Goal: Information Seeking & Learning: Learn about a topic

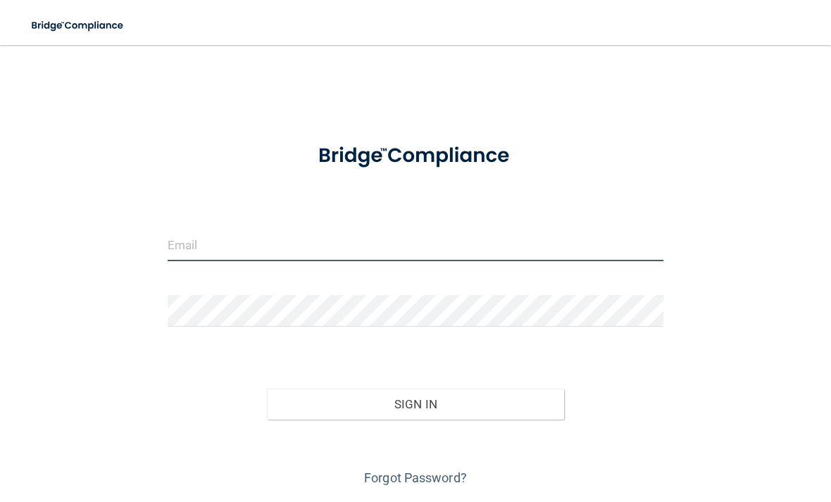
type input "[EMAIL_ADDRESS][DOMAIN_NAME]"
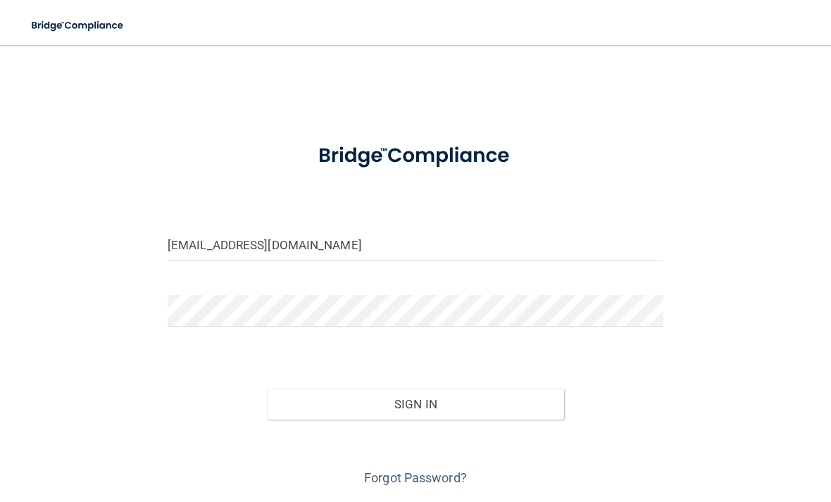
click at [415, 403] on button "Sign In" at bounding box center [415, 404] width 297 height 31
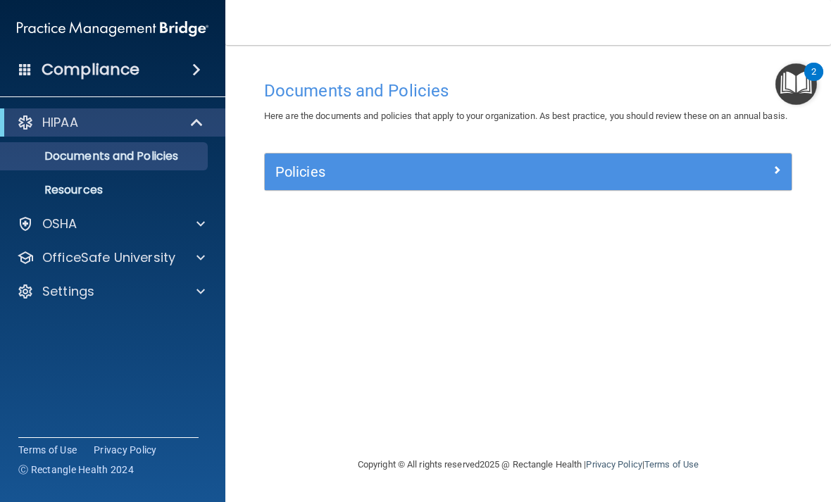
click at [194, 125] on span at bounding box center [198, 122] width 12 height 17
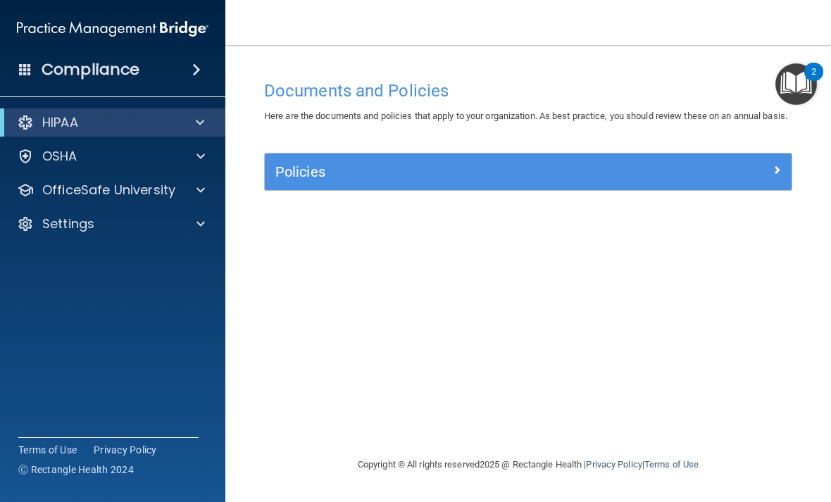
click at [194, 125] on div at bounding box center [197, 122] width 35 height 17
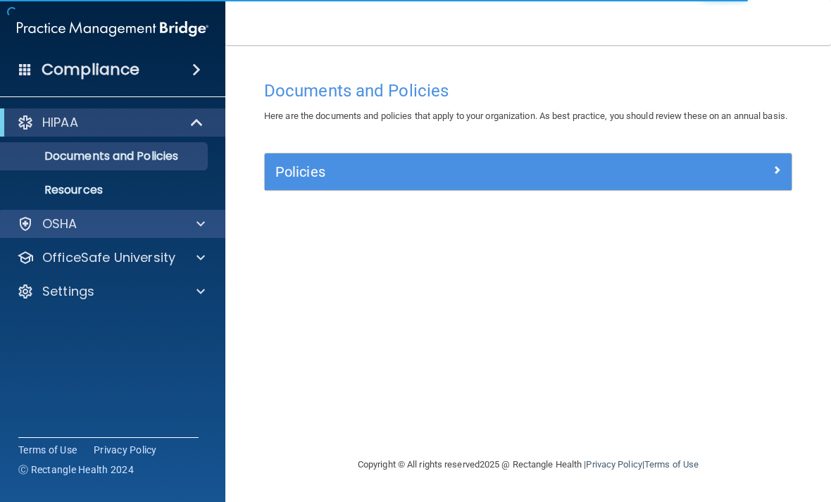
click at [85, 230] on div "OSHA" at bounding box center [93, 224] width 175 height 17
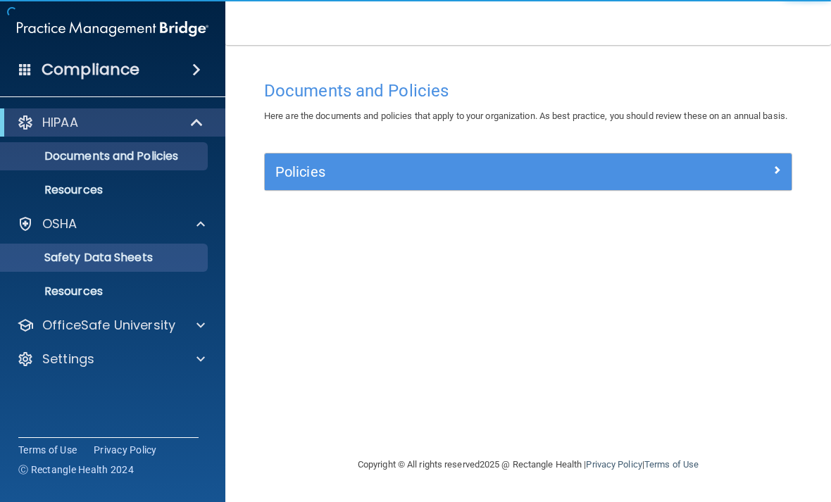
click at [92, 256] on p "Safety Data Sheets" at bounding box center [105, 258] width 192 height 14
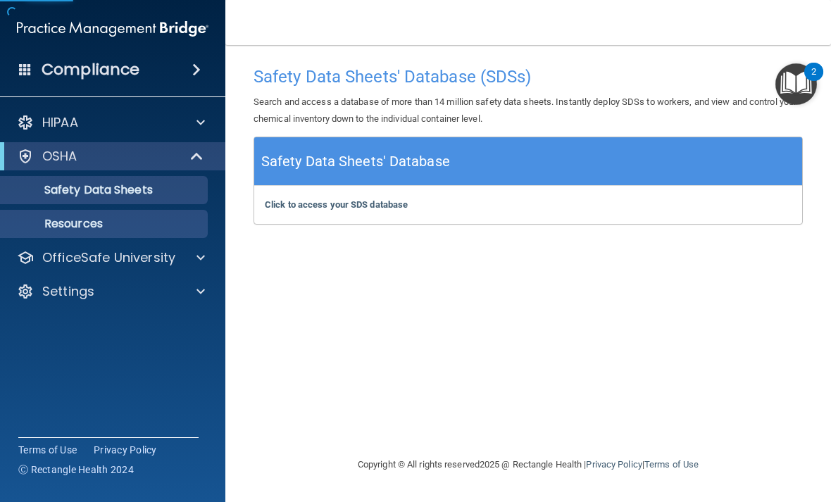
click at [94, 227] on p "Resources" at bounding box center [105, 224] width 192 height 14
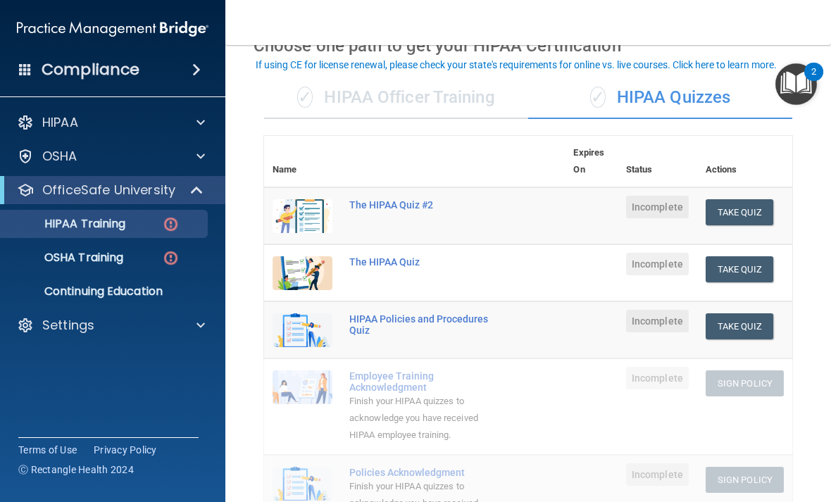
scroll to position [80, 0]
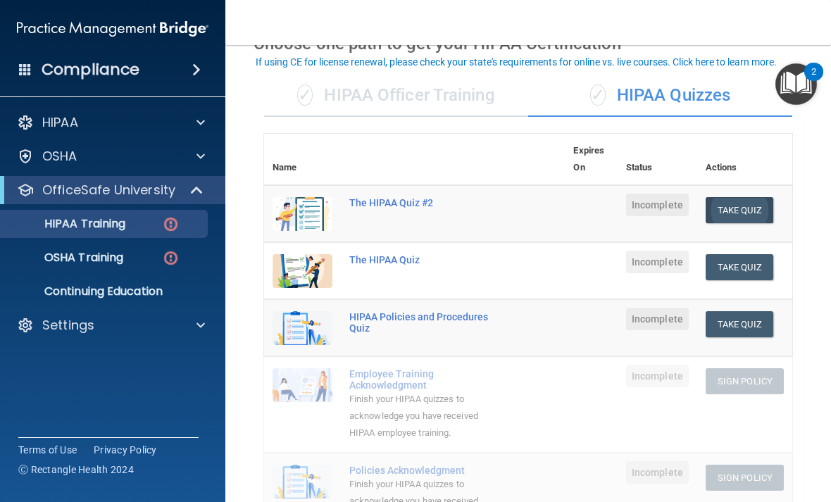
click at [753, 206] on button "Take Quiz" at bounding box center [740, 210] width 68 height 26
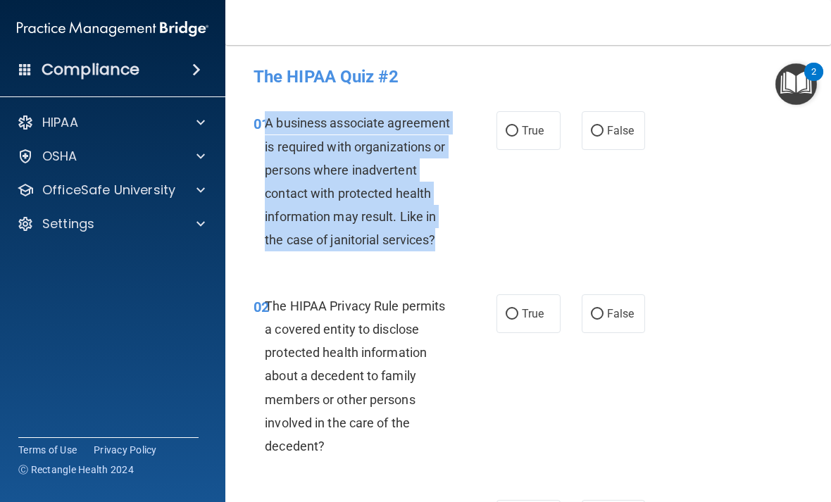
drag, startPoint x: 440, startPoint y: 237, endPoint x: 266, endPoint y: 123, distance: 209.0
click at [266, 123] on div "A business associate agreement is required with organizations or persons where …" at bounding box center [364, 181] width 198 height 140
copy span "A business associate agreement is required with organizations or persons where …"
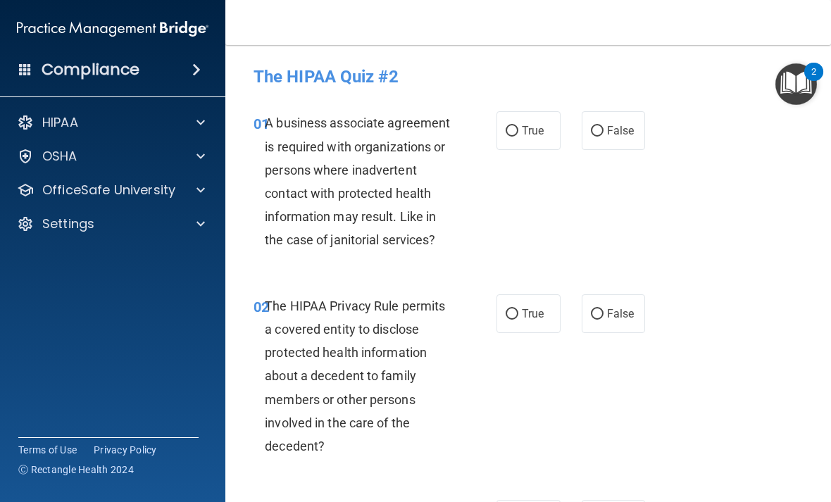
click at [601, 244] on div "01 A business associate agreement is required with organizations or persons whe…" at bounding box center [528, 185] width 571 height 182
click at [613, 134] on span "False" at bounding box center [620, 130] width 27 height 13
click at [604, 134] on input "False" at bounding box center [597, 131] width 13 height 11
radio input "true"
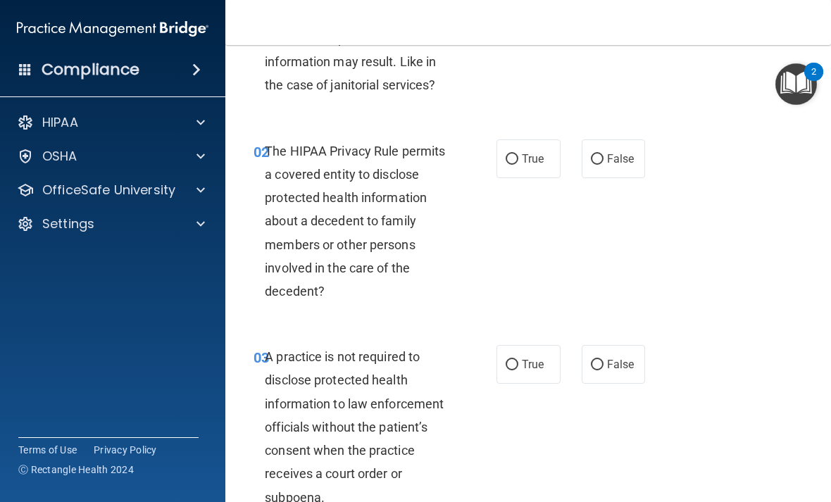
scroll to position [158, 0]
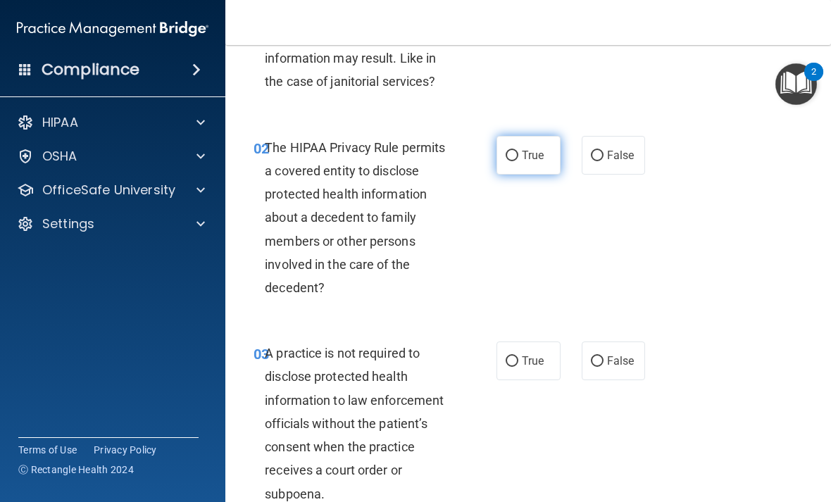
click at [518, 151] on input "True" at bounding box center [512, 156] width 13 height 11
radio input "true"
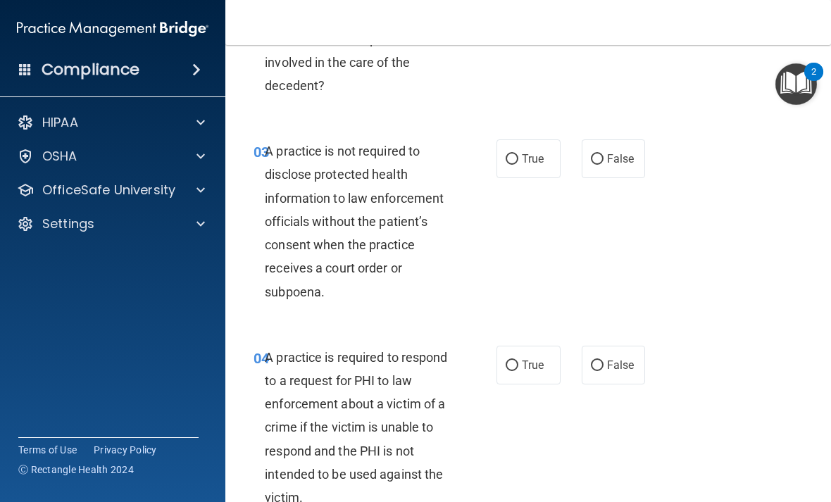
scroll to position [360, 0]
click at [608, 153] on span "False" at bounding box center [620, 159] width 27 height 13
click at [604, 155] on input "False" at bounding box center [597, 160] width 13 height 11
radio input "true"
click at [544, 162] on span "True" at bounding box center [533, 159] width 22 height 13
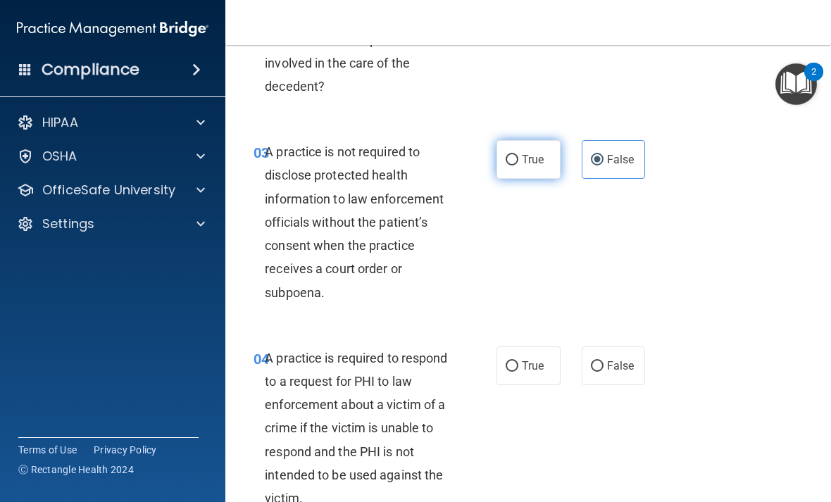
click at [518, 162] on input "True" at bounding box center [512, 160] width 13 height 11
radio input "true"
radio input "false"
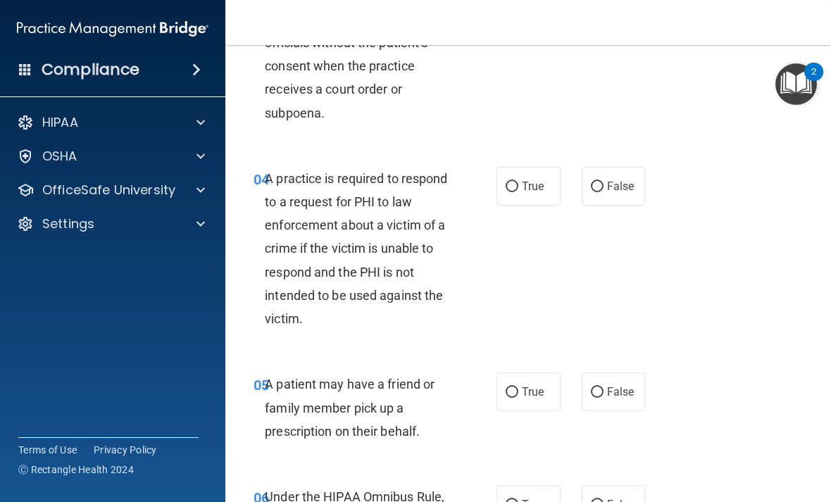
scroll to position [554, 0]
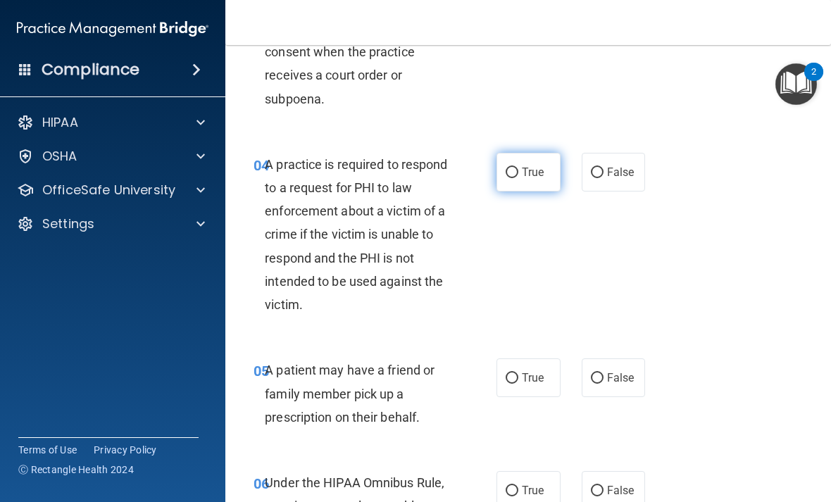
click at [532, 170] on span "True" at bounding box center [533, 172] width 22 height 13
click at [518, 170] on input "True" at bounding box center [512, 173] width 13 height 11
radio input "true"
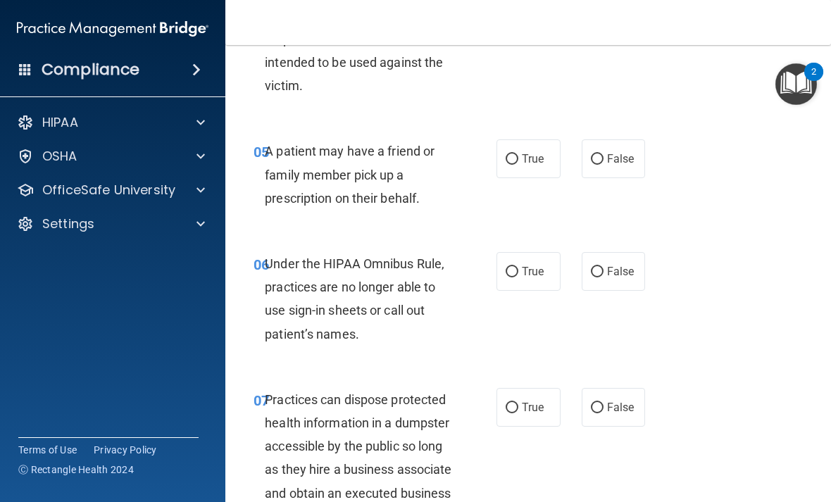
scroll to position [772, 0]
click at [515, 160] on input "True" at bounding box center [512, 160] width 13 height 11
radio input "true"
click at [516, 268] on input "True" at bounding box center [512, 273] width 13 height 11
radio input "true"
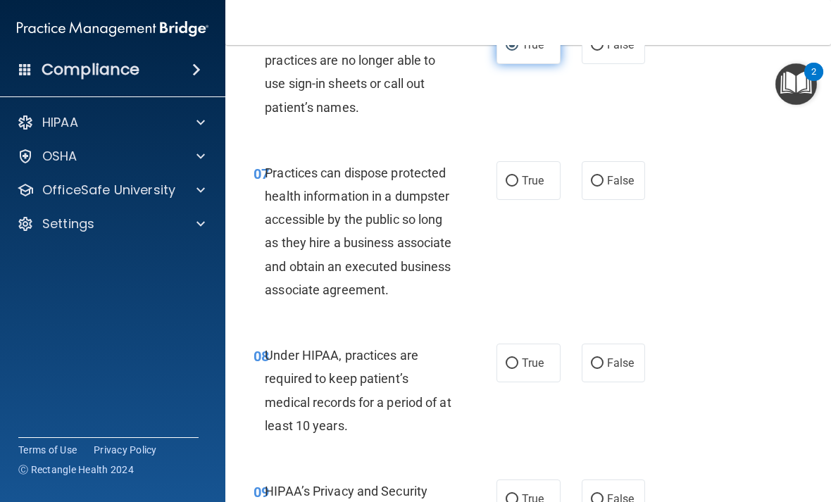
scroll to position [1009, 0]
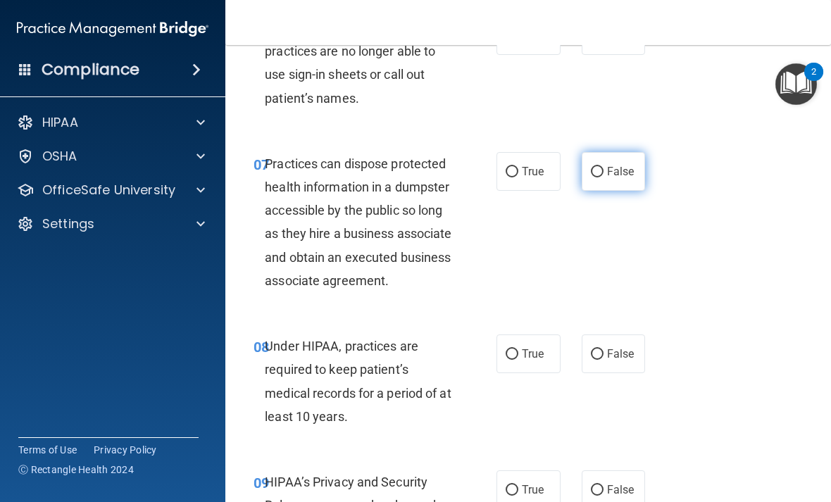
click at [602, 167] on input "False" at bounding box center [597, 172] width 13 height 11
radio input "true"
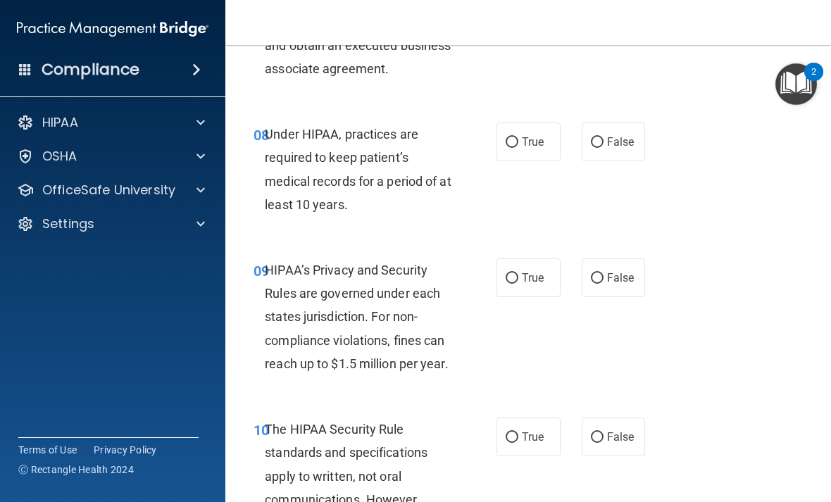
scroll to position [1221, 0]
click at [614, 149] on span "False" at bounding box center [620, 141] width 27 height 13
click at [604, 148] on input "False" at bounding box center [597, 142] width 13 height 11
radio input "true"
click at [616, 285] on label "False" at bounding box center [614, 278] width 64 height 39
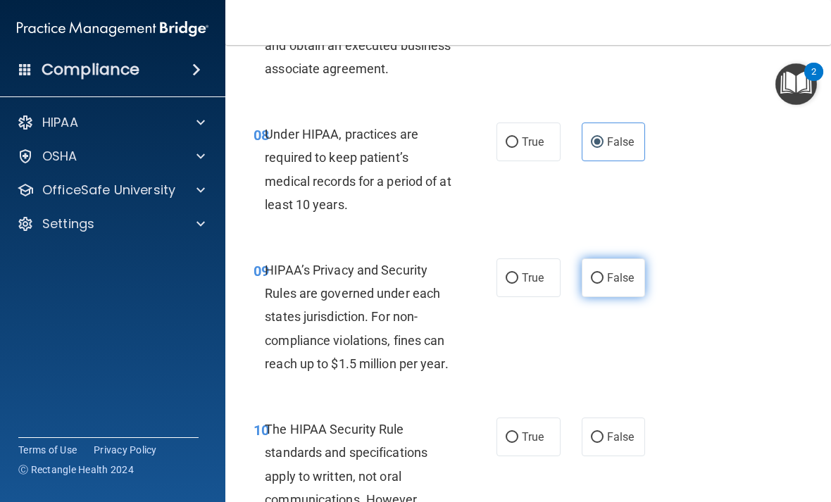
click at [604, 284] on input "False" at bounding box center [597, 278] width 13 height 11
radio input "true"
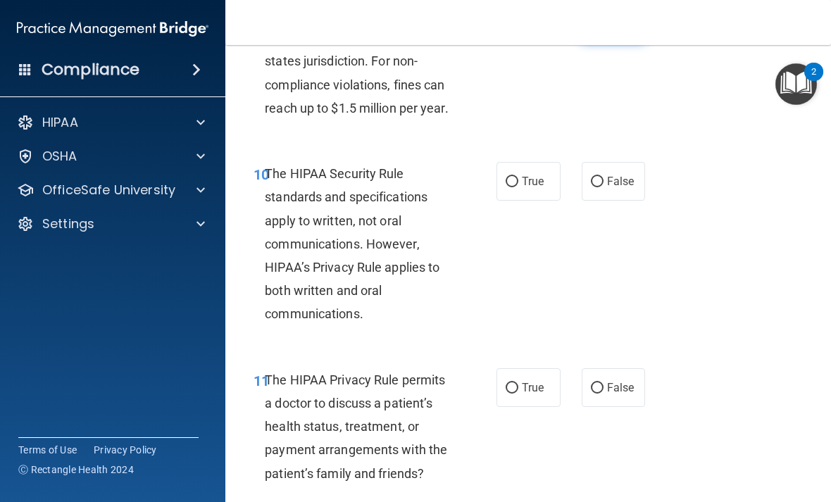
scroll to position [1479, 0]
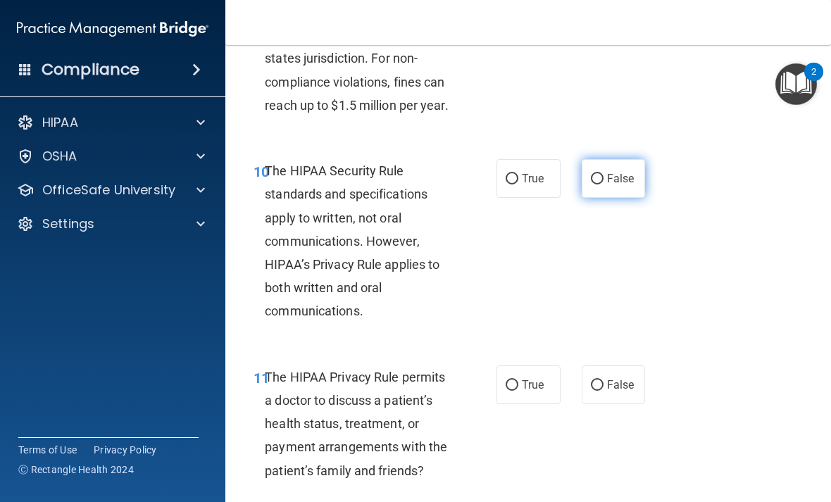
click at [610, 185] on span "False" at bounding box center [620, 178] width 27 height 13
click at [604, 185] on input "False" at bounding box center [597, 179] width 13 height 11
radio input "true"
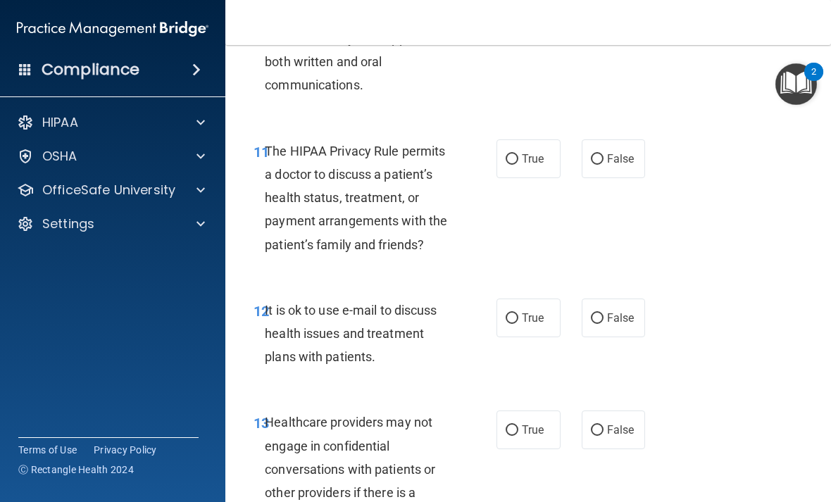
scroll to position [1703, 0]
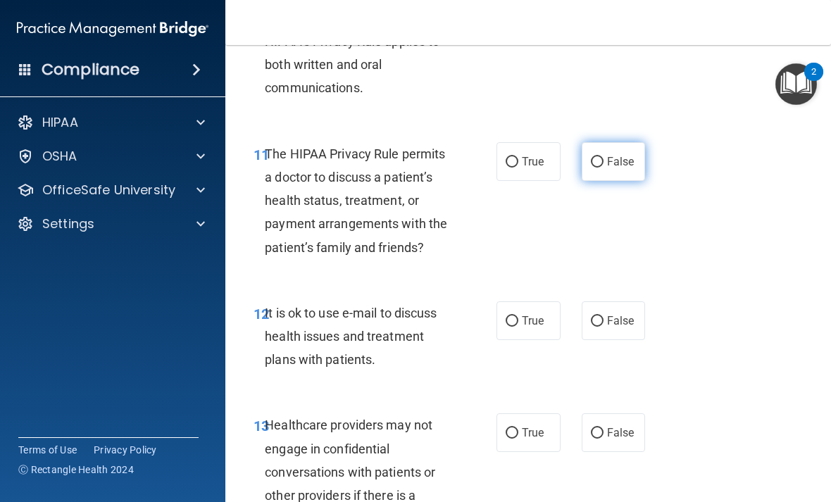
click at [601, 168] on input "False" at bounding box center [597, 162] width 13 height 11
radio input "true"
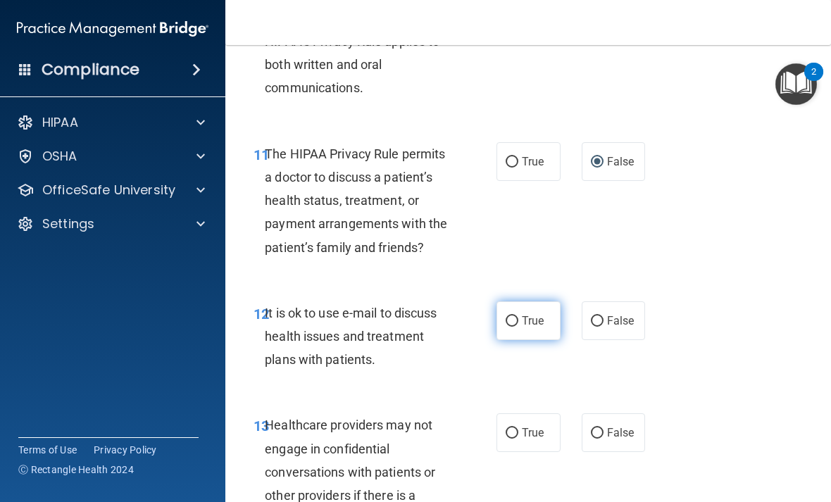
click at [535, 340] on label "True" at bounding box center [529, 320] width 64 height 39
click at [518, 327] on input "True" at bounding box center [512, 321] width 13 height 11
radio input "true"
click at [616, 440] on span "False" at bounding box center [620, 432] width 27 height 13
click at [604, 439] on input "False" at bounding box center [597, 433] width 13 height 11
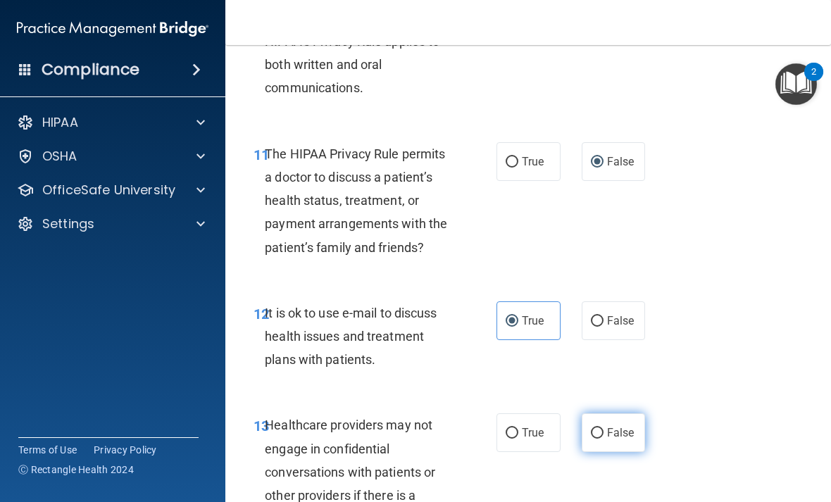
radio input "true"
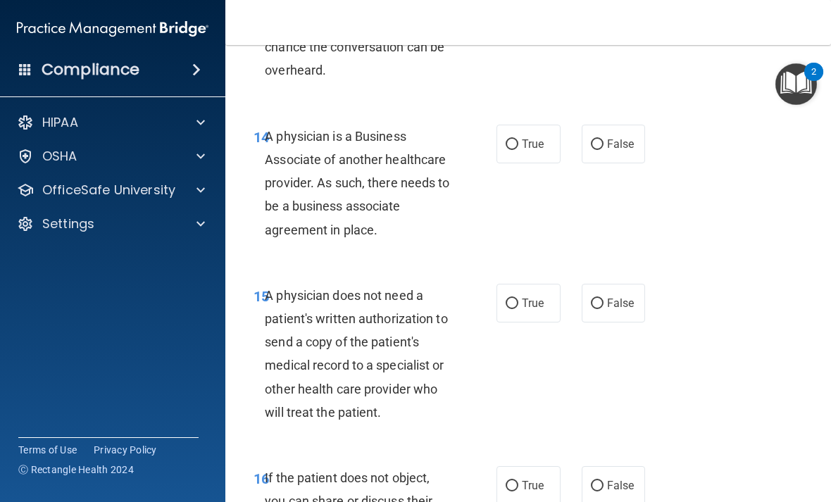
scroll to position [2179, 0]
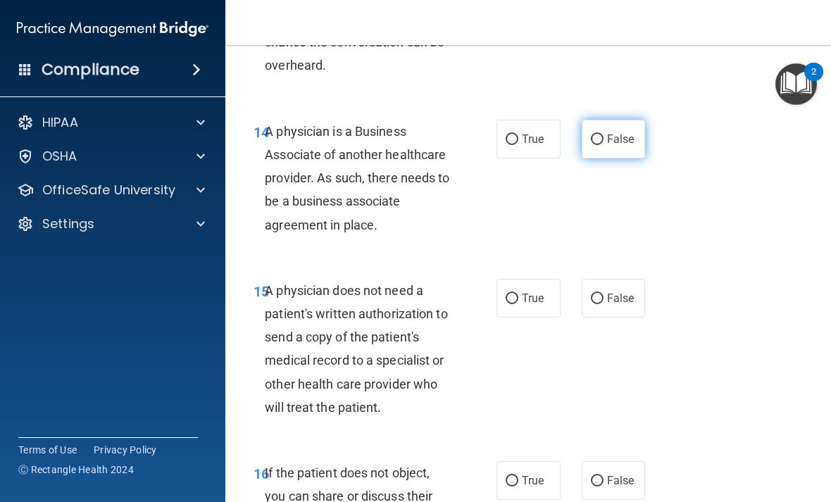
click at [621, 146] on span "False" at bounding box center [620, 138] width 27 height 13
click at [604, 145] on input "False" at bounding box center [597, 140] width 13 height 11
radio input "true"
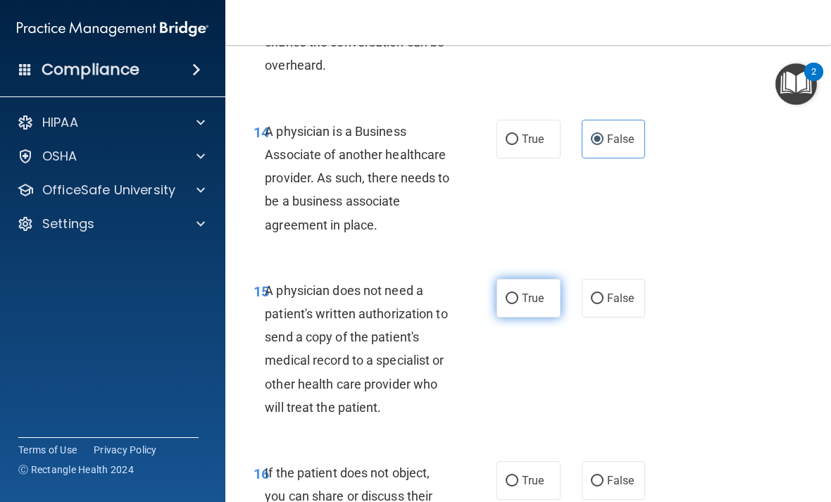
click at [535, 305] on span "True" at bounding box center [533, 298] width 22 height 13
click at [518, 304] on input "True" at bounding box center [512, 299] width 13 height 11
radio input "true"
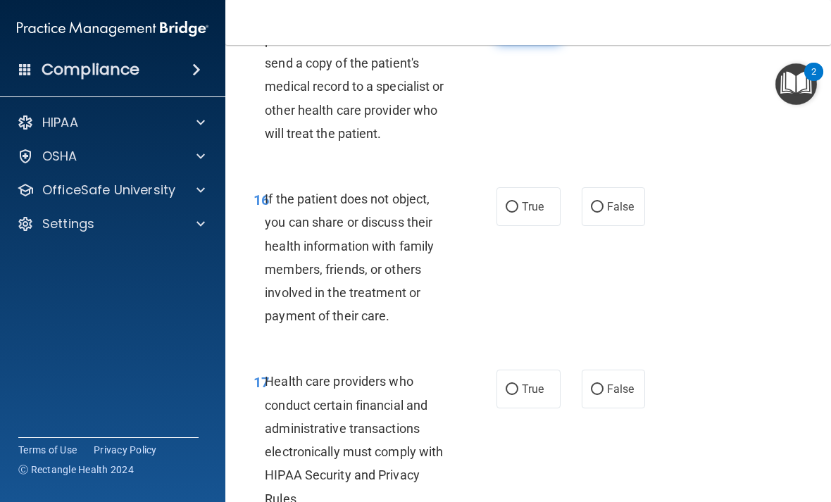
scroll to position [2553, 0]
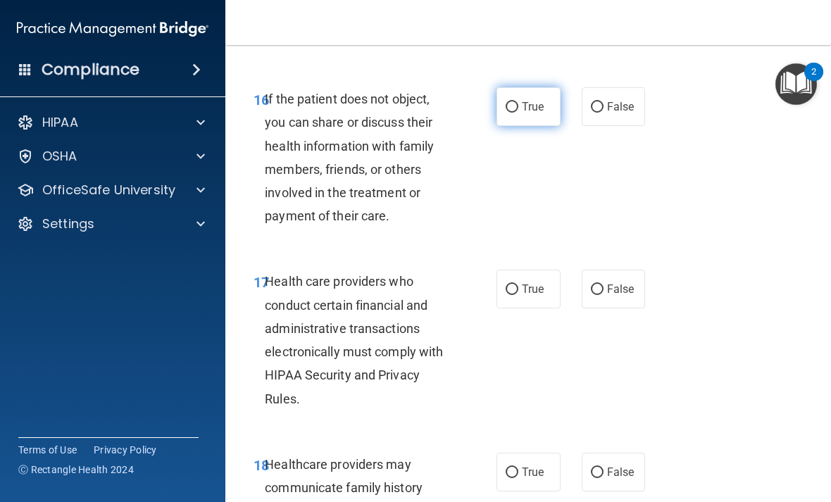
click at [525, 113] on span "True" at bounding box center [533, 106] width 22 height 13
click at [518, 113] on input "True" at bounding box center [512, 107] width 13 height 11
radio input "true"
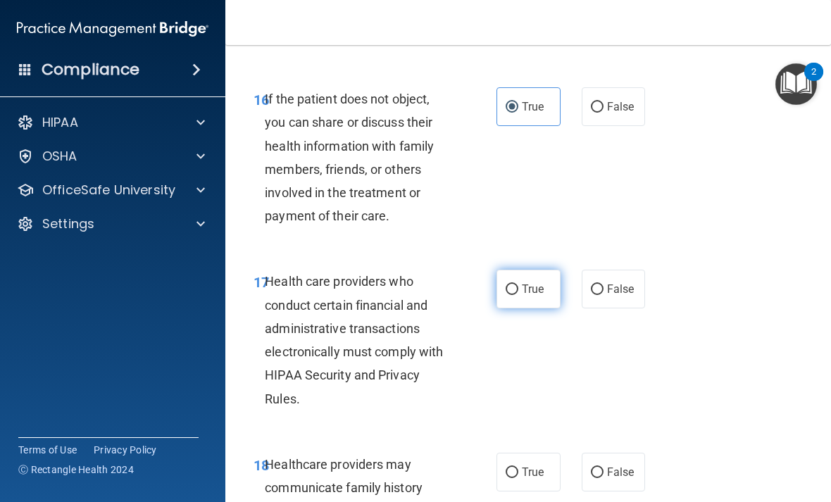
click at [531, 296] on span "True" at bounding box center [533, 288] width 22 height 13
click at [518, 295] on input "True" at bounding box center [512, 290] width 13 height 11
radio input "true"
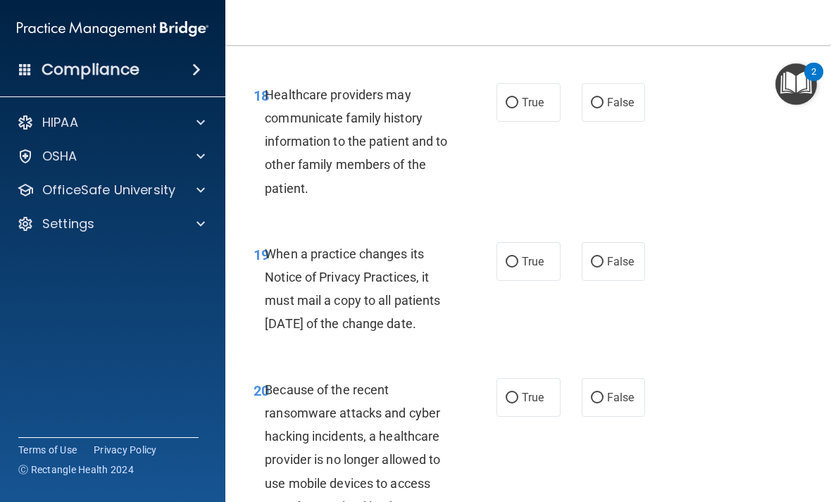
scroll to position [2920, 0]
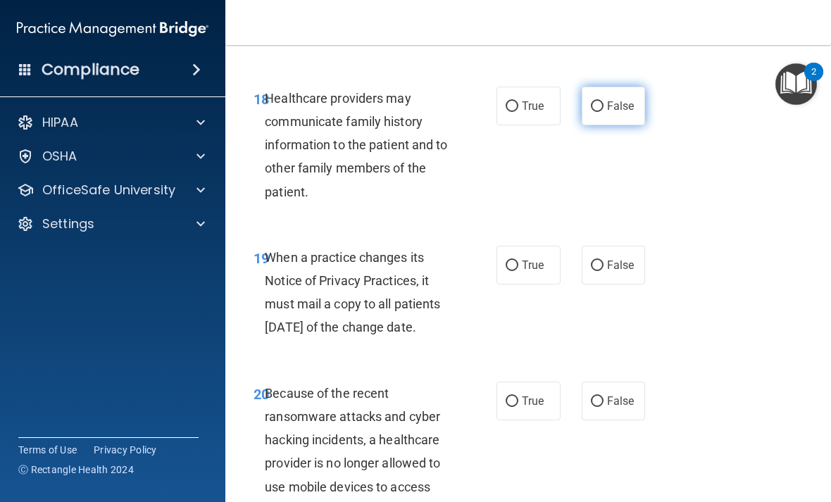
click at [602, 111] on input "False" at bounding box center [597, 106] width 13 height 11
radio input "true"
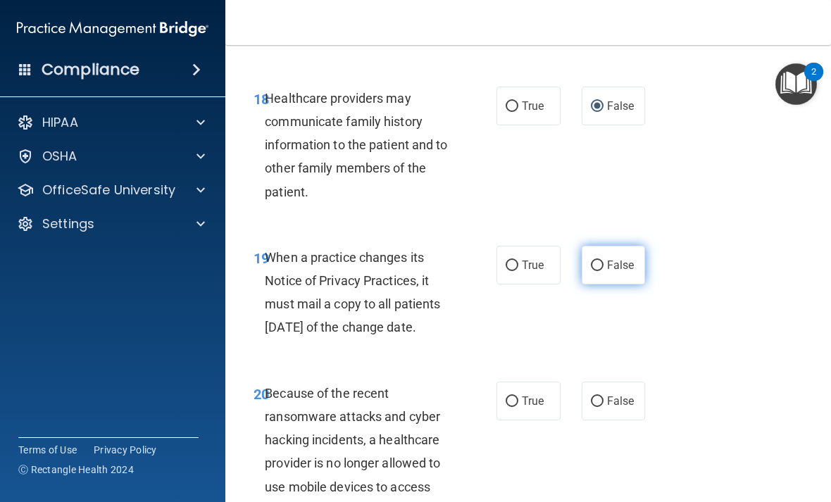
click at [600, 271] on input "False" at bounding box center [597, 266] width 13 height 11
radio input "true"
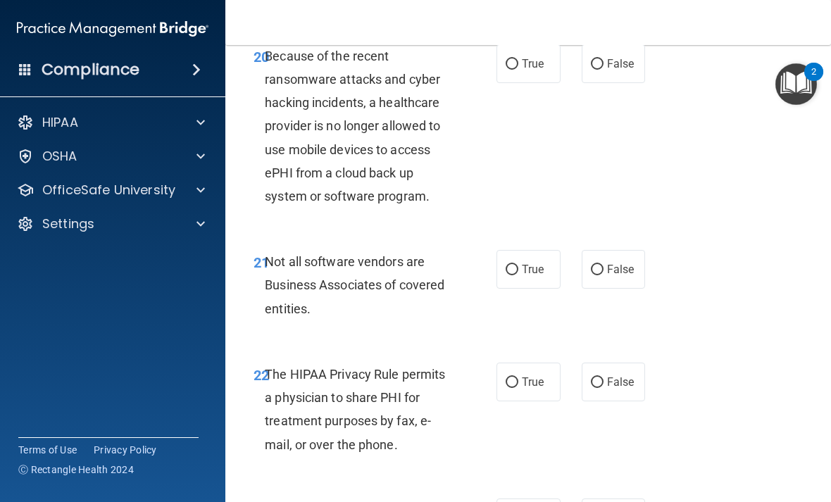
scroll to position [3258, 0]
click at [612, 70] on span "False" at bounding box center [620, 62] width 27 height 13
click at [604, 69] on input "False" at bounding box center [597, 63] width 13 height 11
radio input "true"
click at [533, 275] on span "True" at bounding box center [533, 268] width 22 height 13
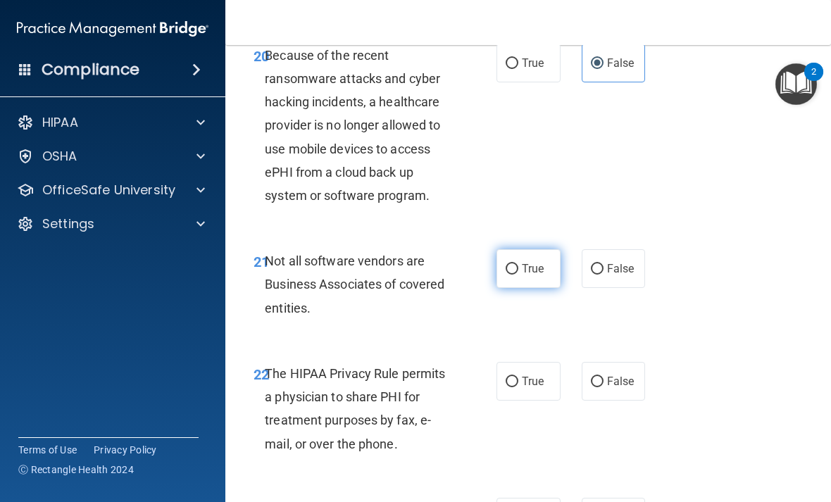
click at [518, 275] on input "True" at bounding box center [512, 269] width 13 height 11
radio input "true"
click at [528, 388] on span "True" at bounding box center [533, 381] width 22 height 13
click at [518, 387] on input "True" at bounding box center [512, 382] width 13 height 11
radio input "true"
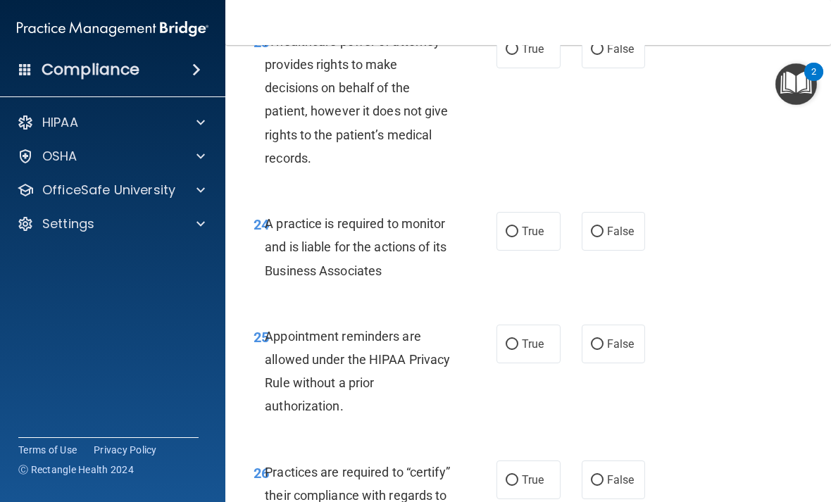
scroll to position [3699, 0]
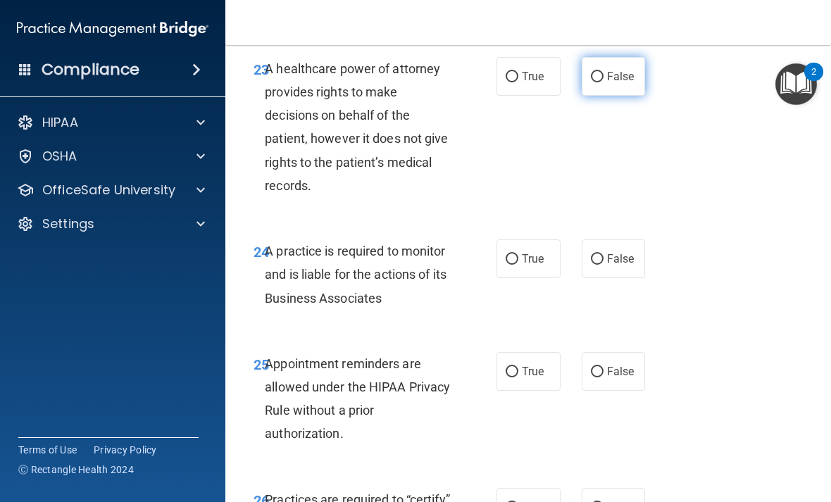
click at [611, 83] on span "False" at bounding box center [620, 76] width 27 height 13
click at [604, 82] on input "False" at bounding box center [597, 77] width 13 height 11
radio input "true"
click at [525, 266] on span "True" at bounding box center [533, 258] width 22 height 13
click at [518, 265] on input "True" at bounding box center [512, 259] width 13 height 11
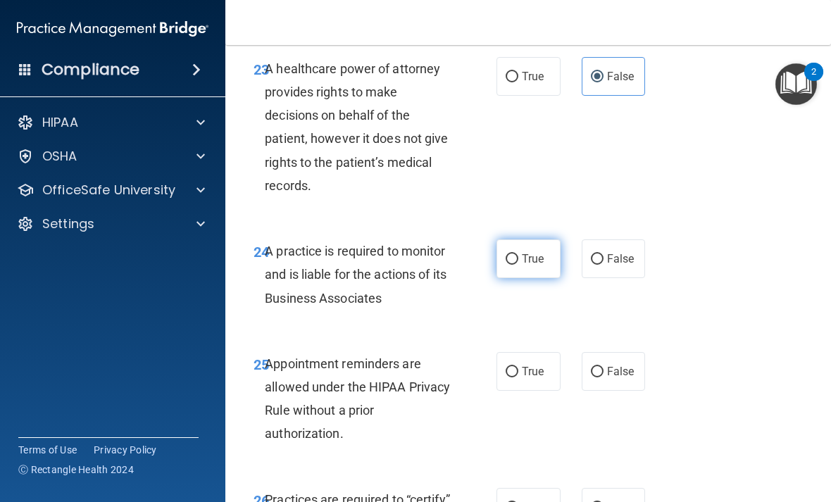
radio input "true"
click at [528, 391] on label "True" at bounding box center [529, 371] width 64 height 39
click at [518, 378] on input "True" at bounding box center [512, 372] width 13 height 11
radio input "true"
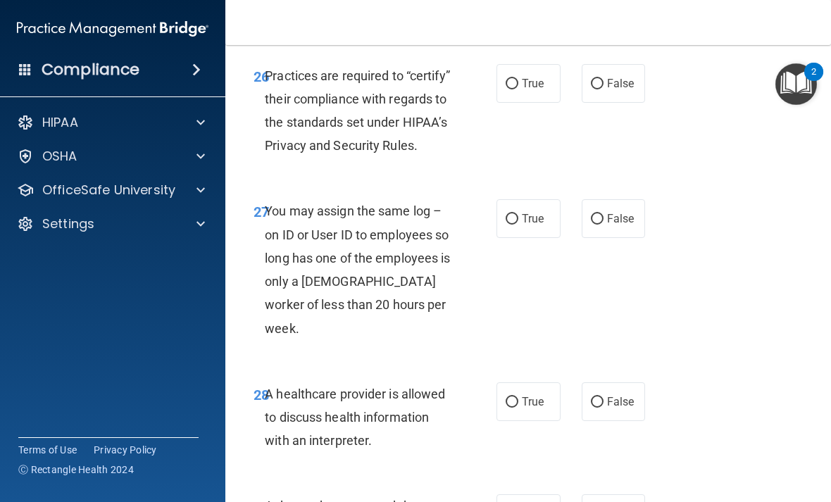
scroll to position [4120, 0]
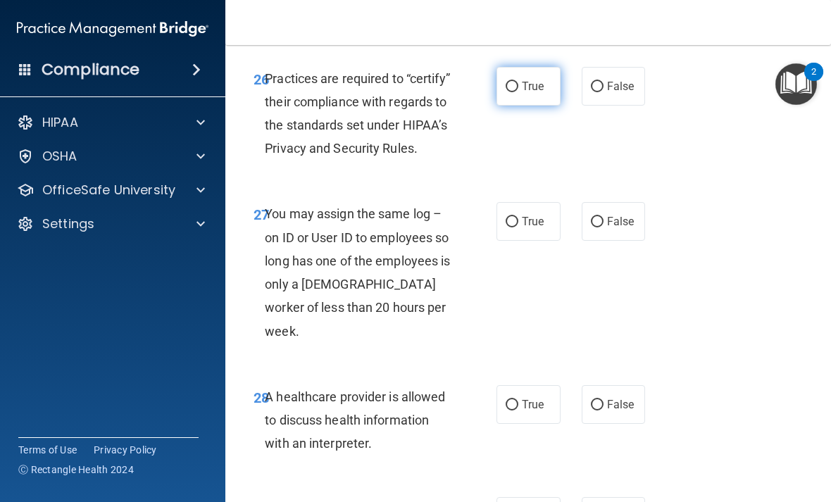
click at [515, 92] on input "True" at bounding box center [512, 87] width 13 height 11
radio input "true"
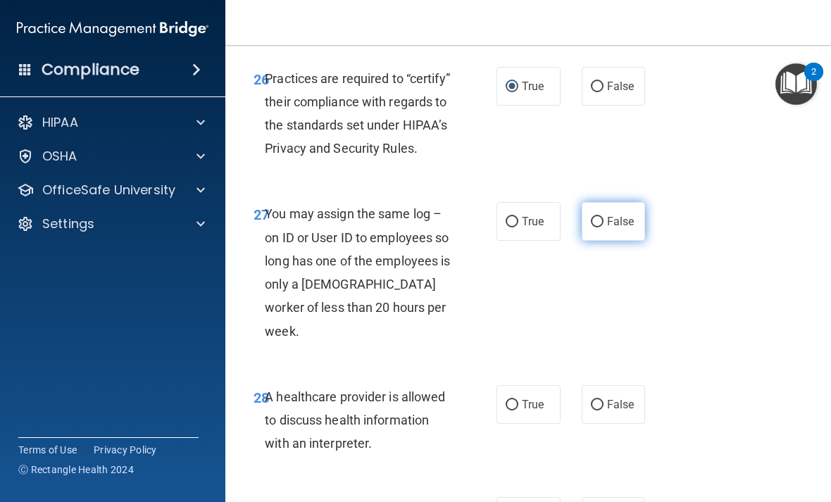
click at [619, 228] on span "False" at bounding box center [620, 221] width 27 height 13
click at [604, 228] on input "False" at bounding box center [597, 222] width 13 height 11
radio input "true"
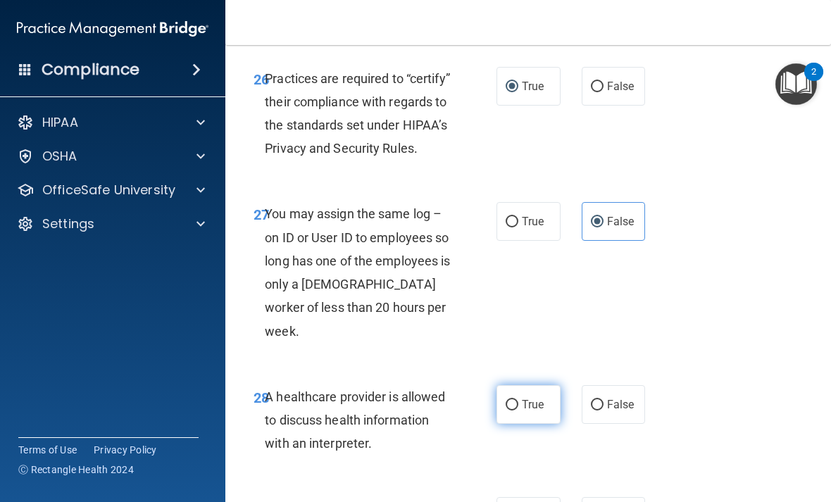
click at [516, 408] on input "True" at bounding box center [512, 405] width 13 height 11
radio input "true"
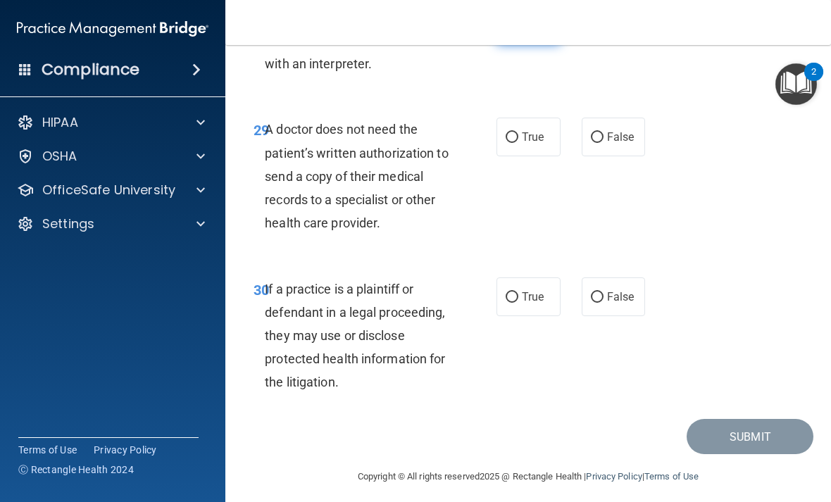
scroll to position [4498, 0]
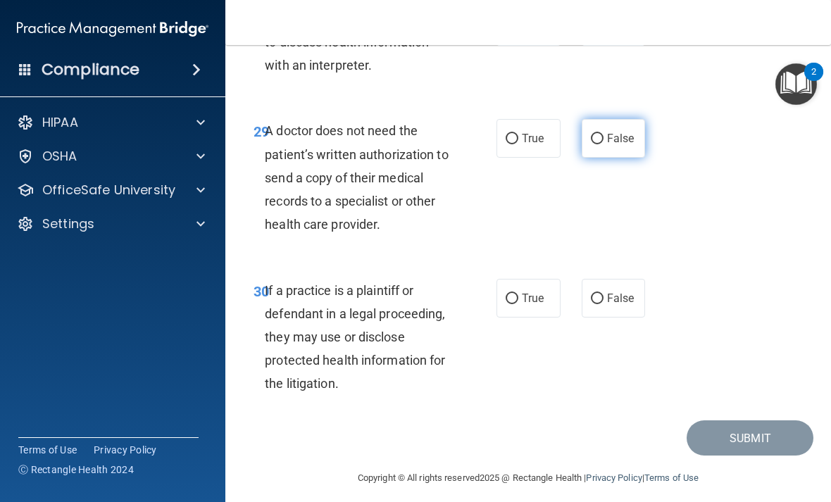
click at [618, 138] on span "False" at bounding box center [620, 138] width 27 height 13
click at [604, 138] on input "False" at bounding box center [597, 139] width 13 height 11
radio input "true"
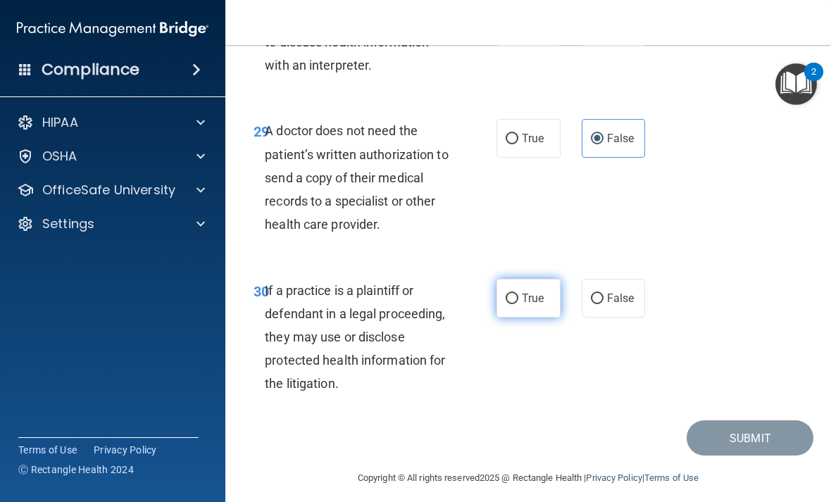
click at [532, 311] on label "True" at bounding box center [529, 298] width 64 height 39
click at [518, 304] on input "True" at bounding box center [512, 299] width 13 height 11
radio input "true"
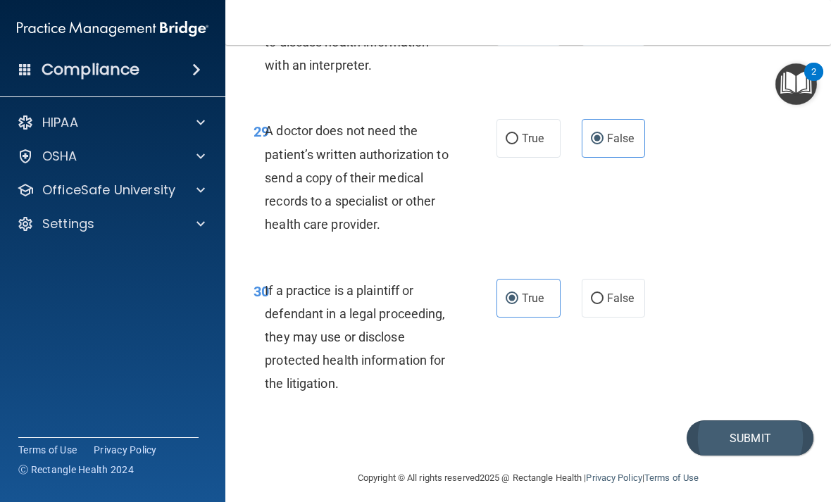
click at [752, 434] on button "Submit" at bounding box center [750, 439] width 127 height 36
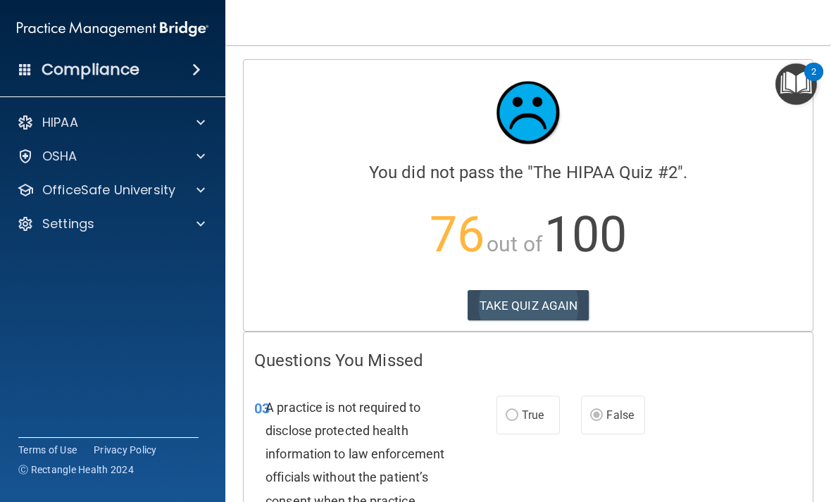
click at [535, 309] on button "TAKE QUIZ AGAIN" at bounding box center [529, 305] width 122 height 31
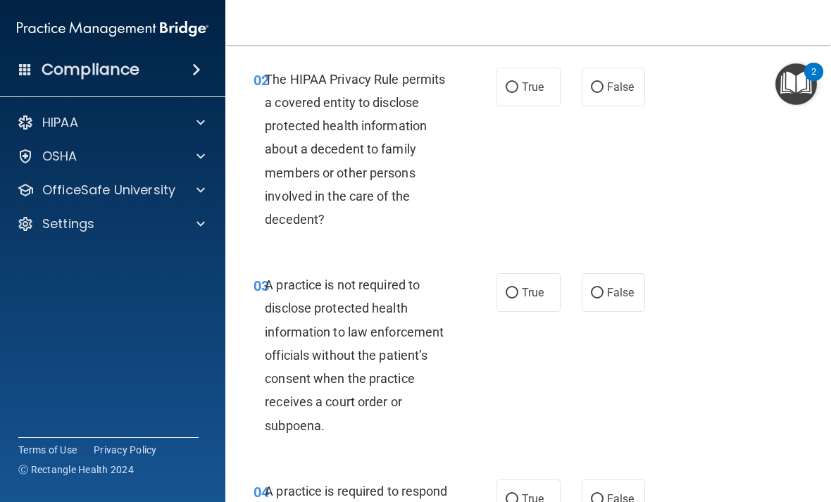
scroll to position [240, 0]
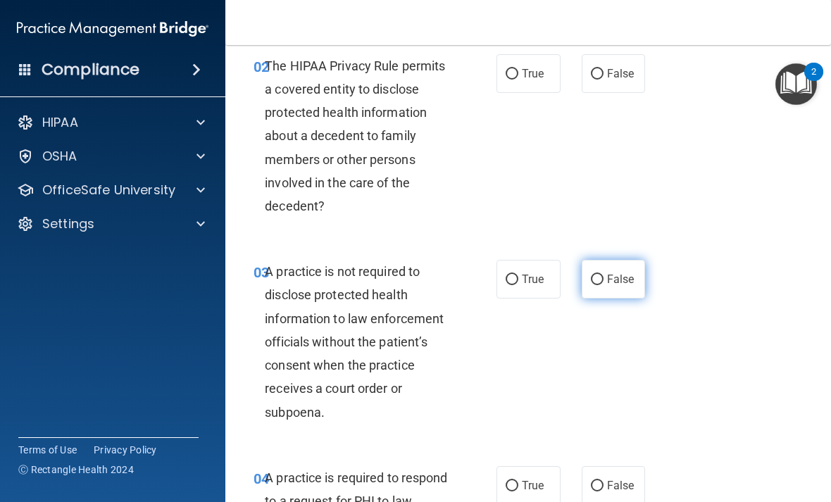
click at [621, 282] on span "False" at bounding box center [620, 279] width 27 height 13
click at [604, 282] on input "False" at bounding box center [597, 280] width 13 height 11
radio input "true"
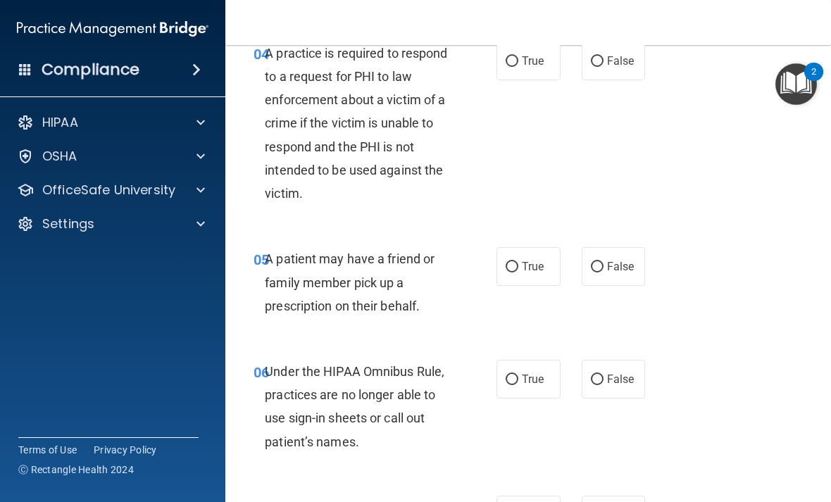
scroll to position [690, 0]
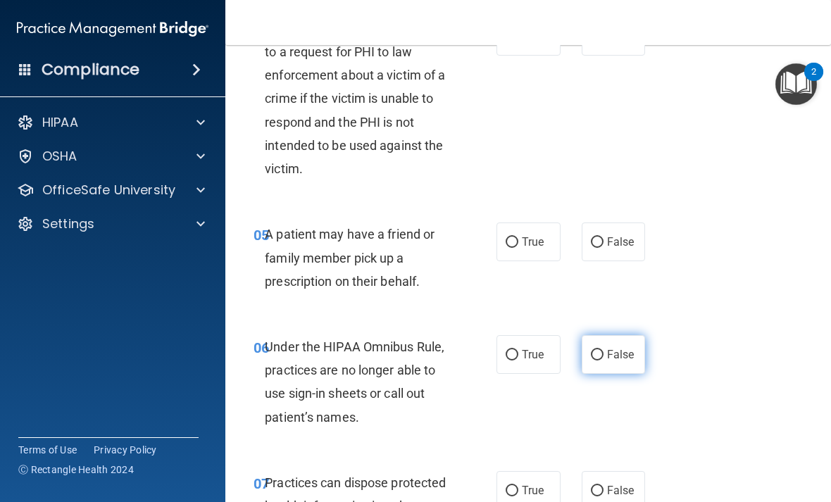
click at [615, 348] on span "False" at bounding box center [620, 354] width 27 height 13
click at [604, 350] on input "False" at bounding box center [597, 355] width 13 height 11
radio input "true"
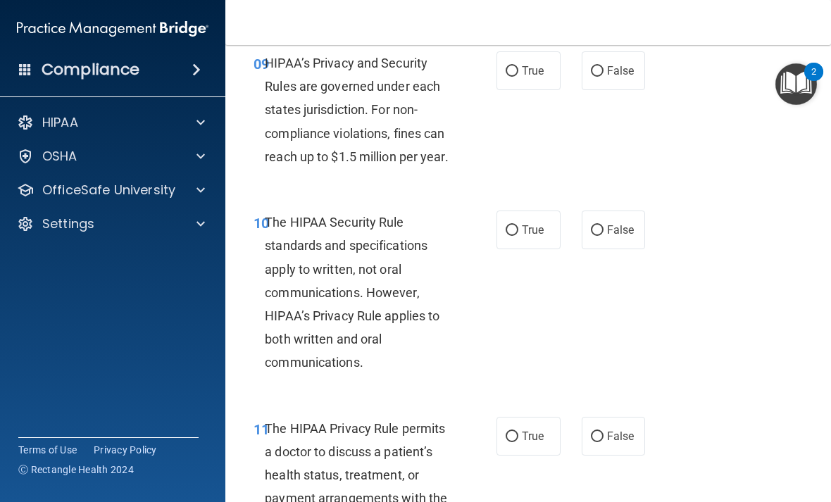
scroll to position [1429, 0]
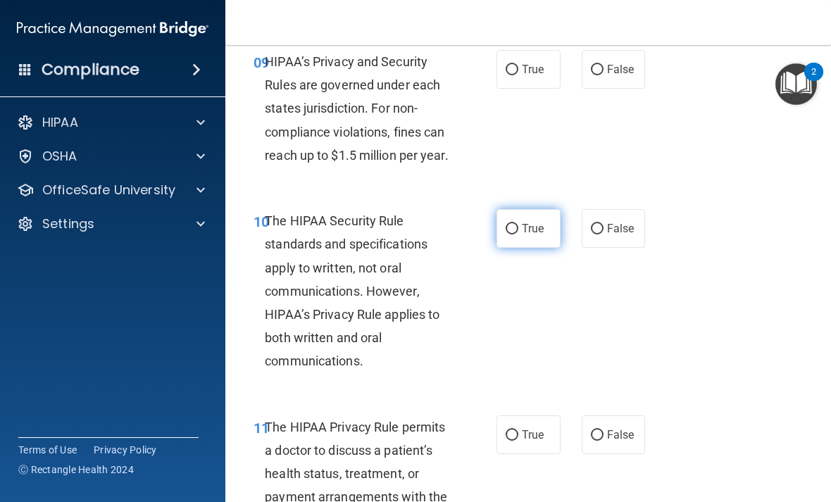
click at [518, 235] on input "True" at bounding box center [512, 229] width 13 height 11
radio input "true"
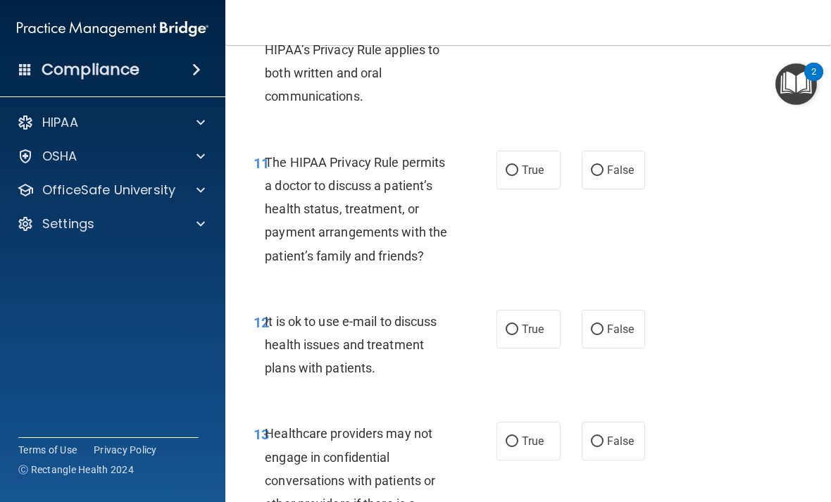
scroll to position [1710, 0]
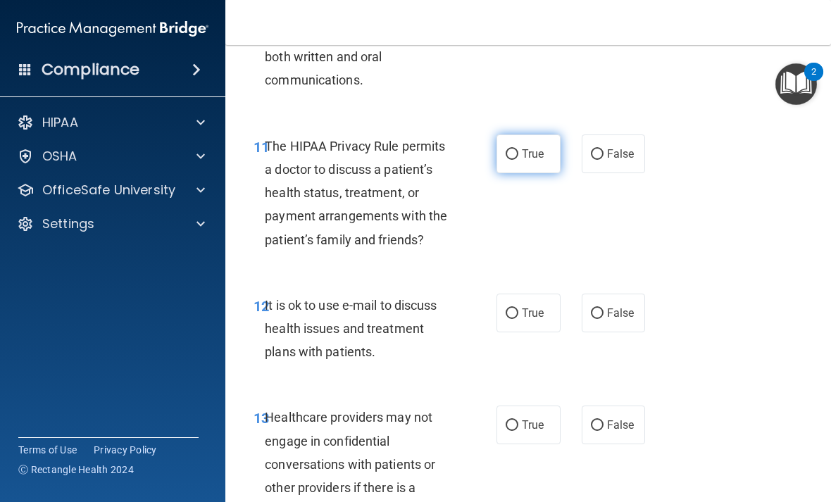
click at [517, 160] on input "True" at bounding box center [512, 154] width 13 height 11
radio input "true"
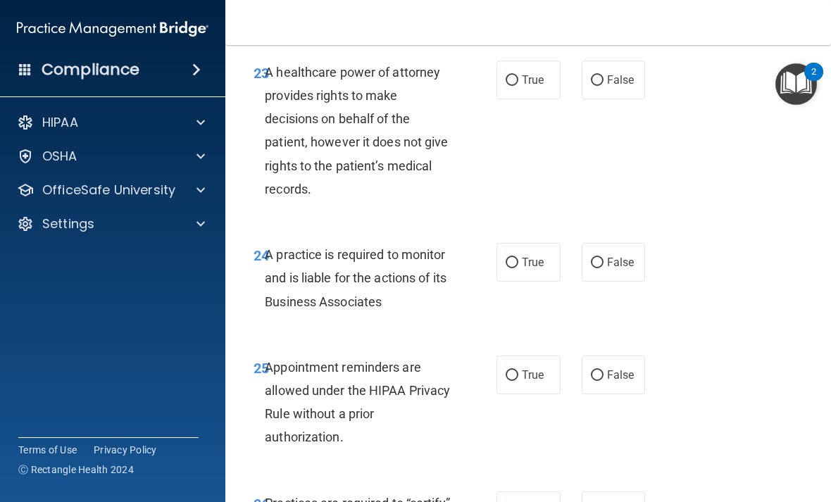
scroll to position [3696, 0]
click at [623, 268] on span "False" at bounding box center [620, 261] width 27 height 13
click at [604, 268] on input "False" at bounding box center [597, 262] width 13 height 11
radio input "true"
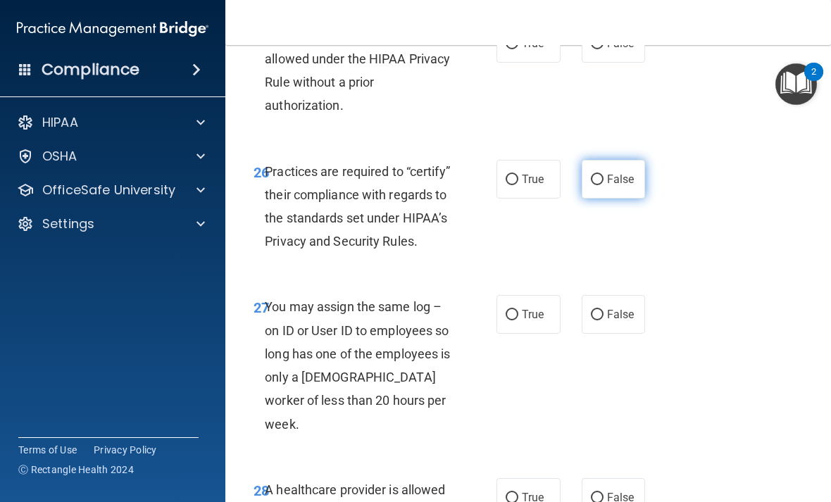
click at [618, 199] on label "False" at bounding box center [614, 179] width 64 height 39
click at [604, 185] on input "False" at bounding box center [597, 180] width 13 height 11
radio input "true"
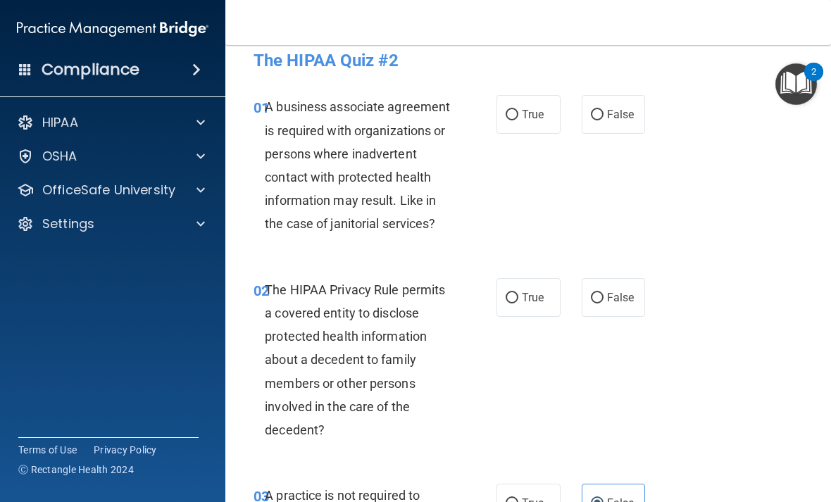
scroll to position [14, 0]
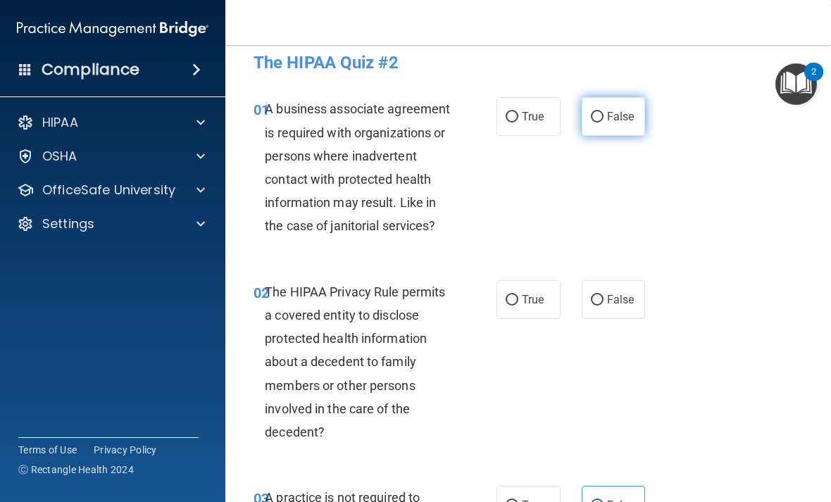
click at [619, 127] on label "False" at bounding box center [614, 116] width 64 height 39
click at [604, 123] on input "False" at bounding box center [597, 117] width 13 height 11
radio input "true"
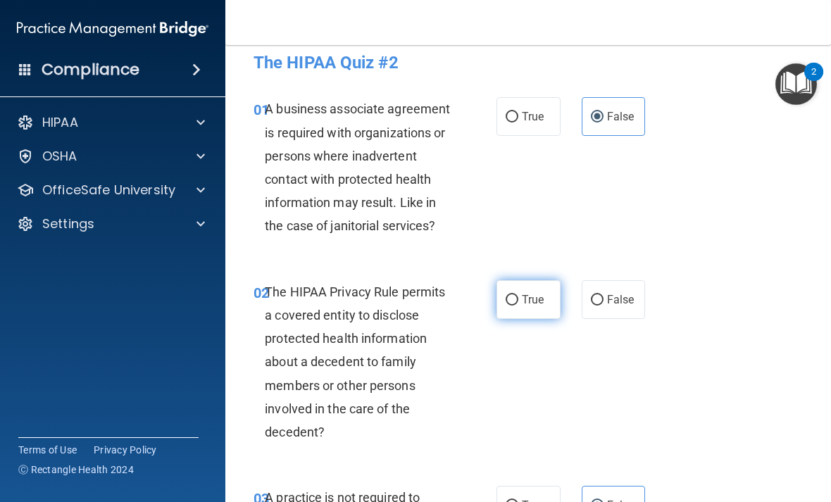
click at [517, 299] on input "True" at bounding box center [512, 300] width 13 height 11
radio input "true"
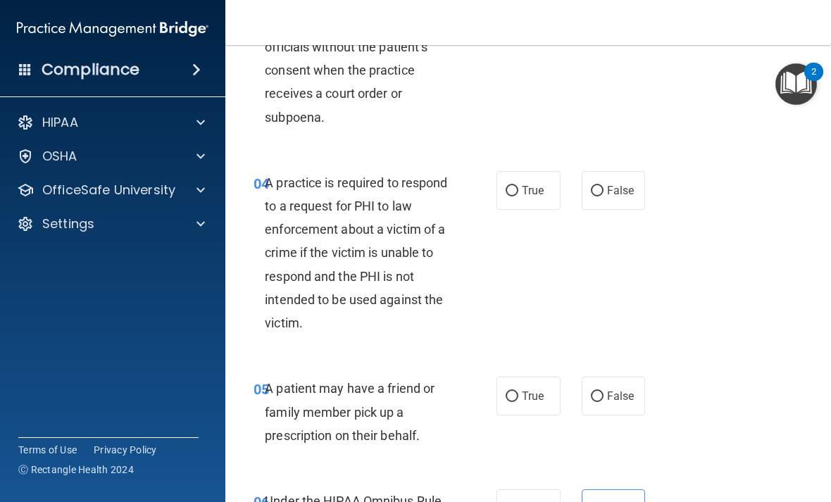
scroll to position [540, 0]
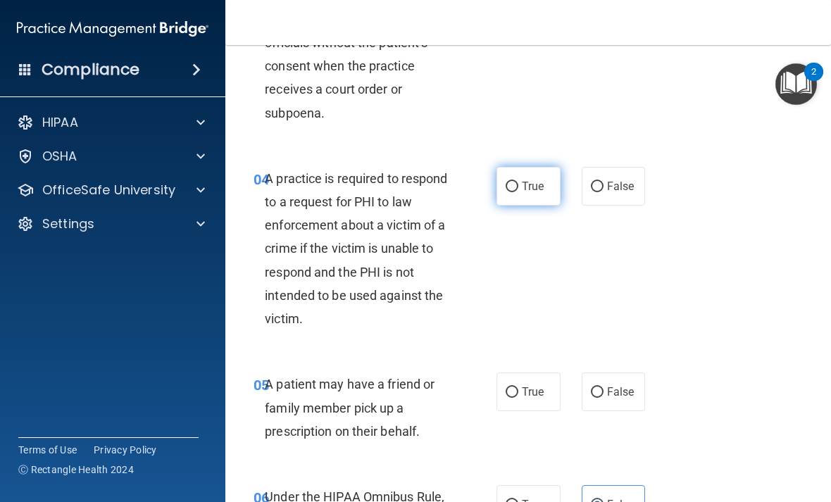
click at [524, 183] on span "True" at bounding box center [533, 186] width 22 height 13
click at [518, 183] on input "True" at bounding box center [512, 187] width 13 height 11
radio input "true"
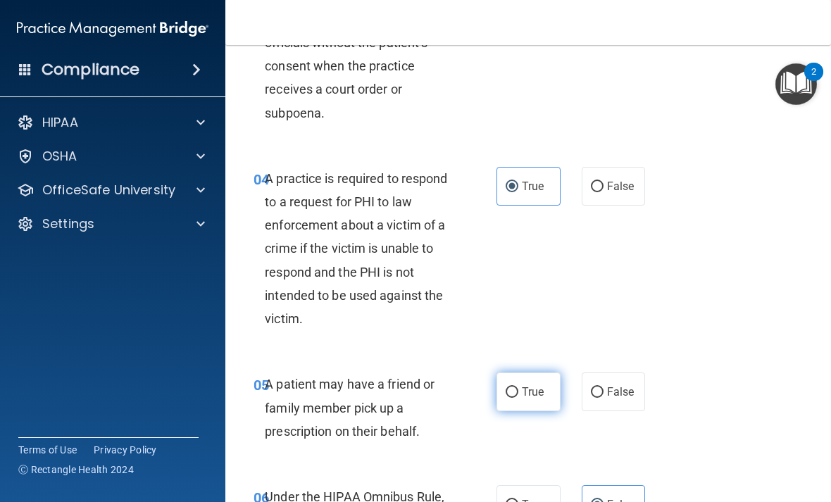
click at [528, 396] on label "True" at bounding box center [529, 392] width 64 height 39
click at [518, 396] on input "True" at bounding box center [512, 392] width 13 height 11
radio input "true"
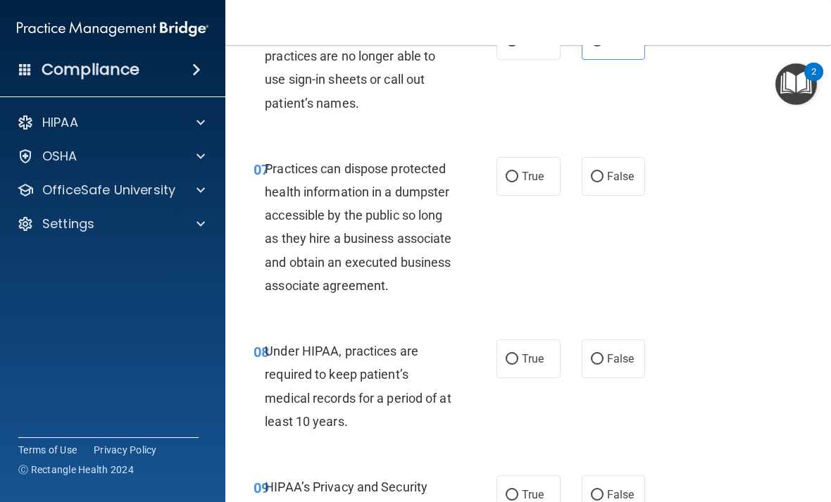
scroll to position [1008, 0]
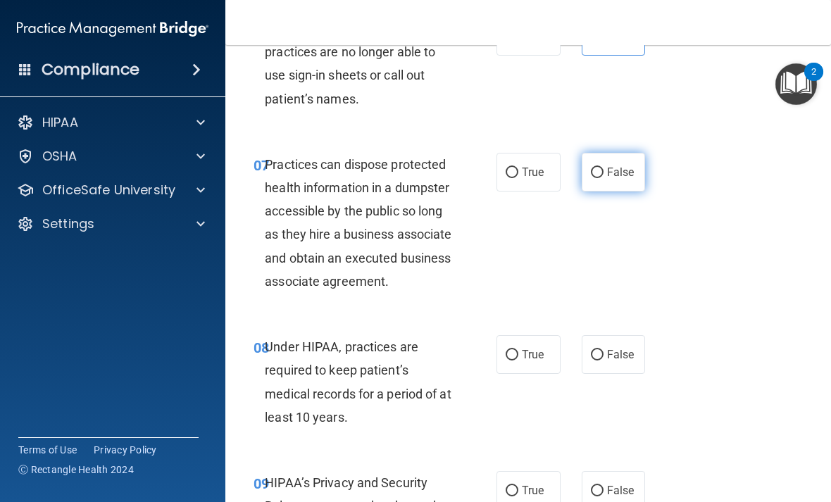
click at [615, 166] on span "False" at bounding box center [620, 172] width 27 height 13
click at [604, 168] on input "False" at bounding box center [597, 173] width 13 height 11
radio input "true"
click at [597, 361] on input "False" at bounding box center [597, 355] width 13 height 11
radio input "true"
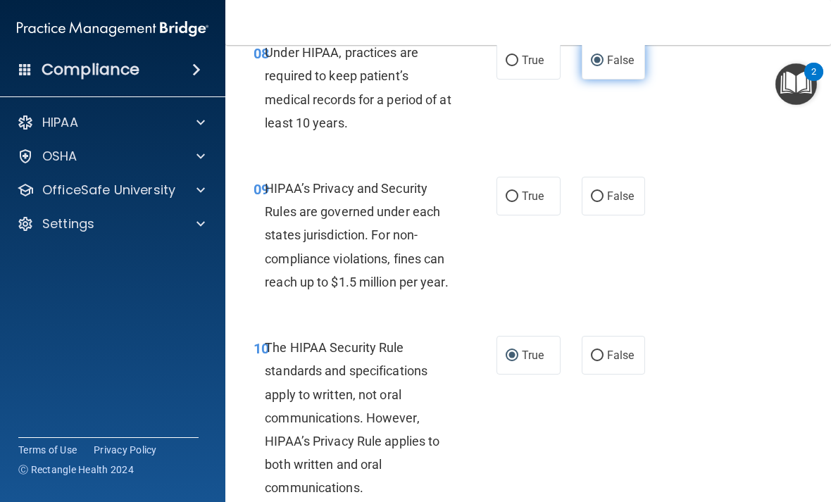
scroll to position [1302, 0]
click at [611, 203] on span "False" at bounding box center [620, 195] width 27 height 13
click at [604, 202] on input "False" at bounding box center [597, 197] width 13 height 11
radio input "true"
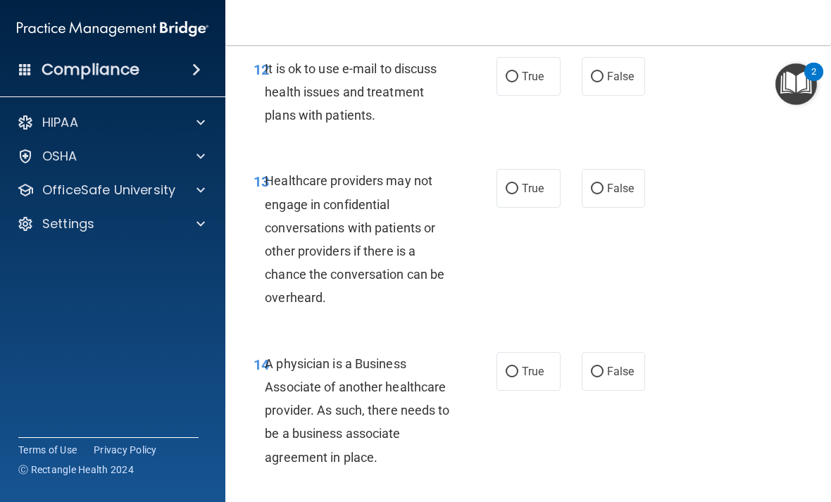
scroll to position [1946, 0]
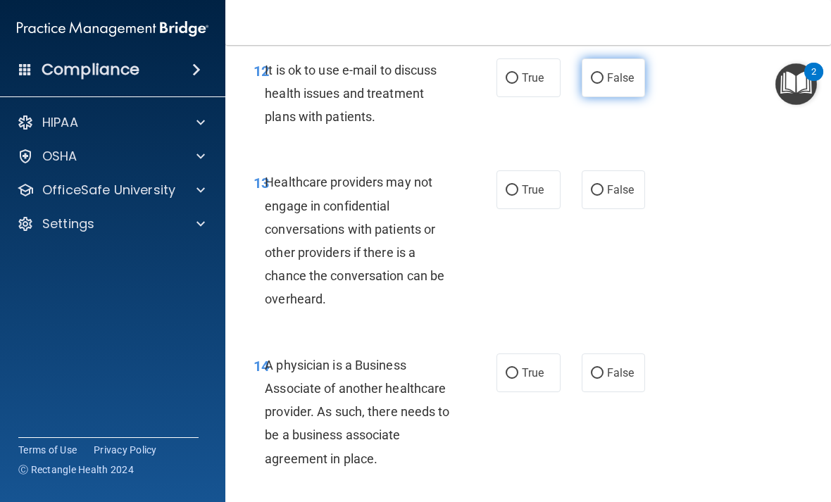
click at [616, 97] on label "False" at bounding box center [614, 77] width 64 height 39
click at [604, 84] on input "False" at bounding box center [597, 78] width 13 height 11
radio input "true"
click at [615, 197] on span "False" at bounding box center [620, 189] width 27 height 13
click at [604, 196] on input "False" at bounding box center [597, 190] width 13 height 11
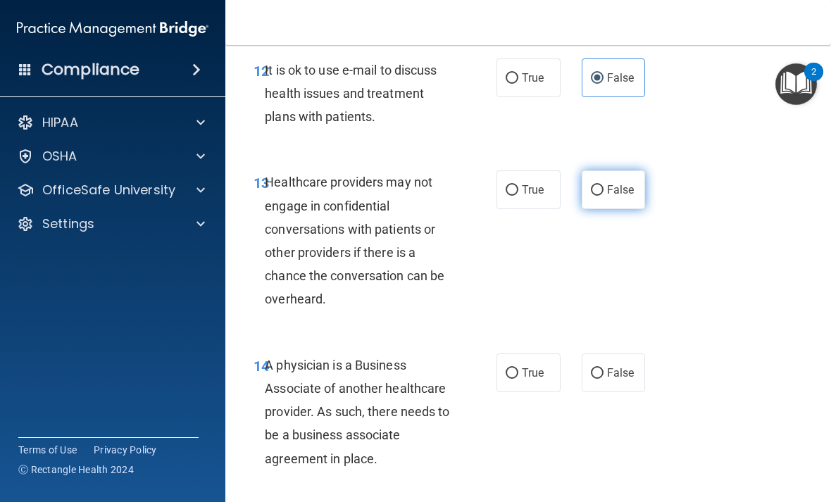
radio input "true"
click at [621, 375] on label "False" at bounding box center [614, 373] width 64 height 39
click at [604, 375] on input "False" at bounding box center [597, 373] width 13 height 11
radio input "true"
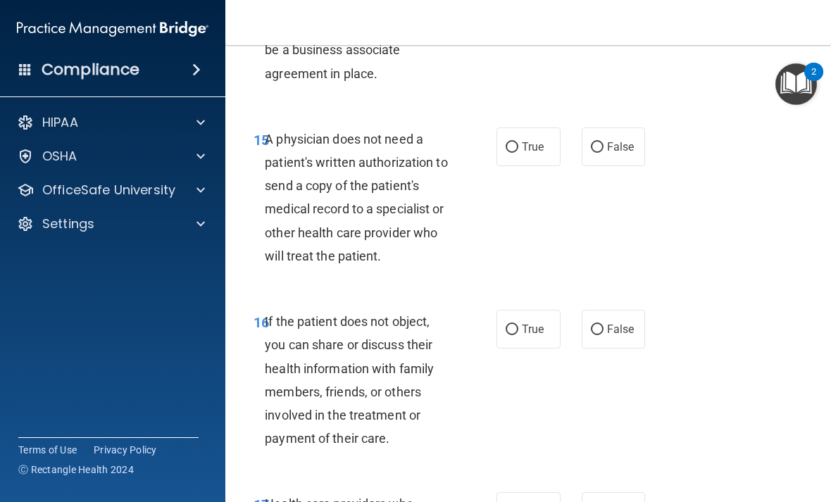
scroll to position [2332, 0]
click at [619, 153] on span "False" at bounding box center [620, 145] width 27 height 13
click at [604, 152] on input "False" at bounding box center [597, 147] width 13 height 11
radio input "true"
click at [525, 335] on span "True" at bounding box center [533, 328] width 22 height 13
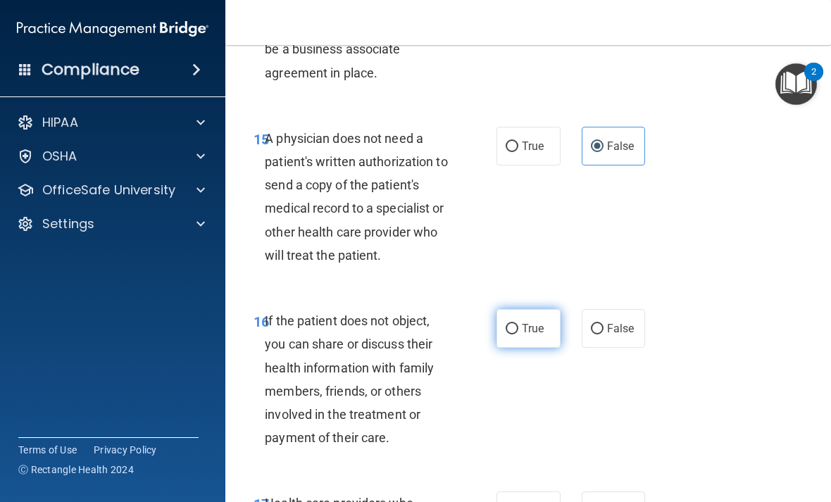
click at [518, 335] on input "True" at bounding box center [512, 329] width 13 height 11
radio input "true"
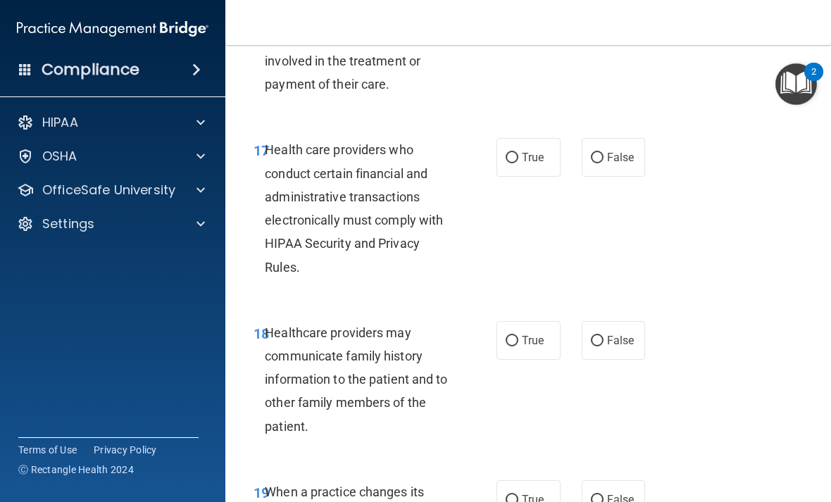
scroll to position [2703, 0]
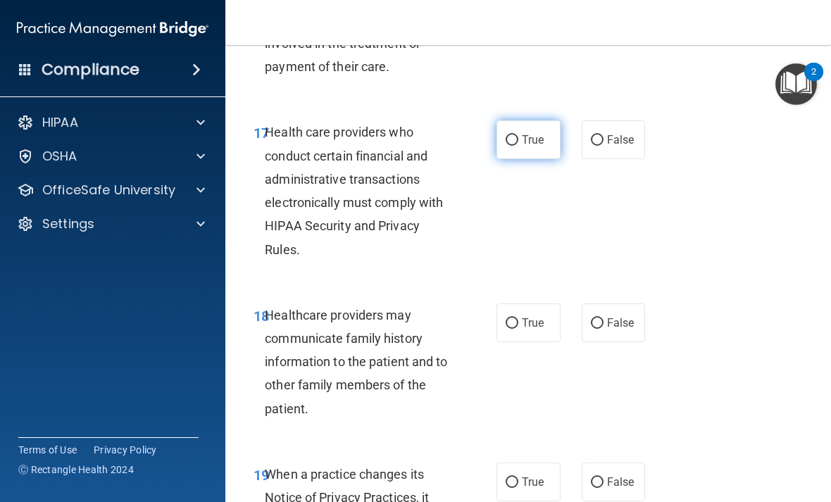
click at [533, 145] on span "True" at bounding box center [533, 139] width 22 height 13
click at [518, 145] on input "True" at bounding box center [512, 140] width 13 height 11
radio input "true"
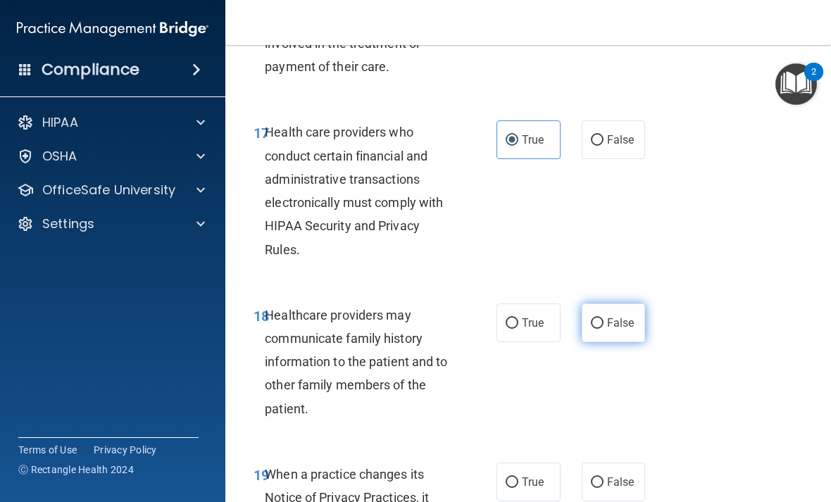
click at [638, 337] on label "False" at bounding box center [614, 323] width 64 height 39
click at [604, 329] on input "False" at bounding box center [597, 323] width 13 height 11
radio input "true"
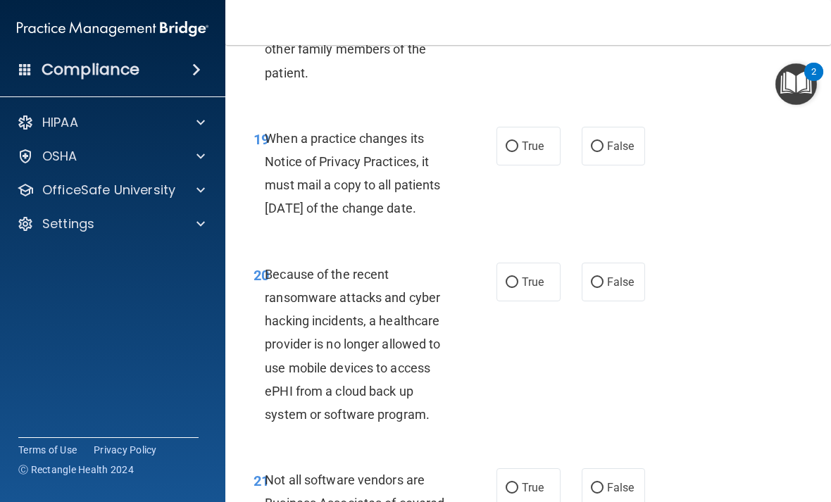
scroll to position [3067, 0]
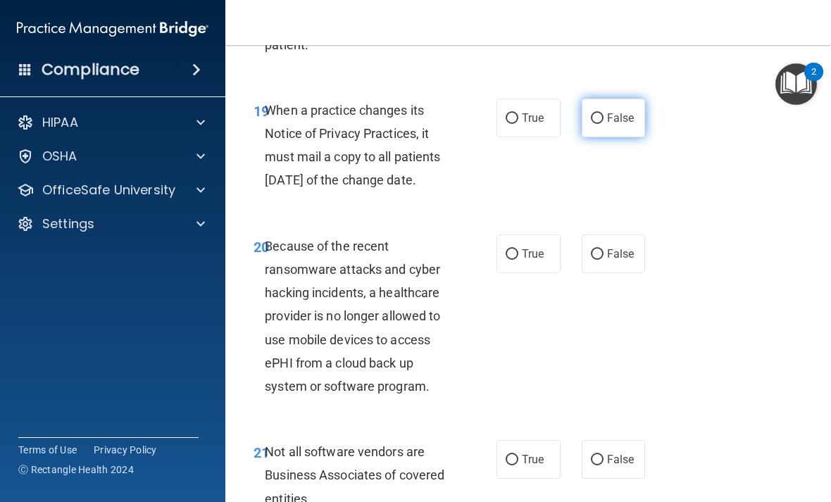
click at [612, 136] on label "False" at bounding box center [614, 118] width 64 height 39
click at [604, 124] on input "False" at bounding box center [597, 118] width 13 height 11
radio input "true"
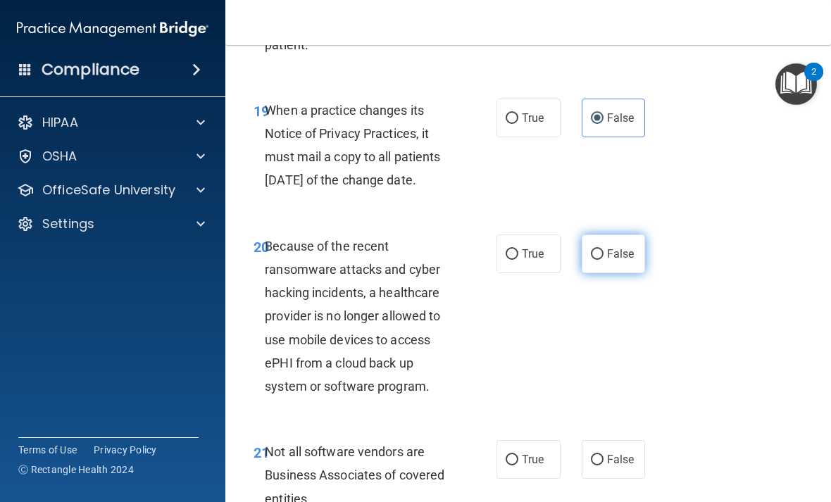
click at [612, 261] on span "False" at bounding box center [620, 253] width 27 height 13
click at [604, 260] on input "False" at bounding box center [597, 254] width 13 height 11
radio input "true"
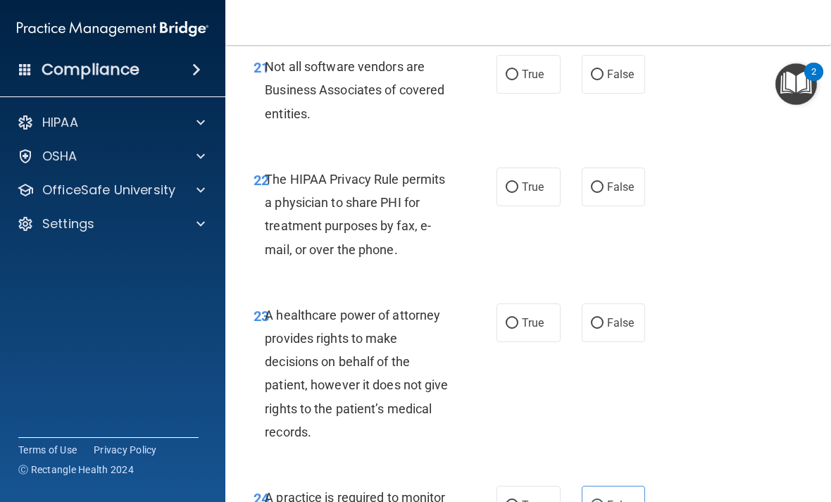
scroll to position [3454, 0]
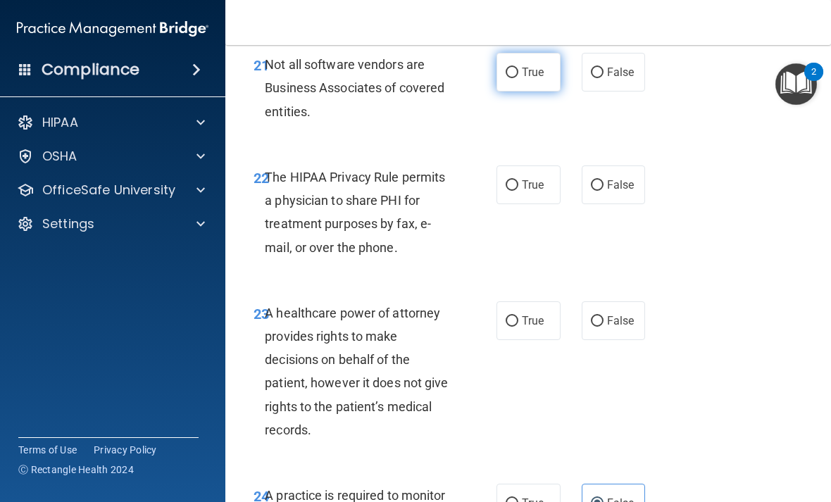
click at [538, 79] on span "True" at bounding box center [533, 72] width 22 height 13
click at [518, 78] on input "True" at bounding box center [512, 73] width 13 height 11
radio input "true"
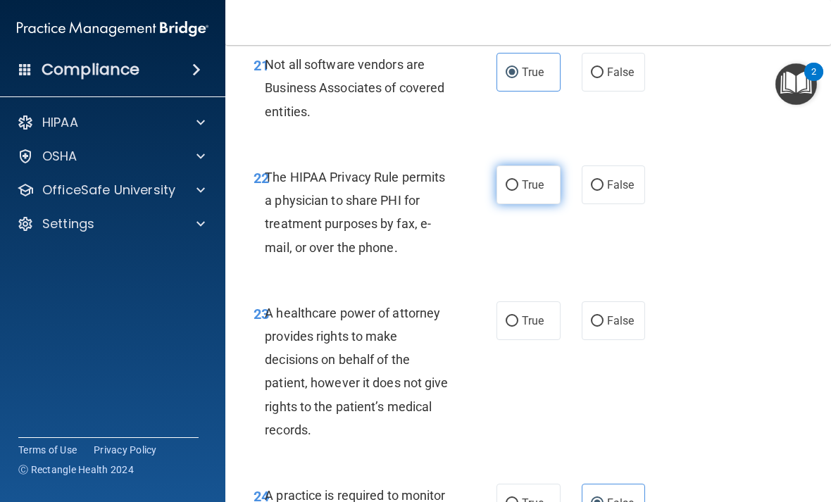
click at [528, 192] on span "True" at bounding box center [533, 184] width 22 height 13
click at [518, 191] on input "True" at bounding box center [512, 185] width 13 height 11
radio input "true"
click at [629, 330] on label "False" at bounding box center [614, 320] width 64 height 39
click at [604, 327] on input "False" at bounding box center [597, 321] width 13 height 11
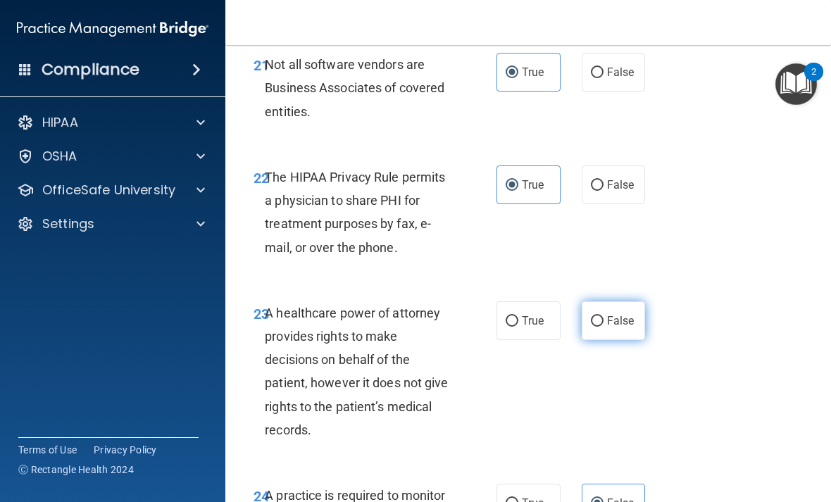
radio input "true"
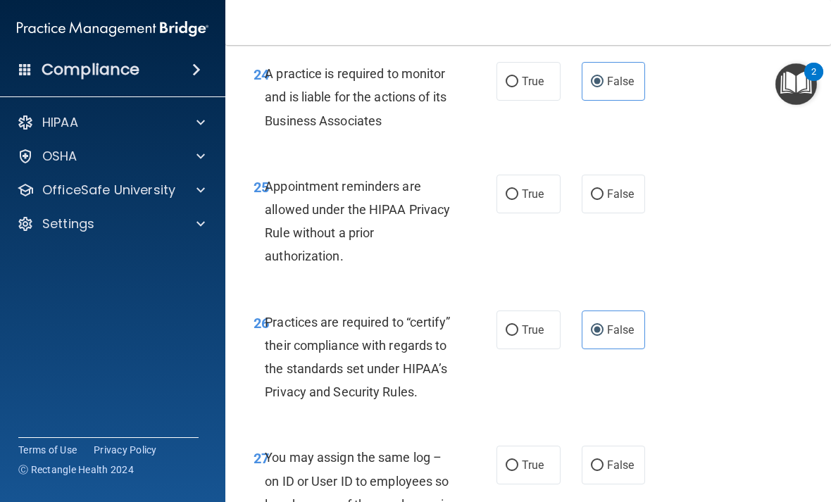
scroll to position [3876, 0]
click at [515, 201] on input "True" at bounding box center [512, 195] width 13 height 11
radio input "true"
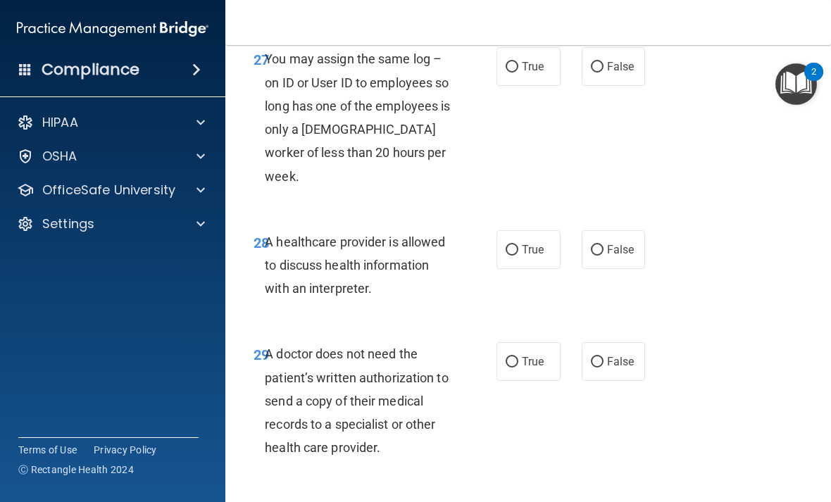
scroll to position [4274, 0]
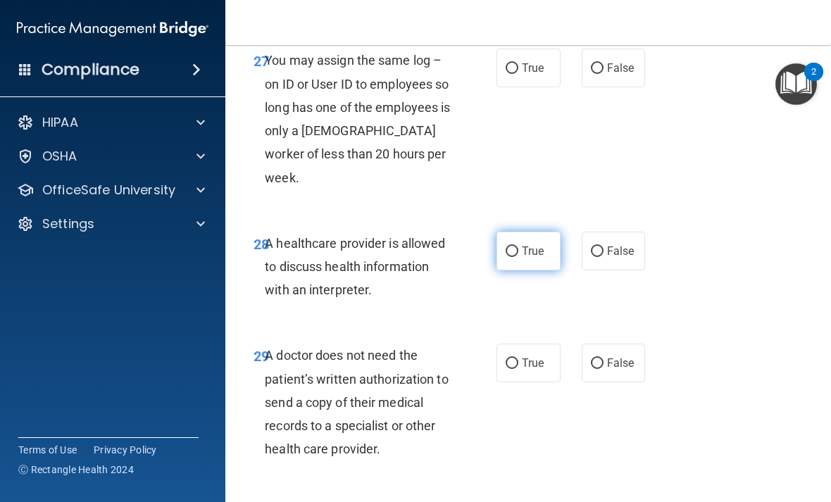
click at [533, 252] on span "True" at bounding box center [533, 250] width 22 height 13
click at [518, 252] on input "True" at bounding box center [512, 252] width 13 height 11
radio input "true"
click at [622, 87] on label "False" at bounding box center [614, 68] width 64 height 39
click at [604, 74] on input "False" at bounding box center [597, 68] width 13 height 11
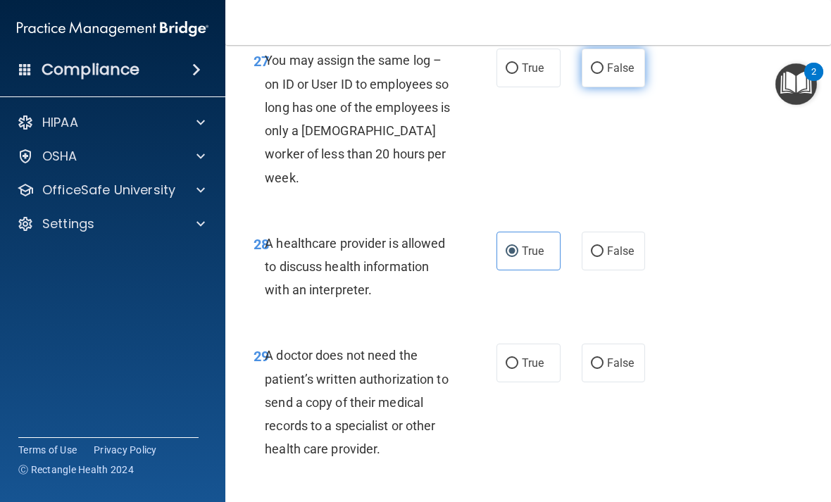
radio input "true"
click at [631, 363] on span "False" at bounding box center [620, 362] width 27 height 13
click at [604, 363] on input "False" at bounding box center [597, 364] width 13 height 11
radio input "true"
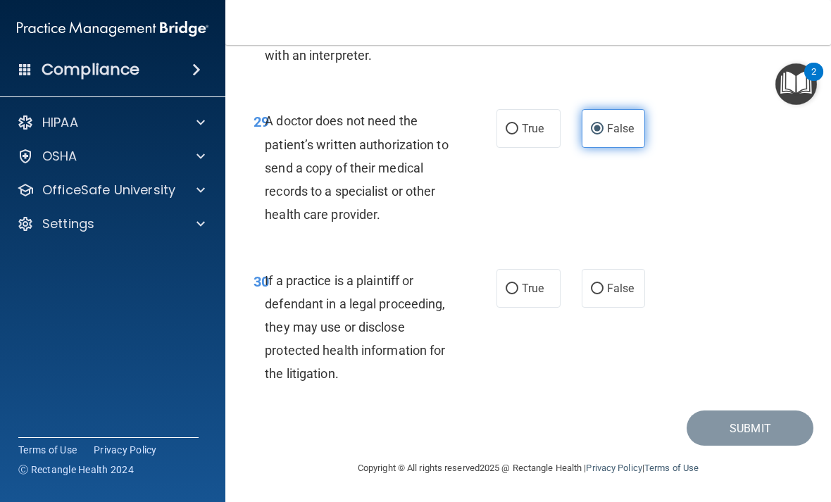
scroll to position [4508, 0]
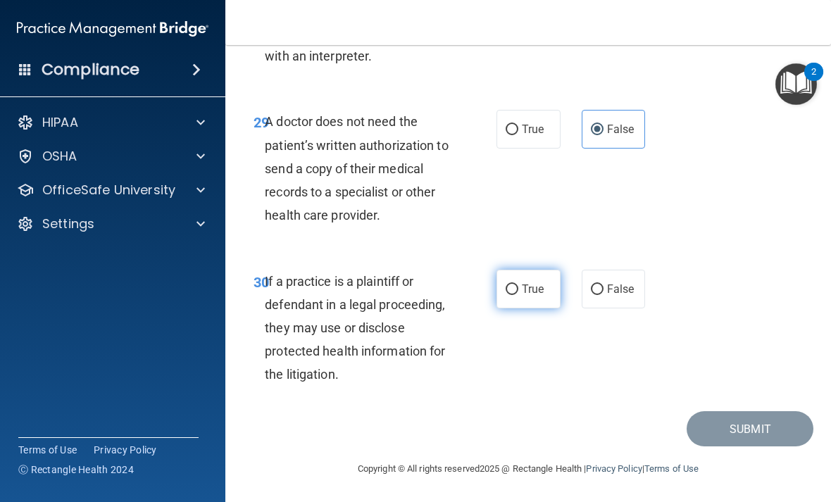
click at [515, 293] on input "True" at bounding box center [512, 290] width 13 height 11
radio input "true"
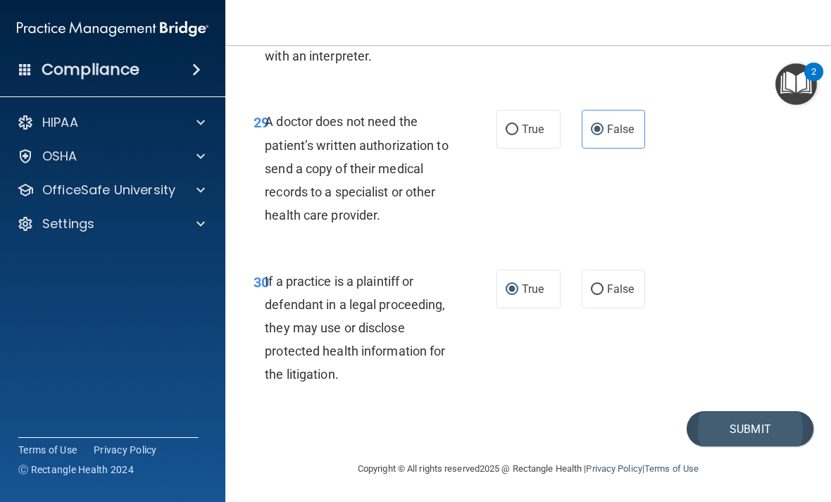
click at [752, 437] on button "Submit" at bounding box center [750, 429] width 127 height 36
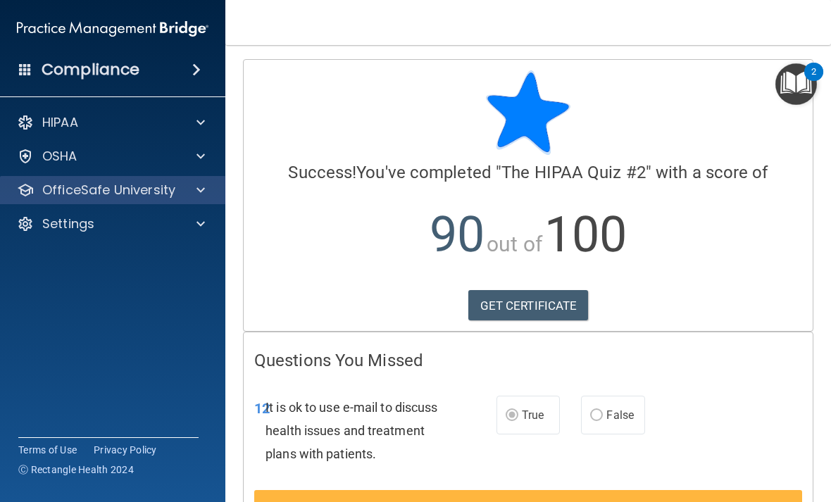
click at [125, 196] on p "OfficeSafe University" at bounding box center [108, 190] width 133 height 17
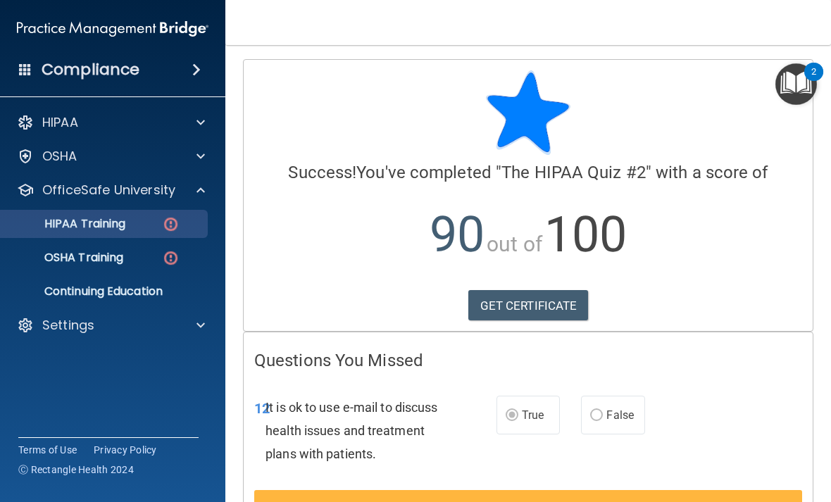
click at [125, 230] on p "HIPAA Training" at bounding box center [67, 224] width 116 height 14
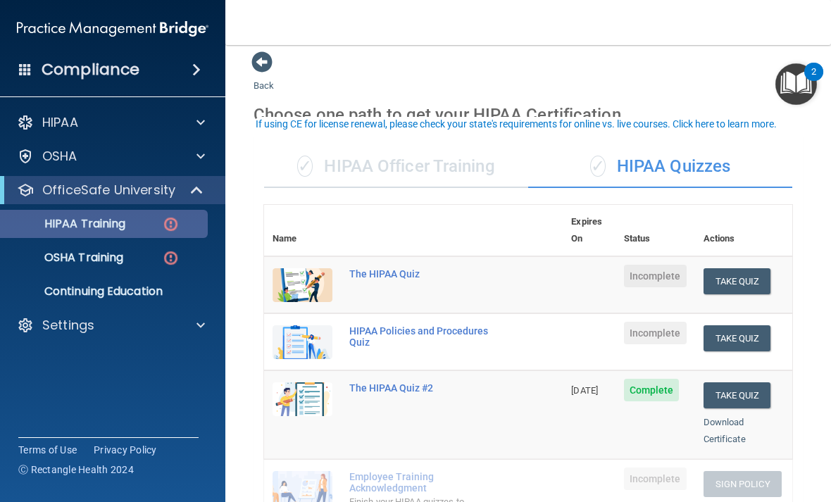
scroll to position [4, 0]
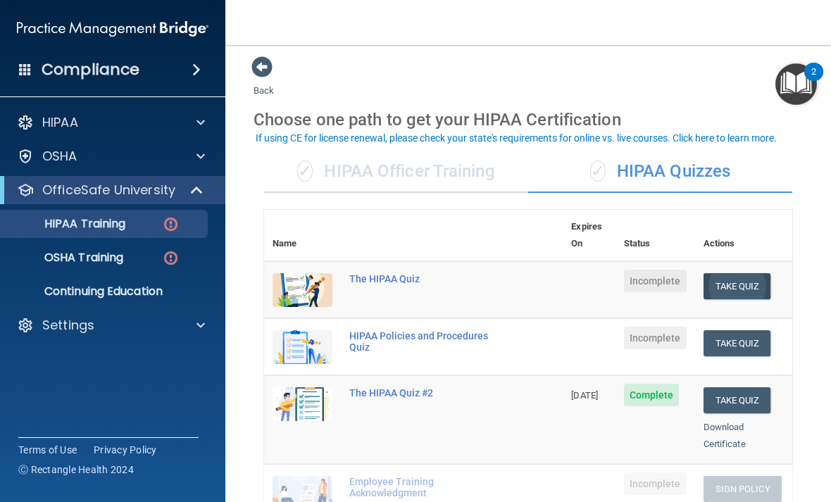
click at [756, 273] on button "Take Quiz" at bounding box center [738, 286] width 68 height 26
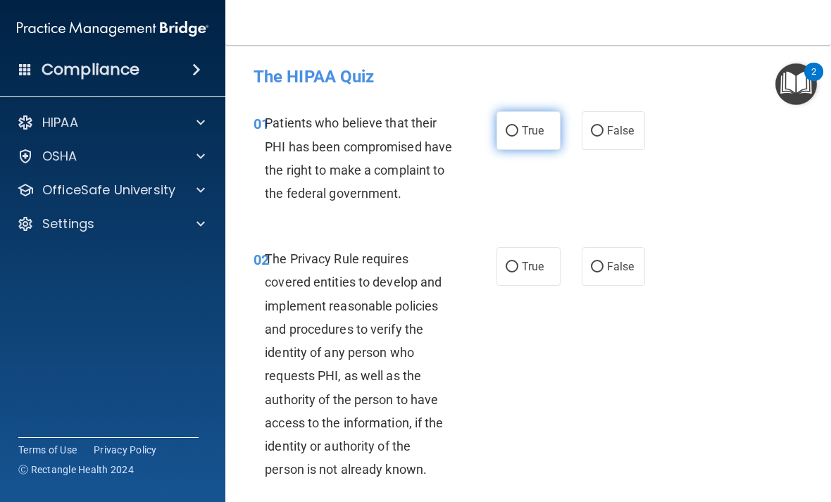
click at [516, 132] on input "True" at bounding box center [512, 131] width 13 height 11
radio input "true"
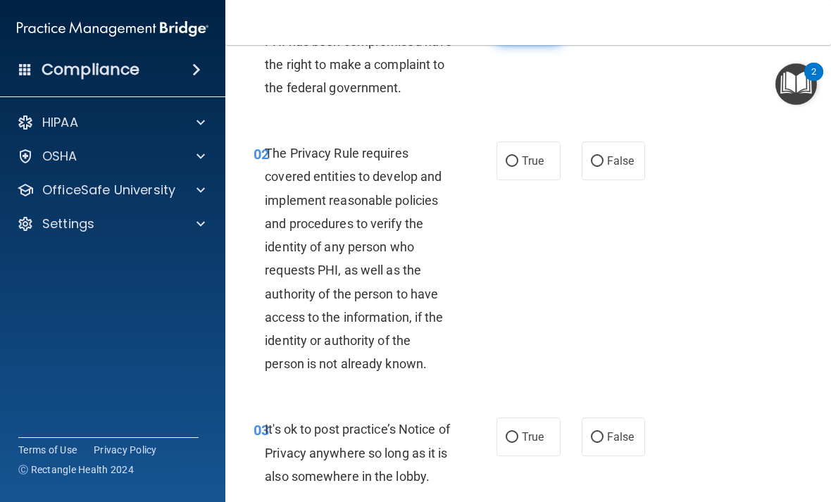
scroll to position [108, 0]
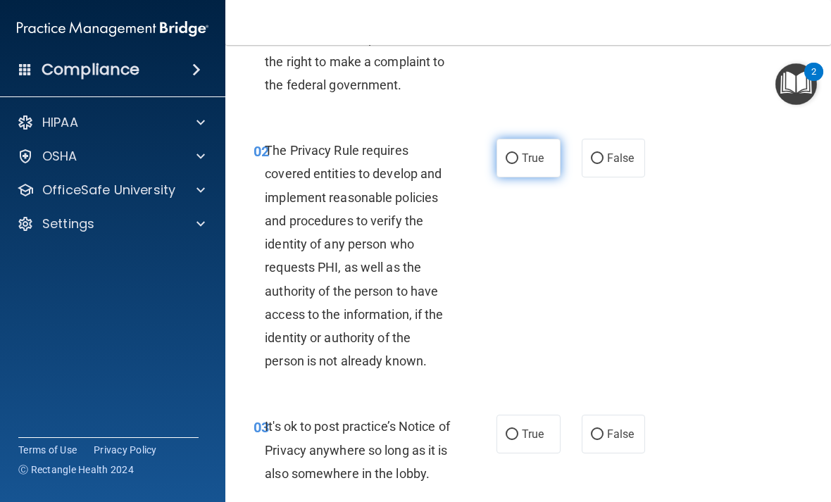
click at [516, 164] on input "True" at bounding box center [512, 159] width 13 height 11
radio input "true"
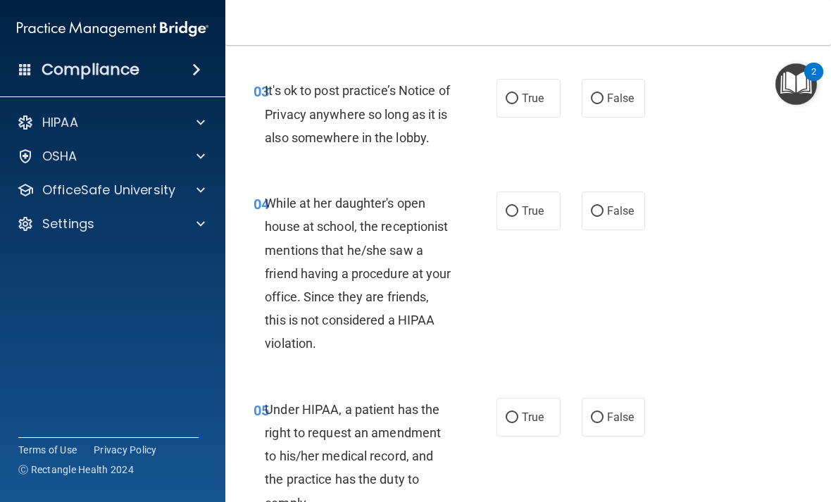
scroll to position [437, 0]
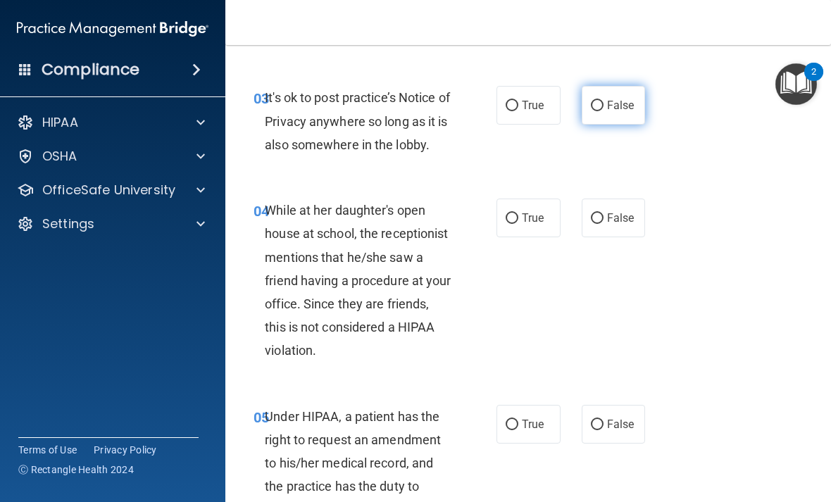
click at [612, 125] on label "False" at bounding box center [614, 105] width 64 height 39
click at [604, 111] on input "False" at bounding box center [597, 106] width 13 height 11
radio input "true"
click at [613, 225] on span "False" at bounding box center [620, 217] width 27 height 13
click at [604, 224] on input "False" at bounding box center [597, 218] width 13 height 11
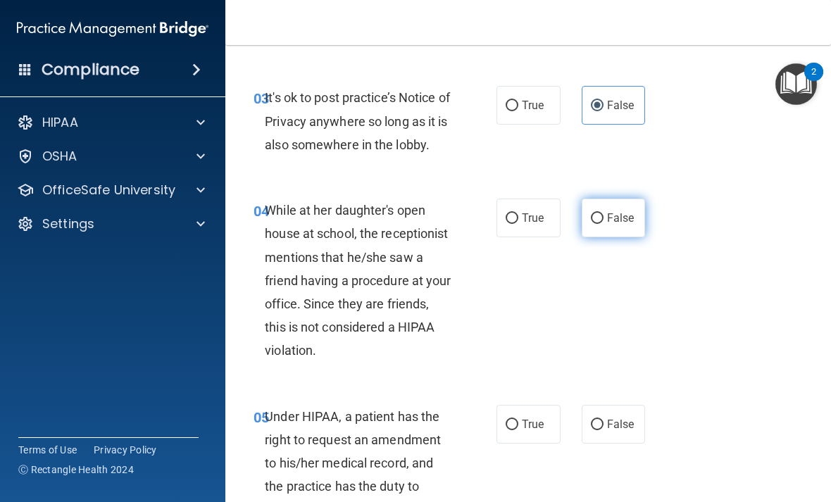
radio input "true"
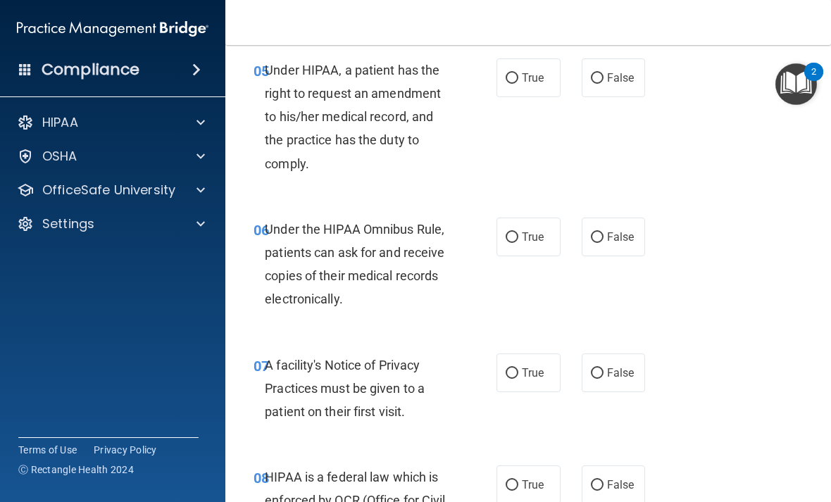
scroll to position [782, 0]
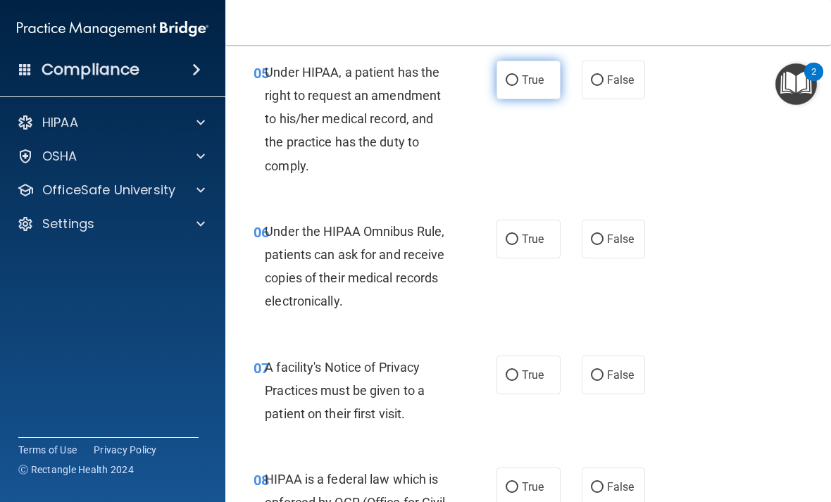
click at [516, 86] on input "True" at bounding box center [512, 80] width 13 height 11
radio input "true"
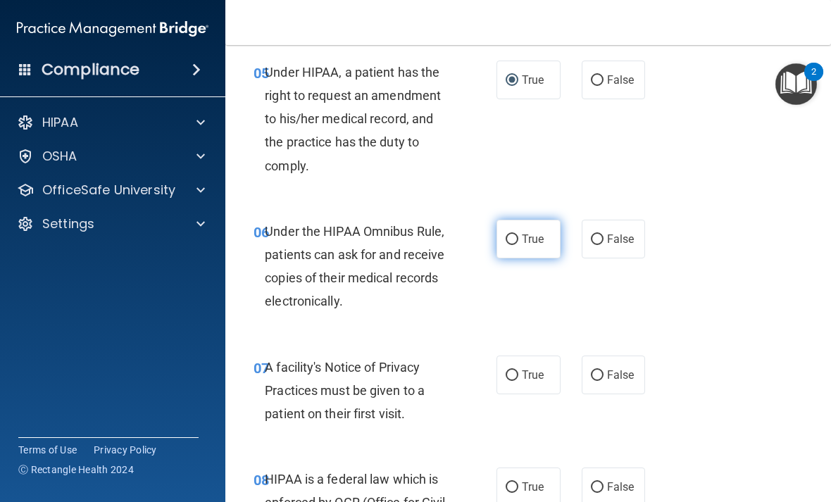
click at [529, 246] on span "True" at bounding box center [533, 238] width 22 height 13
click at [518, 245] on input "True" at bounding box center [512, 240] width 13 height 11
radio input "true"
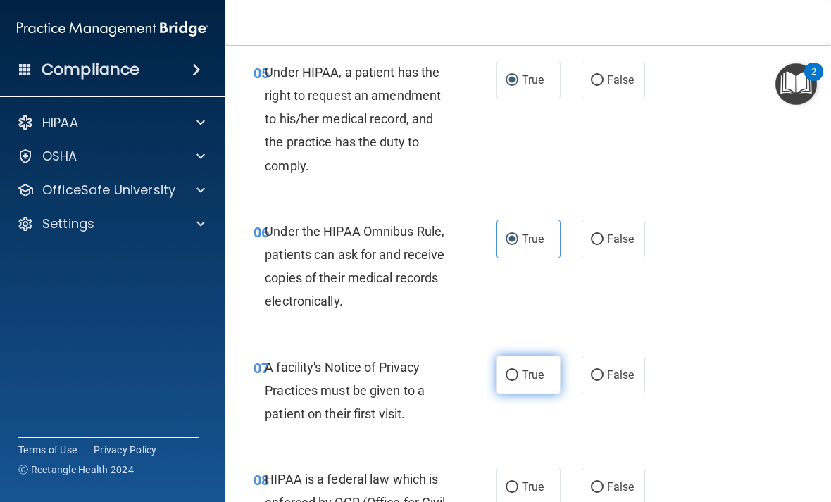
click at [532, 382] on span "True" at bounding box center [533, 374] width 22 height 13
click at [518, 381] on input "True" at bounding box center [512, 376] width 13 height 11
radio input "true"
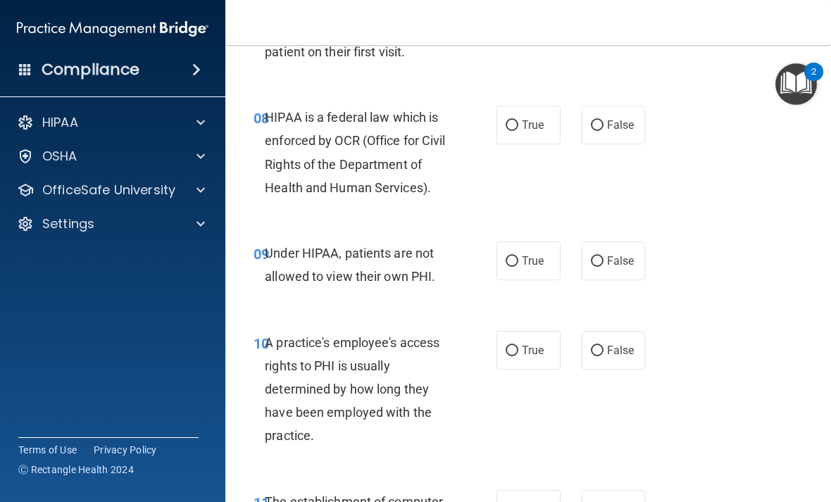
scroll to position [1159, 0]
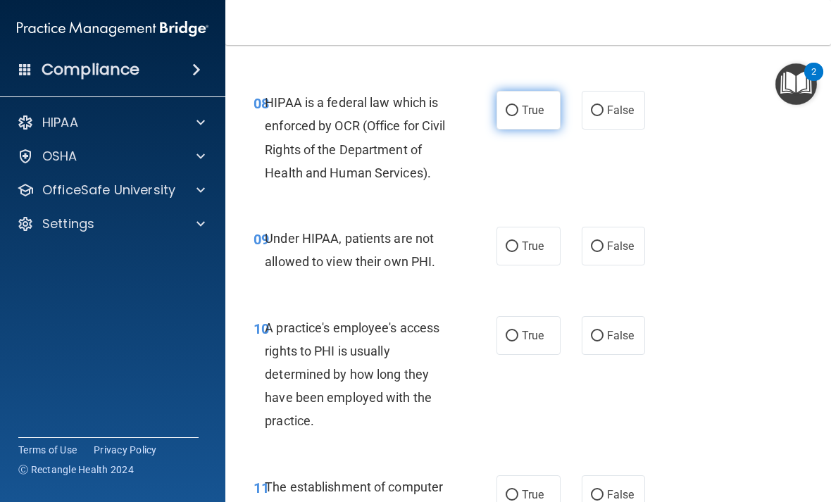
click at [530, 130] on label "True" at bounding box center [529, 110] width 64 height 39
click at [518, 116] on input "True" at bounding box center [512, 111] width 13 height 11
radio input "true"
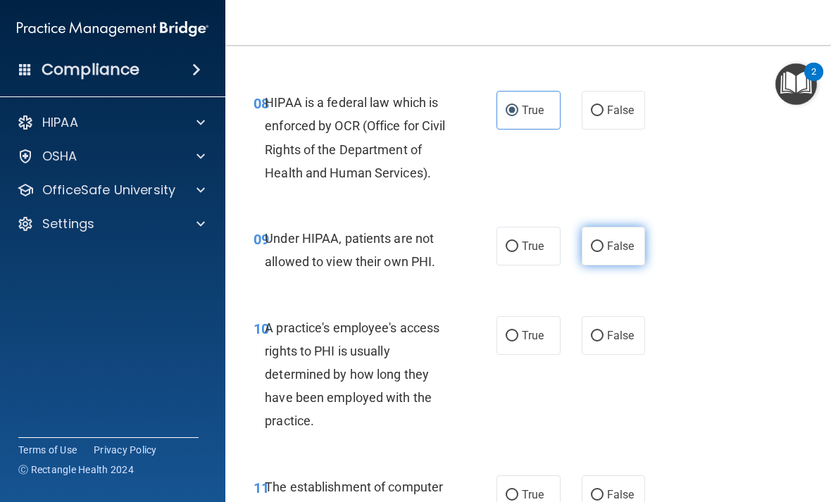
click at [616, 253] on span "False" at bounding box center [620, 246] width 27 height 13
click at [604, 252] on input "False" at bounding box center [597, 247] width 13 height 11
radio input "true"
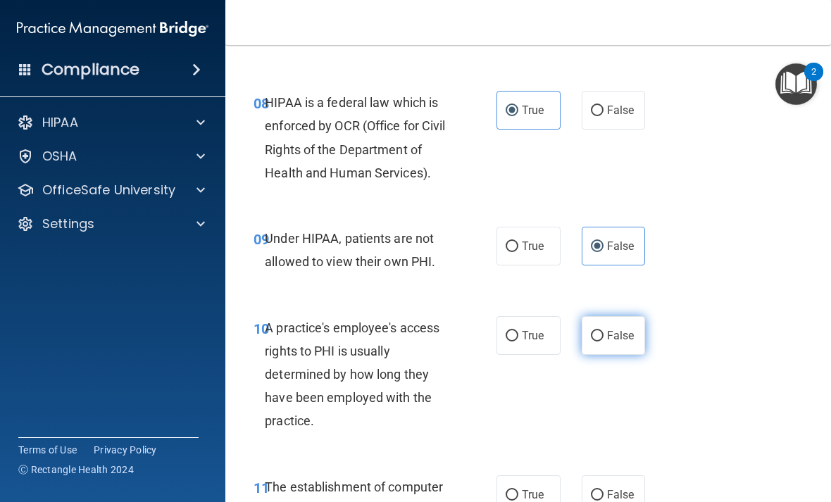
click at [615, 342] on span "False" at bounding box center [620, 335] width 27 height 13
click at [604, 342] on input "False" at bounding box center [597, 336] width 13 height 11
radio input "true"
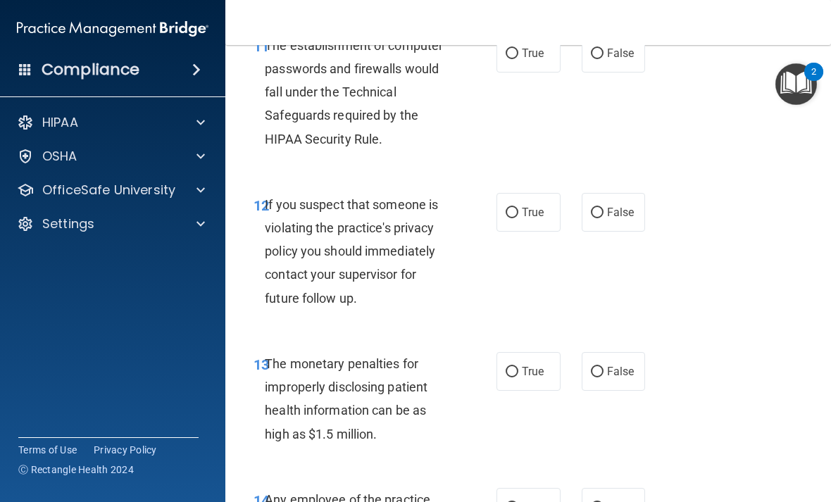
scroll to position [1598, 0]
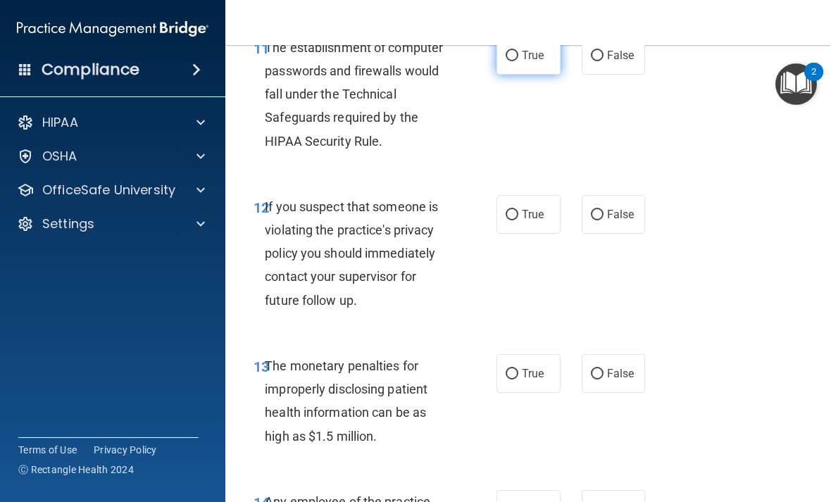
click at [530, 75] on label "True" at bounding box center [529, 55] width 64 height 39
click at [518, 61] on input "True" at bounding box center [512, 56] width 13 height 11
radio input "true"
click at [542, 221] on span "True" at bounding box center [533, 214] width 22 height 13
click at [518, 220] on input "True" at bounding box center [512, 215] width 13 height 11
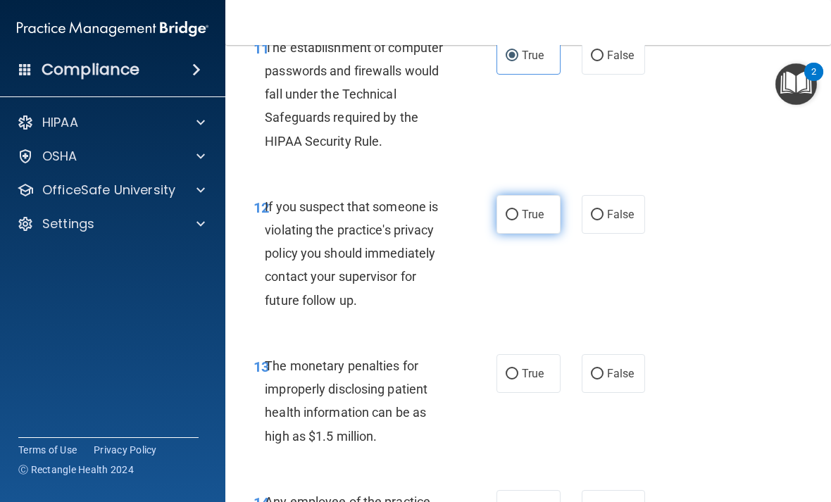
radio input "true"
click at [521, 385] on label "True" at bounding box center [529, 373] width 64 height 39
click at [518, 380] on input "True" at bounding box center [512, 374] width 13 height 11
radio input "true"
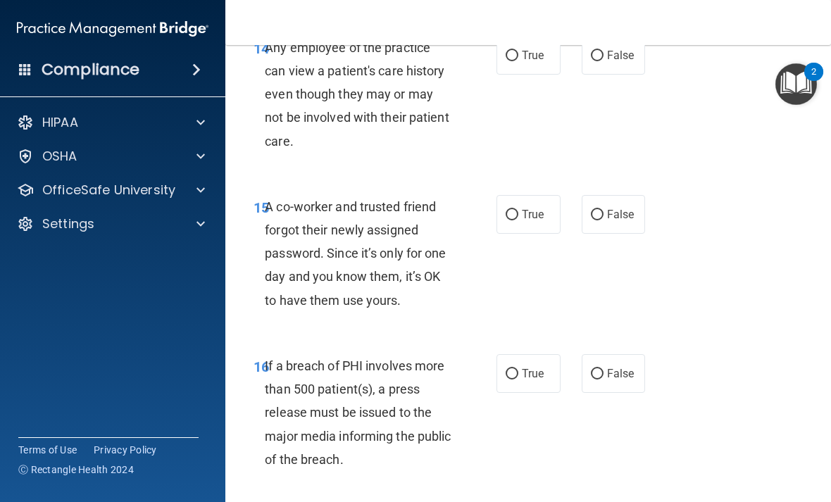
scroll to position [2053, 0]
click at [620, 61] on span "False" at bounding box center [620, 54] width 27 height 13
click at [604, 61] on input "False" at bounding box center [597, 55] width 13 height 11
radio input "true"
click at [613, 220] on span "False" at bounding box center [620, 213] width 27 height 13
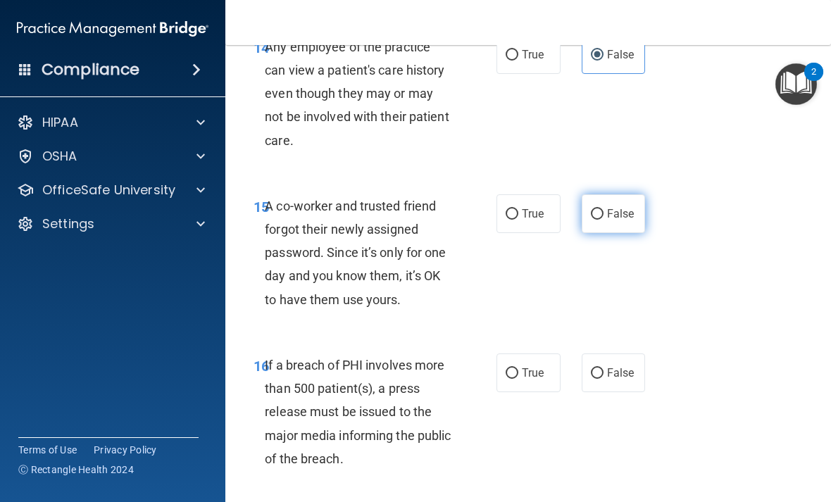
click at [604, 220] on input "False" at bounding box center [597, 214] width 13 height 11
radio input "true"
click at [506, 389] on label "True" at bounding box center [529, 373] width 64 height 39
click at [506, 379] on input "True" at bounding box center [512, 373] width 13 height 11
radio input "true"
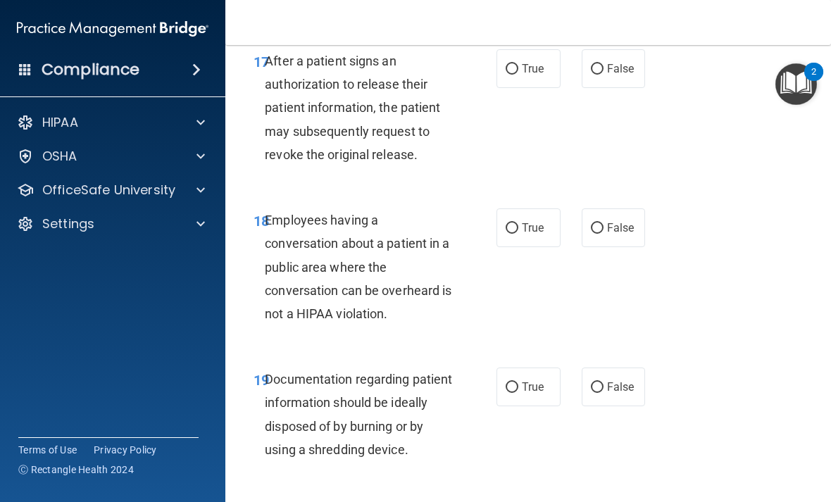
scroll to position [2519, 0]
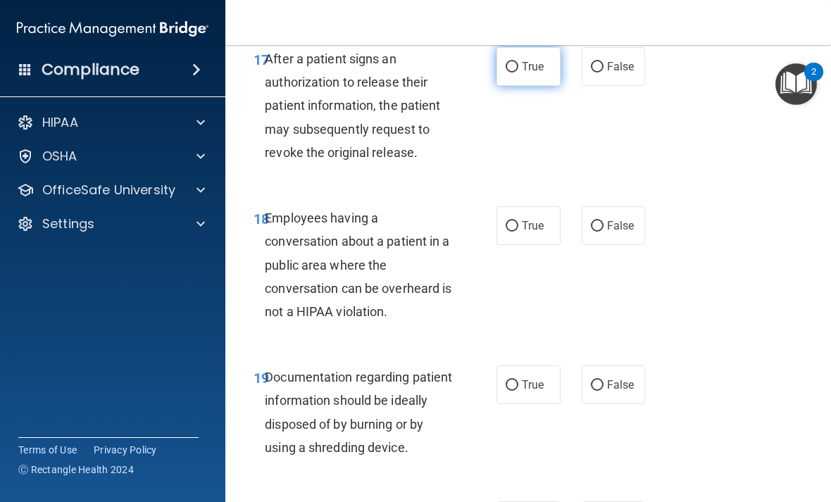
click at [515, 73] on input "True" at bounding box center [512, 67] width 13 height 11
radio input "true"
click at [616, 232] on span "False" at bounding box center [620, 225] width 27 height 13
click at [604, 232] on input "False" at bounding box center [597, 226] width 13 height 11
radio input "true"
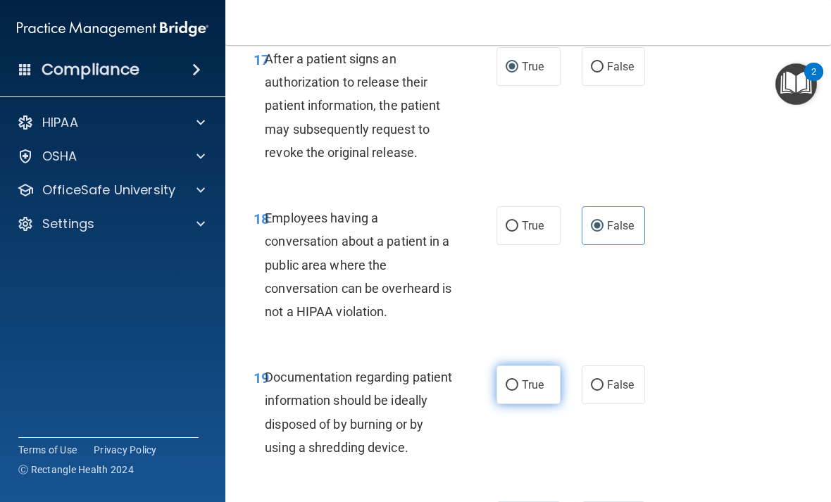
click at [517, 391] on input "True" at bounding box center [512, 385] width 13 height 11
radio input "true"
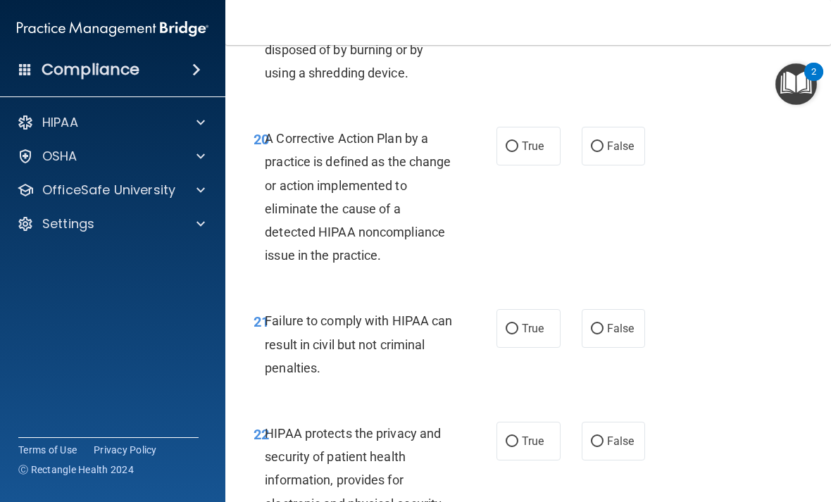
scroll to position [2892, 0]
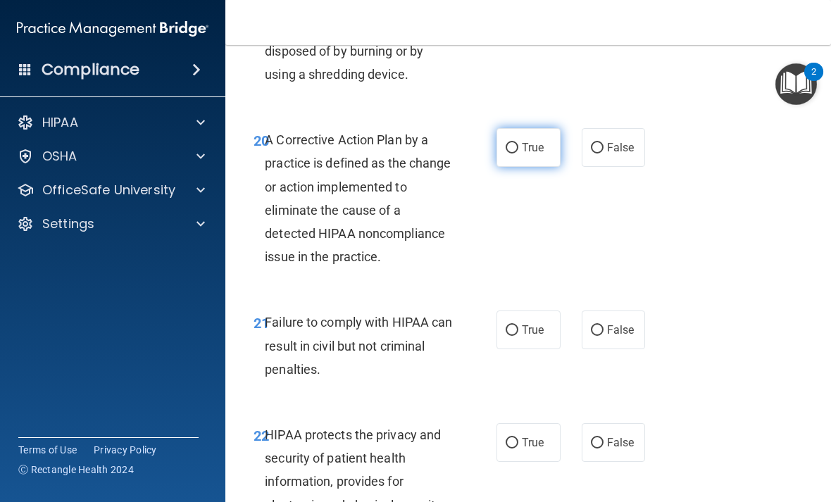
click at [513, 154] on input "True" at bounding box center [512, 148] width 13 height 11
radio input "true"
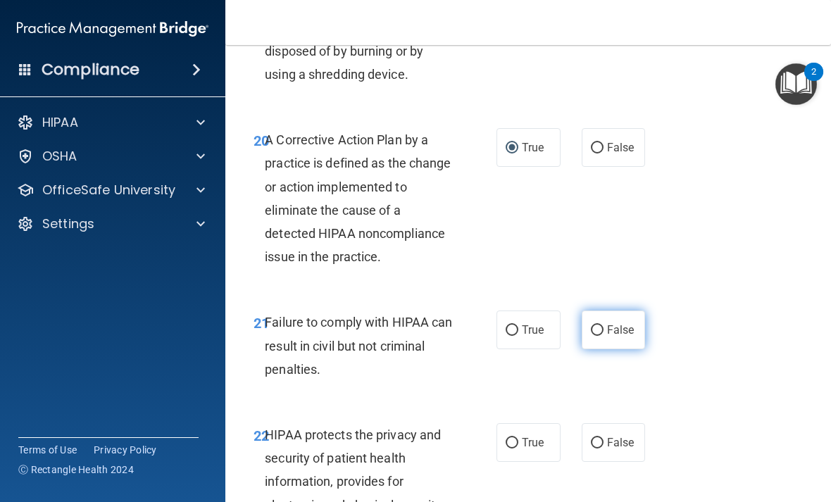
click at [618, 329] on label "False" at bounding box center [614, 330] width 64 height 39
click at [604, 329] on input "False" at bounding box center [597, 330] width 13 height 11
radio input "true"
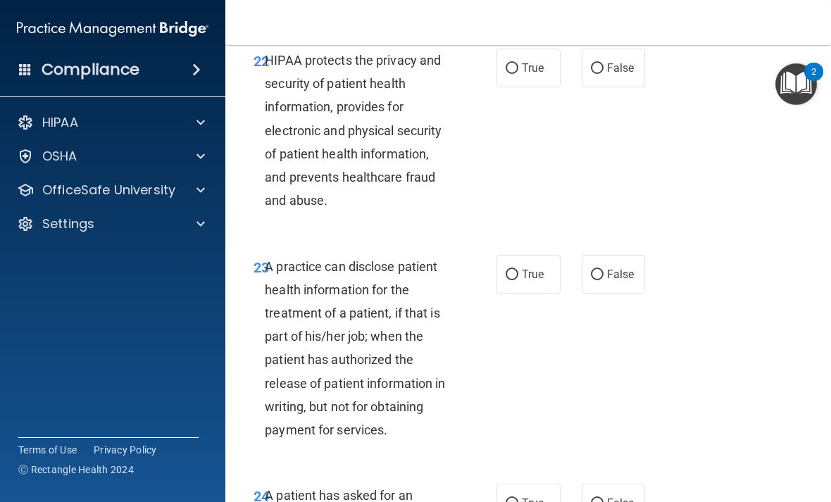
scroll to position [3268, 0]
click at [518, 73] on input "True" at bounding box center [512, 68] width 13 height 11
radio input "true"
click at [614, 288] on label "False" at bounding box center [614, 273] width 64 height 39
click at [604, 280] on input "False" at bounding box center [597, 274] width 13 height 11
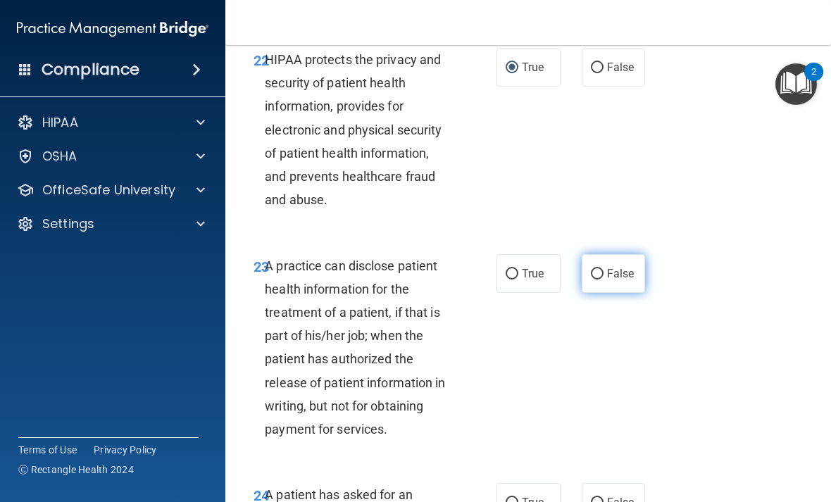
radio input "true"
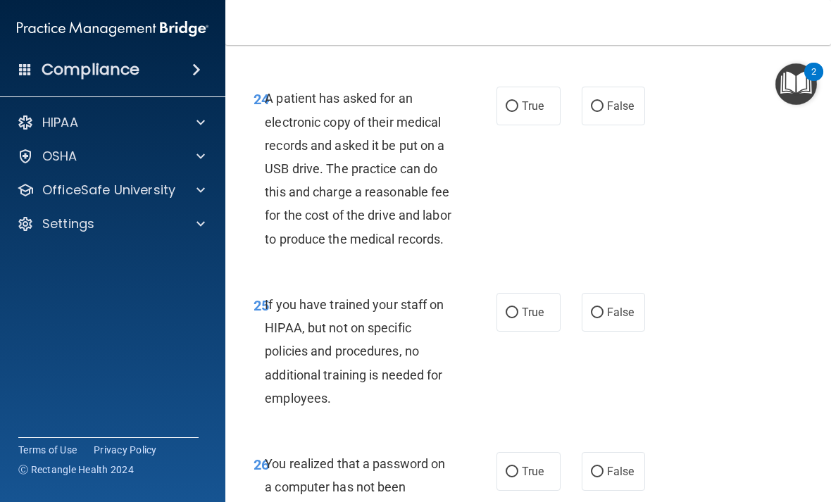
scroll to position [3665, 0]
click at [516, 108] on input "True" at bounding box center [512, 106] width 13 height 11
radio input "true"
click at [603, 318] on input "False" at bounding box center [597, 312] width 13 height 11
radio input "true"
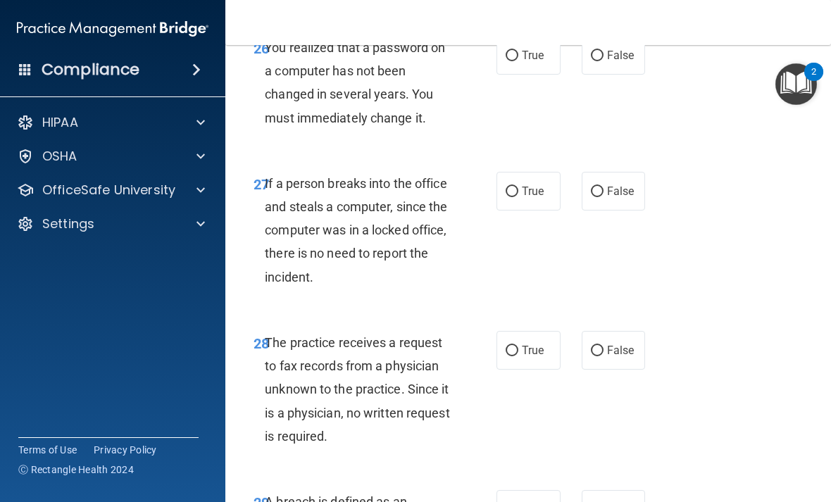
scroll to position [4085, 0]
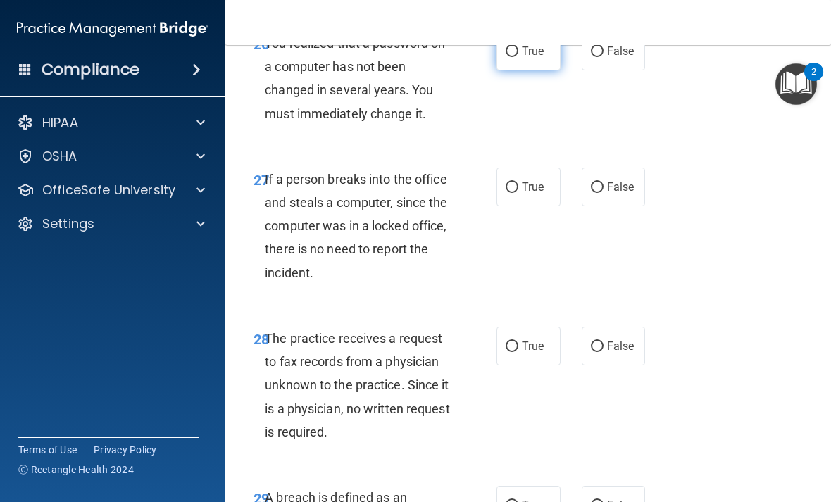
click at [529, 58] on span "True" at bounding box center [533, 50] width 22 height 13
click at [518, 57] on input "True" at bounding box center [512, 51] width 13 height 11
radio input "true"
click at [610, 194] on span "False" at bounding box center [620, 186] width 27 height 13
click at [604, 193] on input "False" at bounding box center [597, 187] width 13 height 11
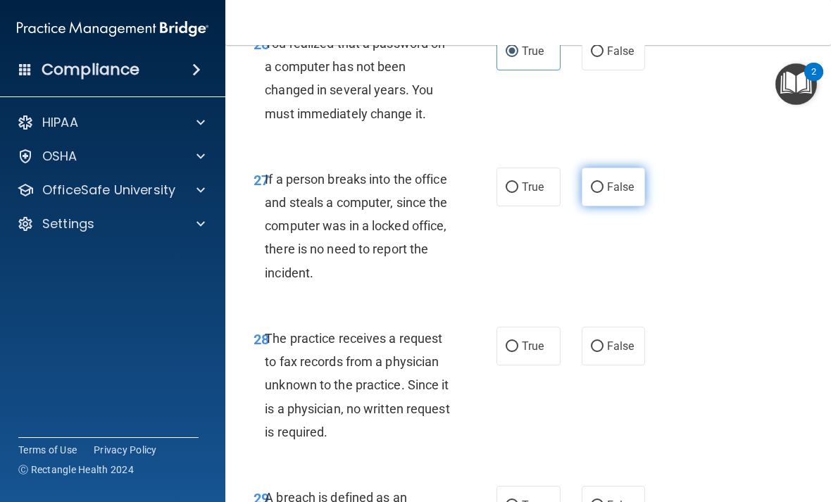
radio input "true"
click at [609, 353] on span "False" at bounding box center [620, 346] width 27 height 13
click at [604, 352] on input "False" at bounding box center [597, 347] width 13 height 11
radio input "true"
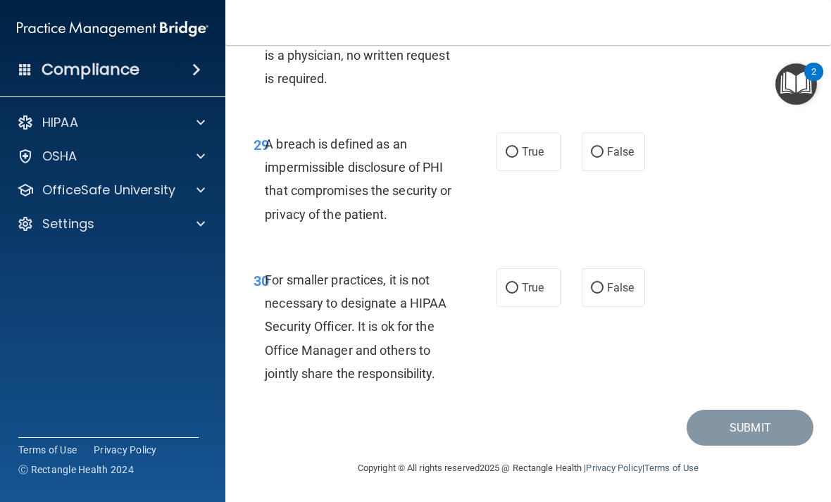
scroll to position [4461, 0]
click at [512, 155] on input "True" at bounding box center [512, 152] width 13 height 11
radio input "true"
click at [612, 294] on span "False" at bounding box center [620, 287] width 27 height 13
click at [604, 294] on input "False" at bounding box center [597, 288] width 13 height 11
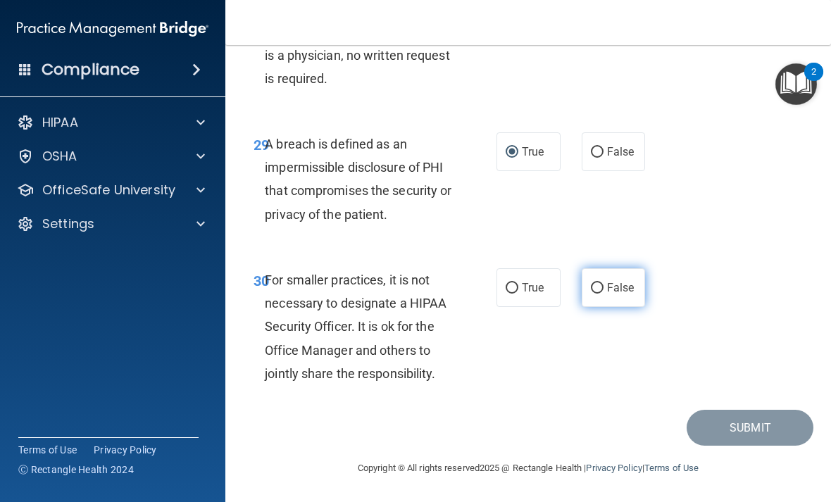
radio input "true"
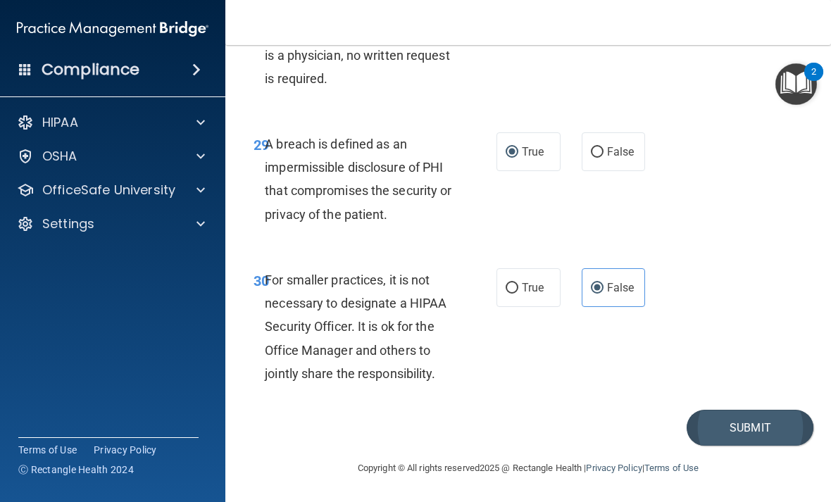
click at [759, 423] on button "Submit" at bounding box center [750, 428] width 127 height 36
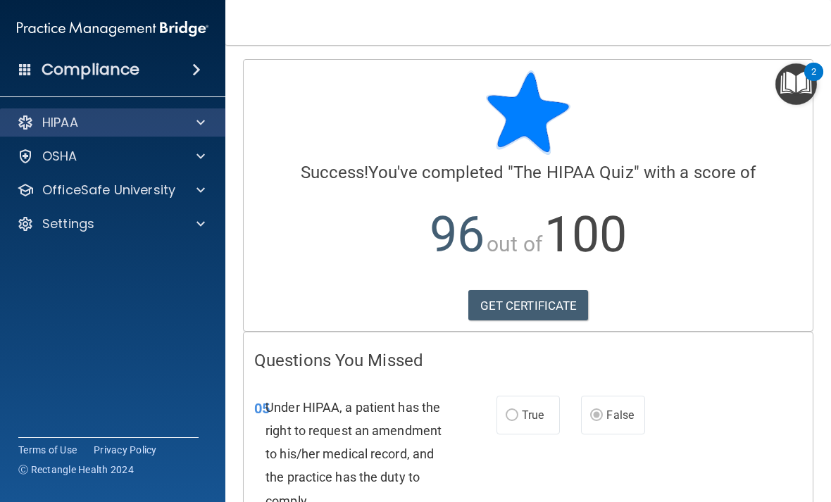
click at [148, 124] on div "HIPAA" at bounding box center [93, 122] width 175 height 17
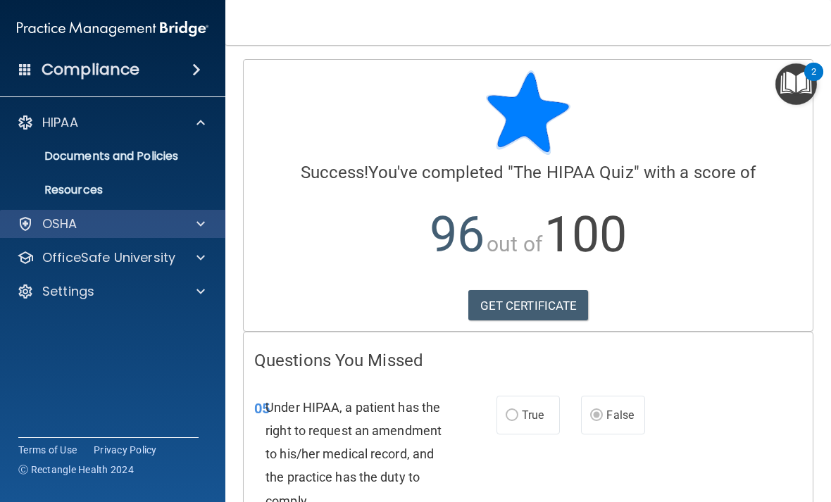
click at [164, 232] on div "OSHA" at bounding box center [93, 224] width 175 height 17
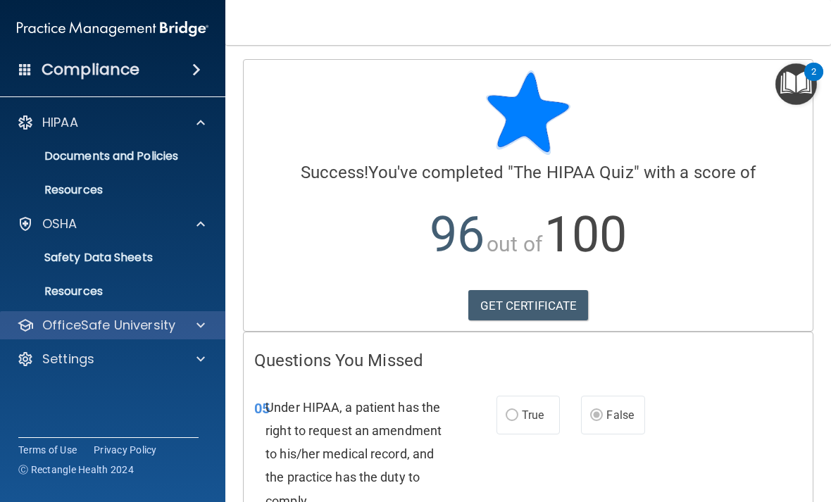
click at [182, 325] on div at bounding box center [198, 325] width 35 height 17
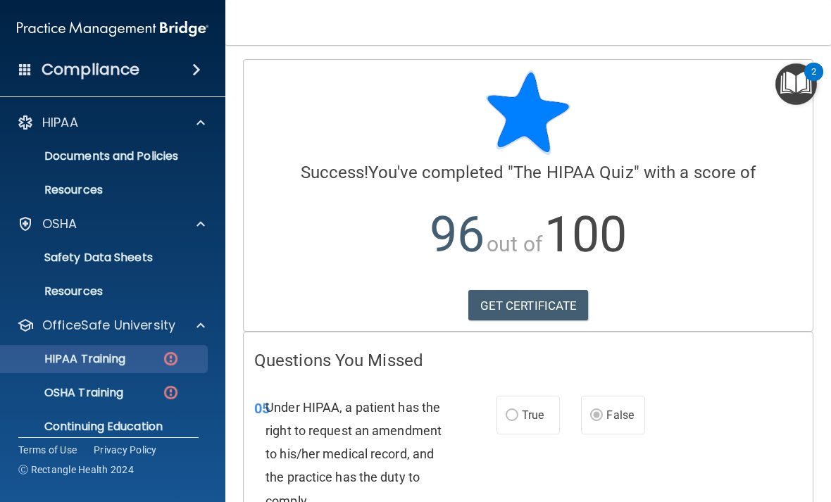
click at [115, 359] on p "HIPAA Training" at bounding box center [67, 359] width 116 height 14
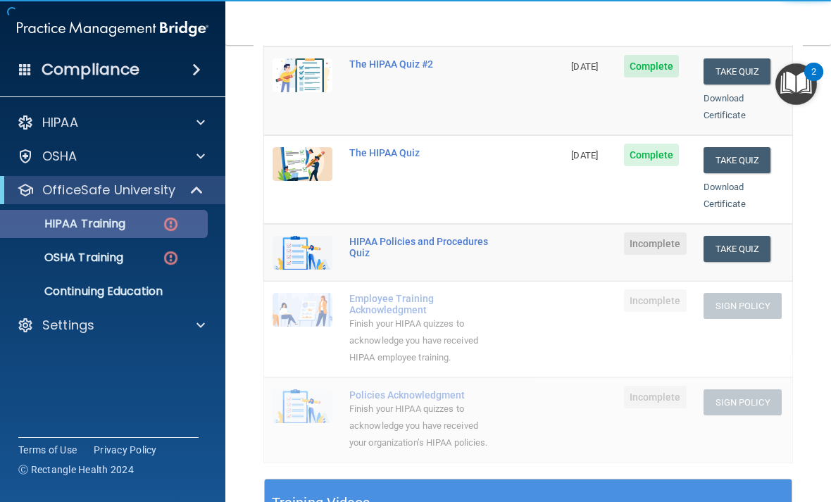
scroll to position [235, 0]
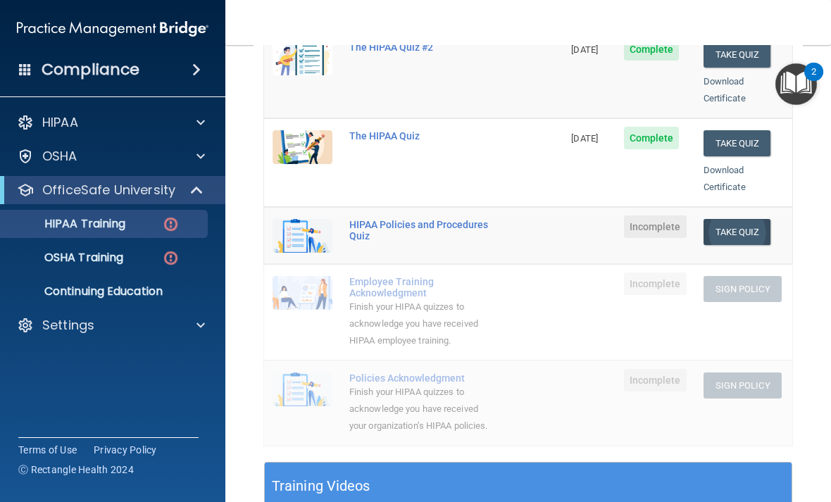
click at [747, 219] on button "Take Quiz" at bounding box center [738, 232] width 68 height 26
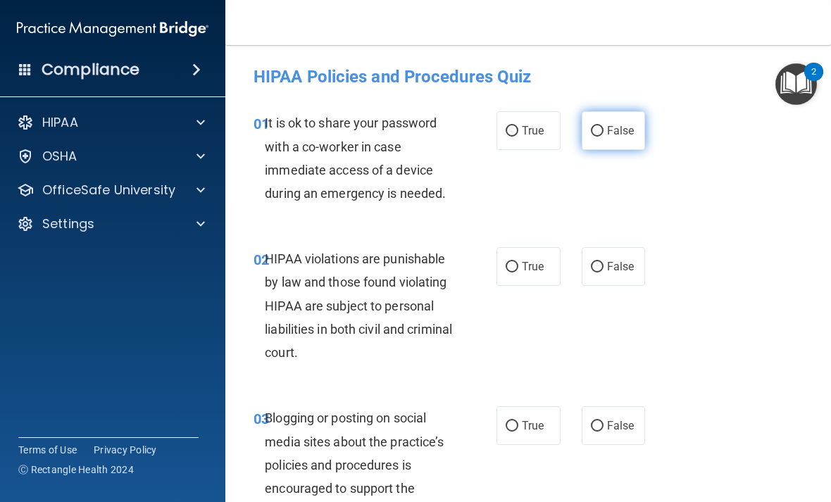
click at [618, 139] on label "False" at bounding box center [614, 130] width 64 height 39
click at [604, 137] on input "False" at bounding box center [597, 131] width 13 height 11
radio input "true"
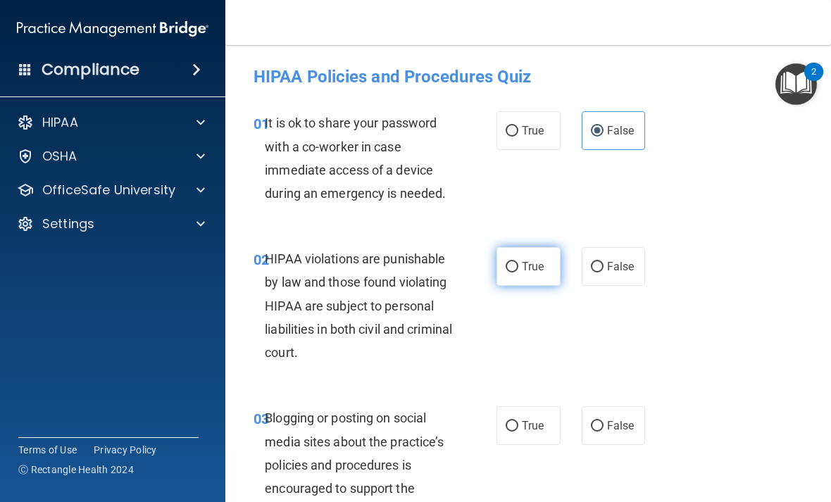
click at [514, 281] on label "True" at bounding box center [529, 266] width 64 height 39
click at [514, 273] on input "True" at bounding box center [512, 267] width 13 height 11
radio input "true"
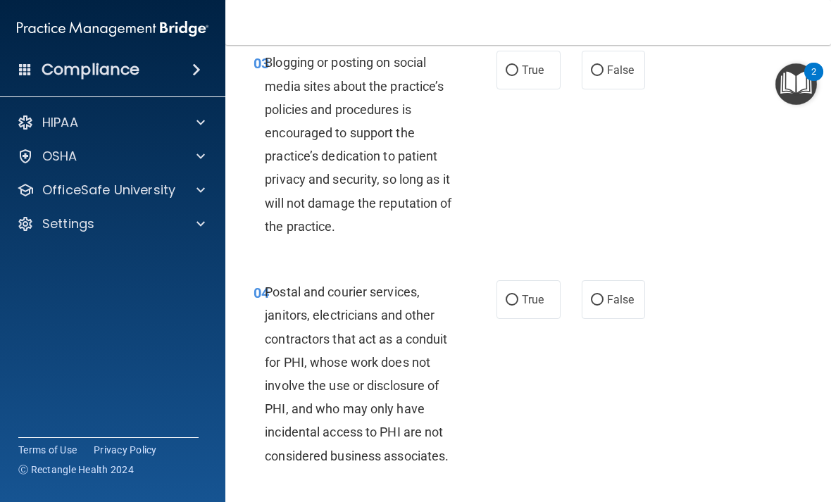
scroll to position [354, 0]
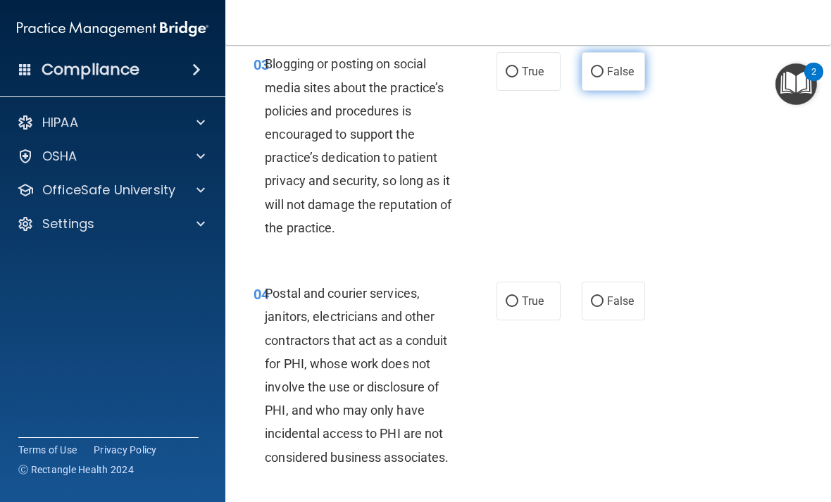
click at [600, 70] on input "False" at bounding box center [597, 72] width 13 height 11
radio input "true"
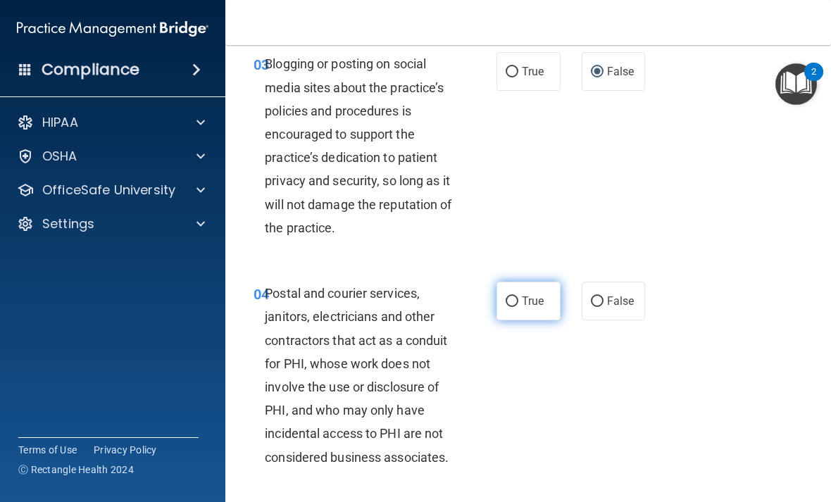
click at [528, 297] on span "True" at bounding box center [533, 300] width 22 height 13
click at [518, 297] on input "True" at bounding box center [512, 302] width 13 height 11
radio input "true"
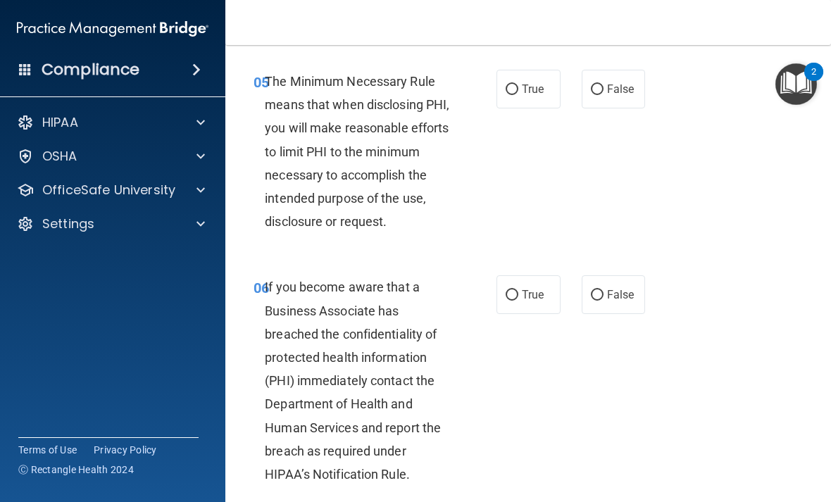
scroll to position [803, 0]
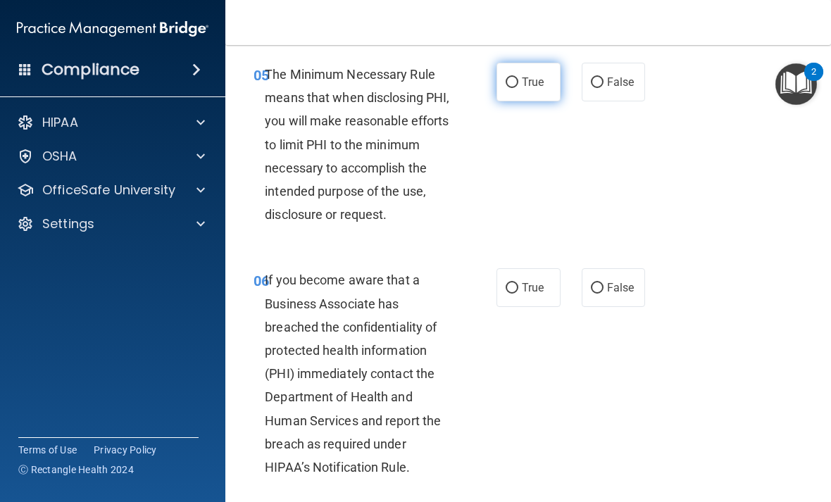
click at [525, 89] on label "True" at bounding box center [529, 82] width 64 height 39
click at [518, 88] on input "True" at bounding box center [512, 82] width 13 height 11
radio input "true"
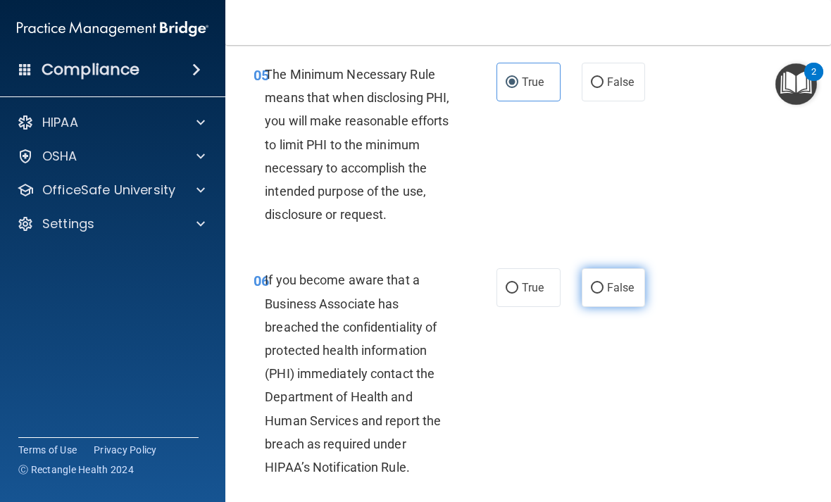
click at [615, 290] on label "False" at bounding box center [614, 287] width 64 height 39
click at [604, 290] on input "False" at bounding box center [597, 288] width 13 height 11
radio input "true"
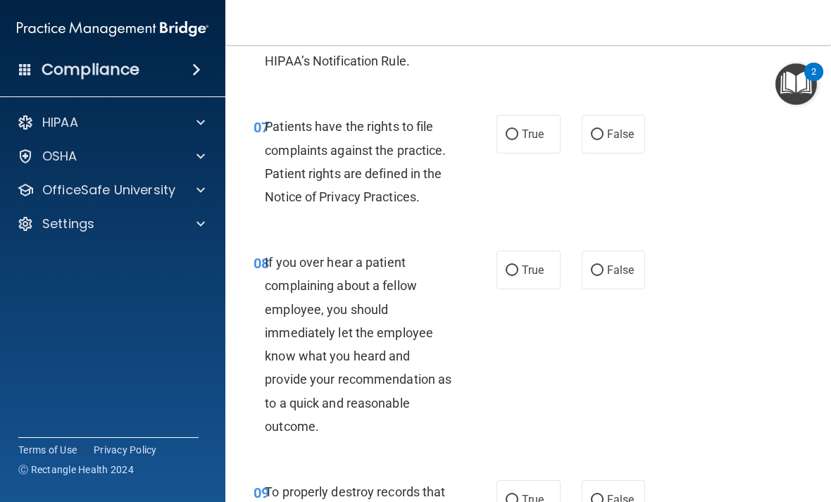
scroll to position [1207, 0]
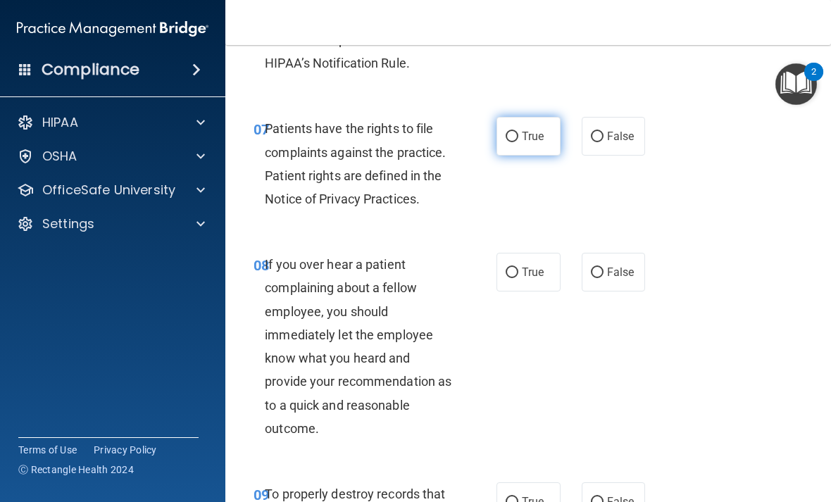
click at [525, 130] on span "True" at bounding box center [533, 136] width 22 height 13
click at [518, 132] on input "True" at bounding box center [512, 137] width 13 height 11
radio input "true"
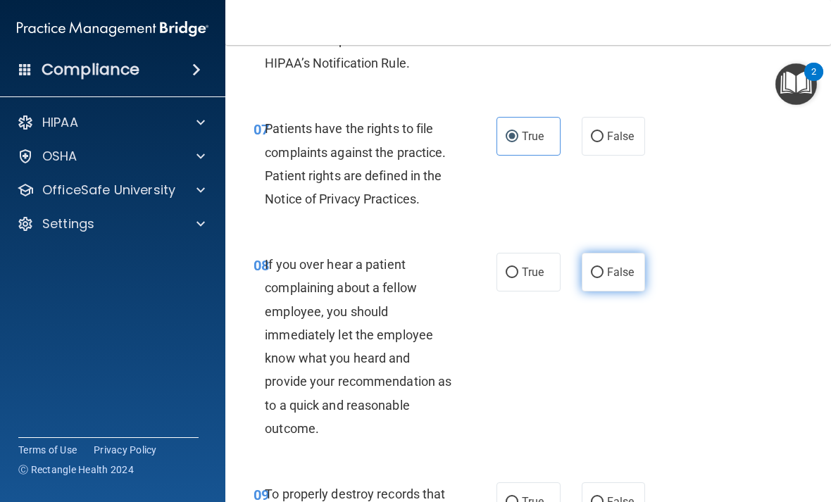
click at [607, 266] on span "False" at bounding box center [620, 272] width 27 height 13
click at [604, 268] on input "False" at bounding box center [597, 273] width 13 height 11
radio input "true"
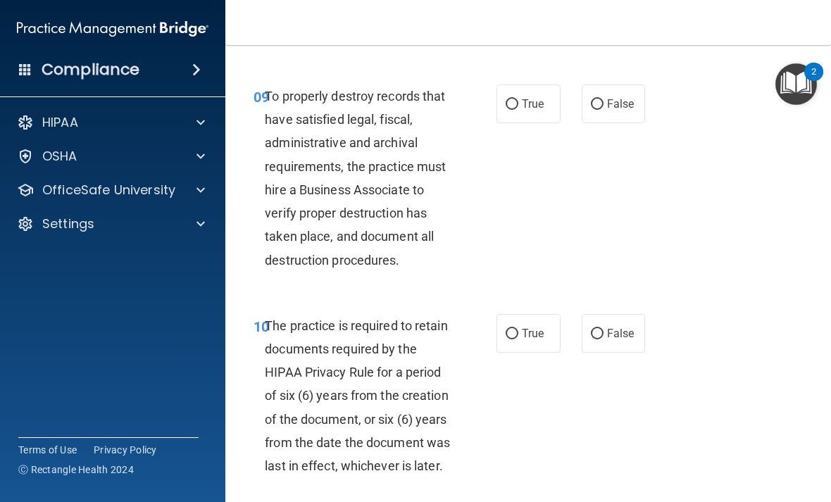
scroll to position [1608, 0]
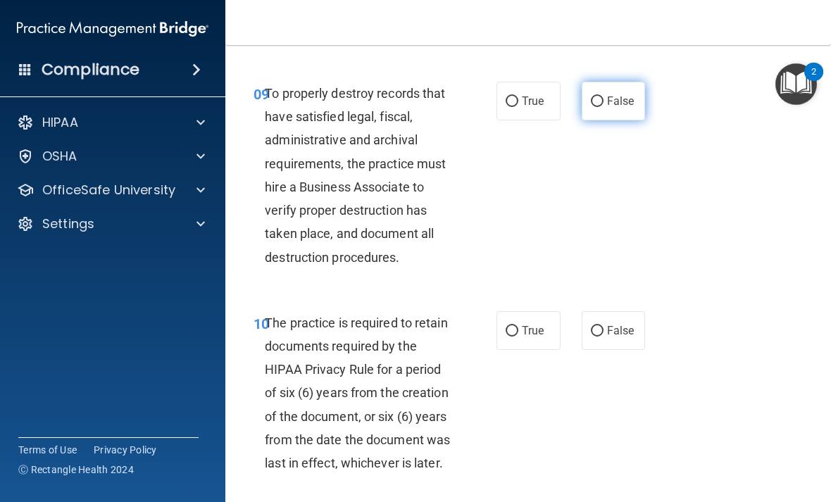
click at [611, 104] on label "False" at bounding box center [614, 101] width 64 height 39
click at [604, 104] on input "False" at bounding box center [597, 102] width 13 height 11
radio input "true"
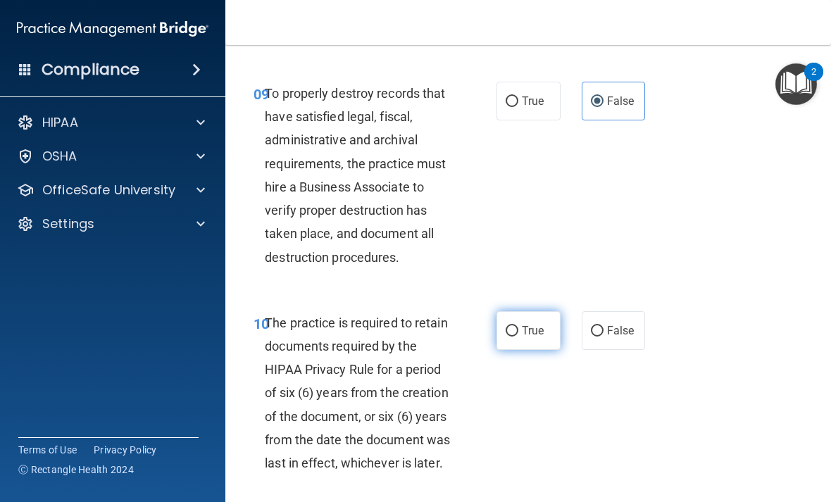
click at [518, 326] on input "True" at bounding box center [512, 331] width 13 height 11
radio input "true"
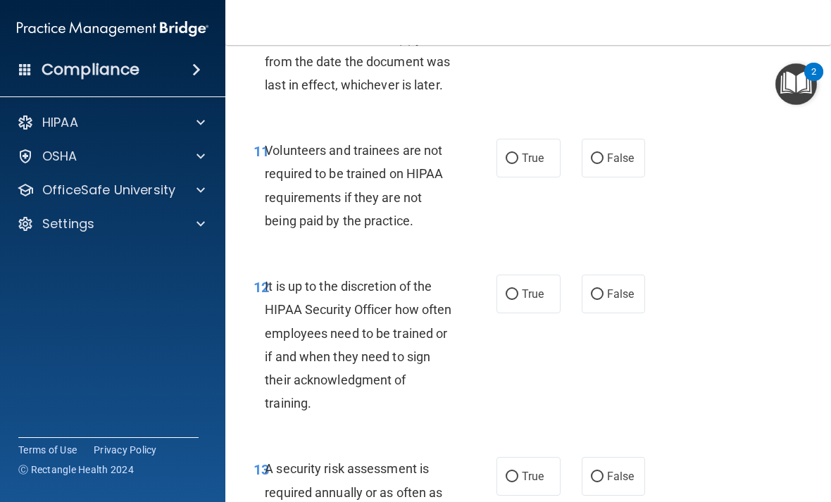
scroll to position [2000, 0]
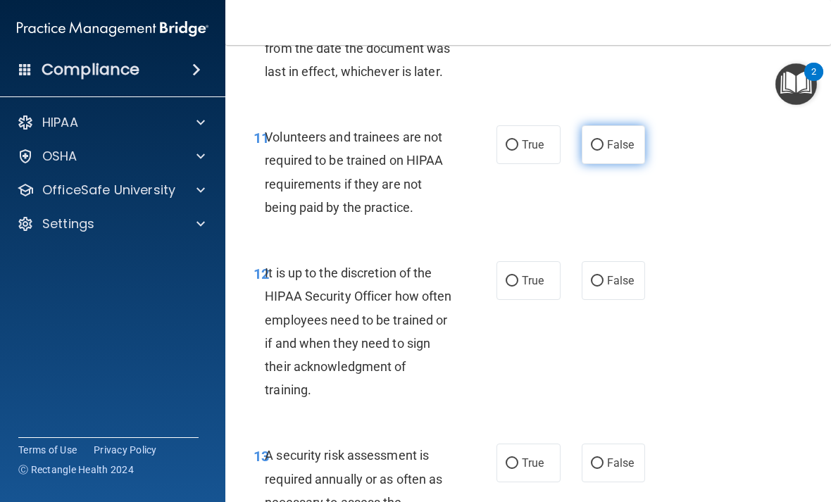
click at [600, 140] on input "False" at bounding box center [597, 145] width 13 height 11
radio input "true"
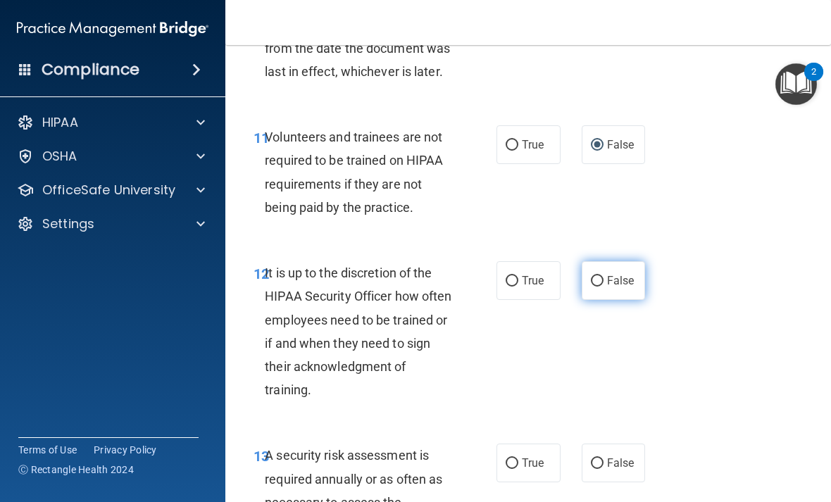
click at [615, 274] on span "False" at bounding box center [620, 280] width 27 height 13
click at [604, 276] on input "False" at bounding box center [597, 281] width 13 height 11
radio input "true"
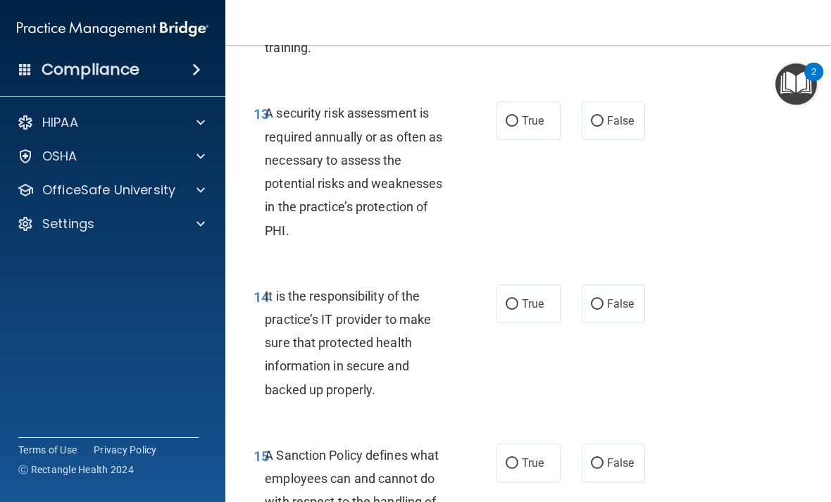
scroll to position [2341, 0]
click at [529, 118] on label "True" at bounding box center [529, 121] width 64 height 39
click at [518, 118] on input "True" at bounding box center [512, 122] width 13 height 11
radio input "true"
click at [611, 298] on span "False" at bounding box center [620, 304] width 27 height 13
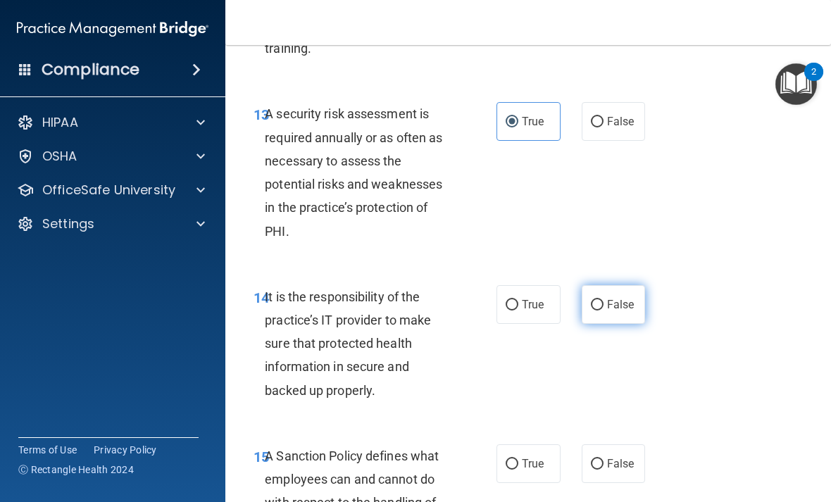
click at [604, 300] on input "False" at bounding box center [597, 305] width 13 height 11
radio input "true"
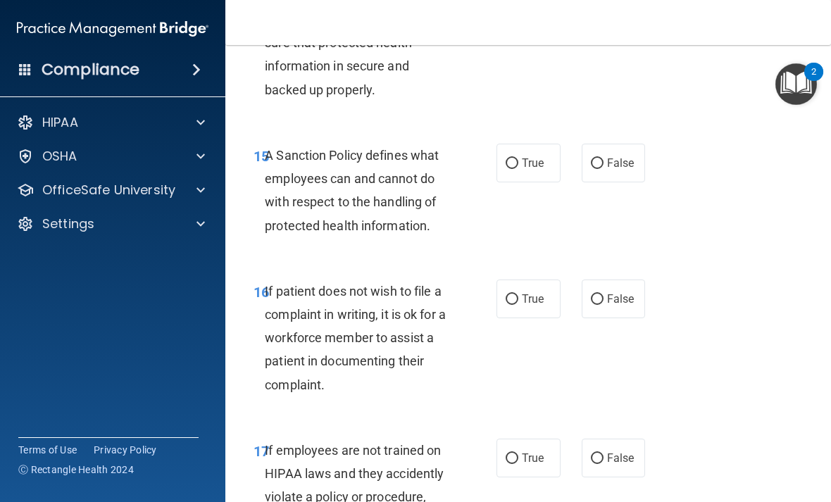
scroll to position [2643, 0]
click at [528, 156] on span "True" at bounding box center [533, 162] width 22 height 13
click at [518, 158] on input "True" at bounding box center [512, 163] width 13 height 11
radio input "true"
click at [532, 292] on span "True" at bounding box center [533, 298] width 22 height 13
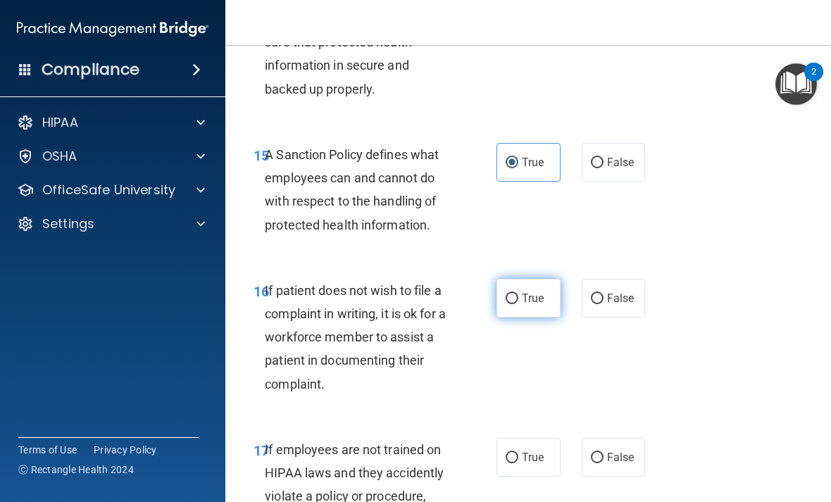
click at [518, 294] on input "True" at bounding box center [512, 299] width 13 height 11
radio input "true"
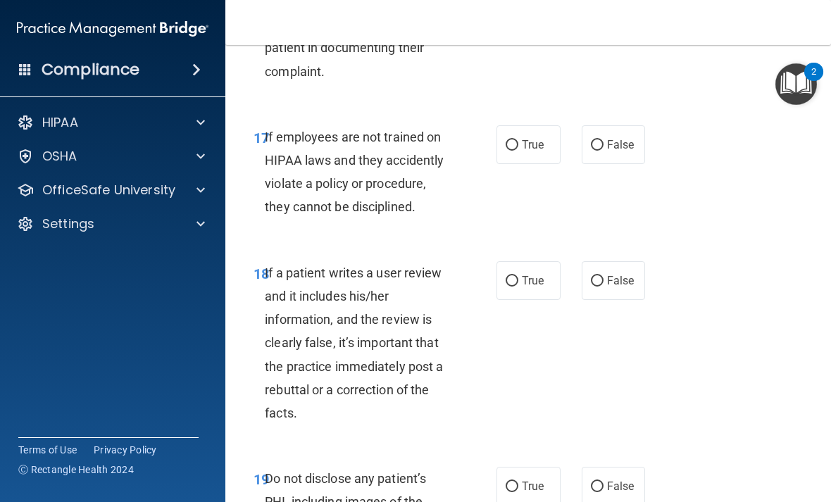
scroll to position [2956, 0]
click at [616, 137] on label "False" at bounding box center [614, 144] width 64 height 39
click at [604, 139] on input "False" at bounding box center [597, 144] width 13 height 11
radio input "true"
click at [616, 273] on span "False" at bounding box center [620, 279] width 27 height 13
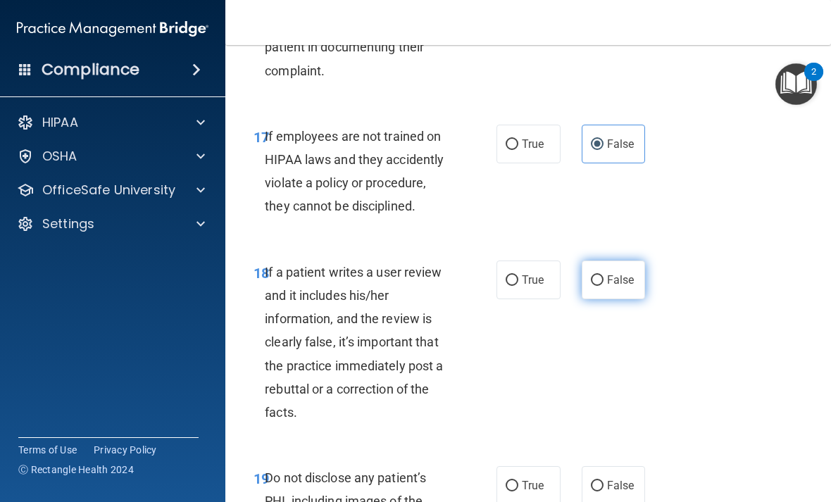
click at [604, 275] on input "False" at bounding box center [597, 280] width 13 height 11
radio input "true"
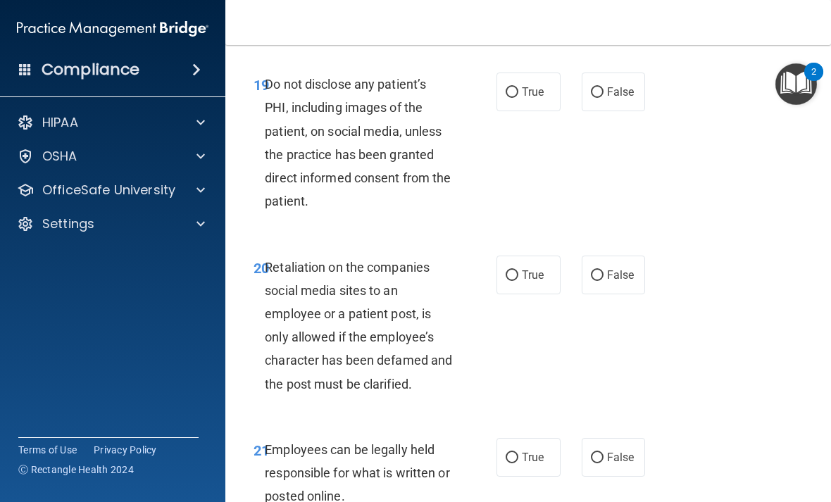
scroll to position [3326, 0]
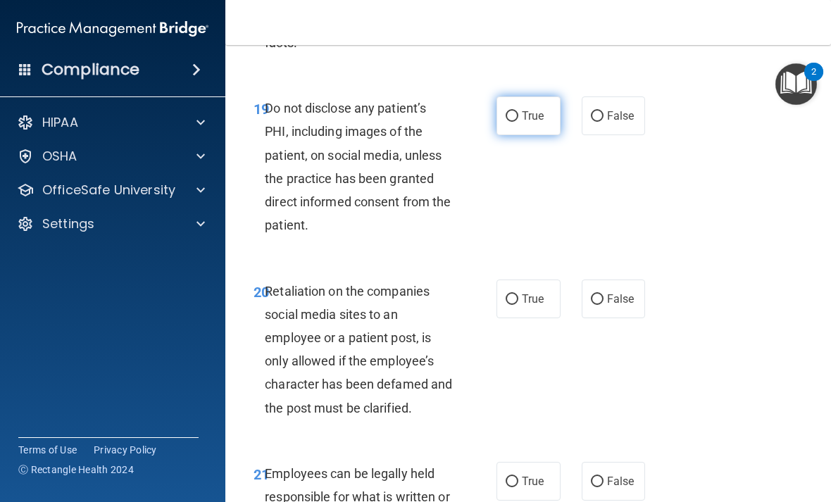
click at [515, 111] on input "True" at bounding box center [512, 116] width 13 height 11
radio input "true"
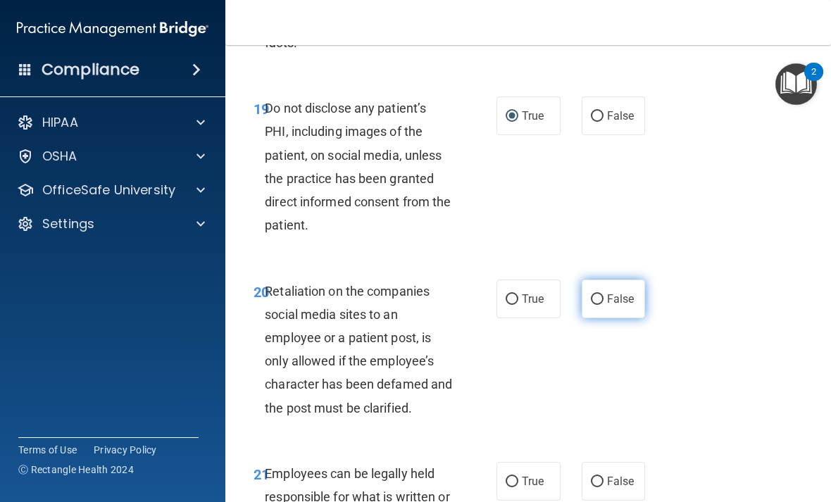
click at [601, 294] on input "False" at bounding box center [597, 299] width 13 height 11
radio input "true"
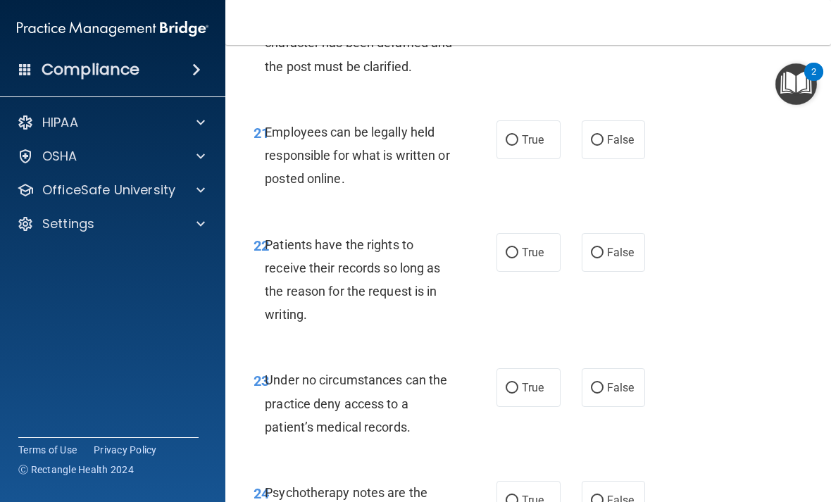
scroll to position [3669, 0]
click at [518, 135] on input "True" at bounding box center [512, 140] width 13 height 11
radio input "true"
click at [602, 247] on input "False" at bounding box center [597, 252] width 13 height 11
radio input "true"
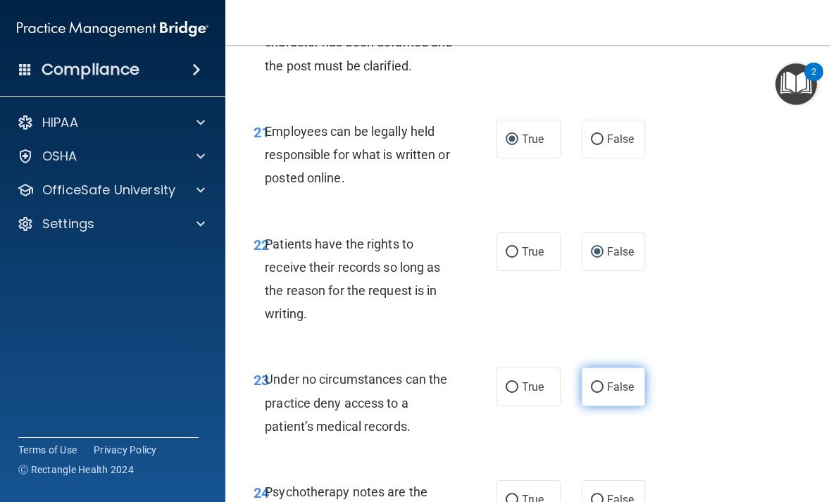
click at [606, 368] on label "False" at bounding box center [614, 387] width 64 height 39
click at [604, 382] on input "False" at bounding box center [597, 387] width 13 height 11
radio input "true"
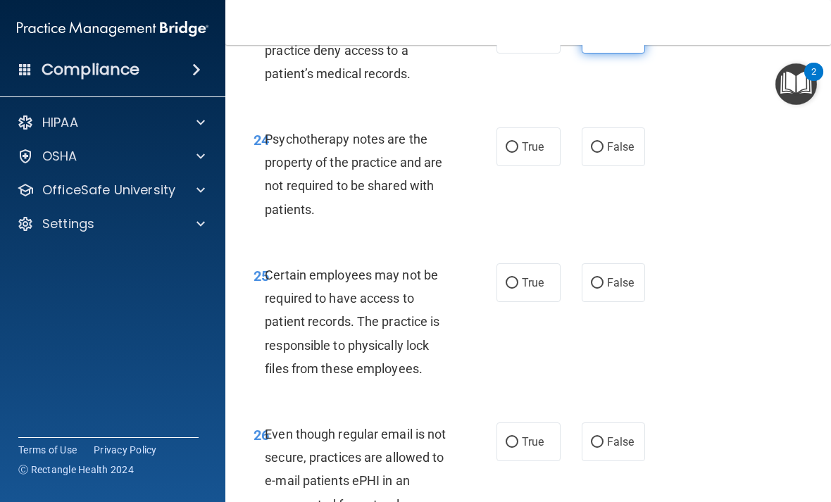
scroll to position [3987, 0]
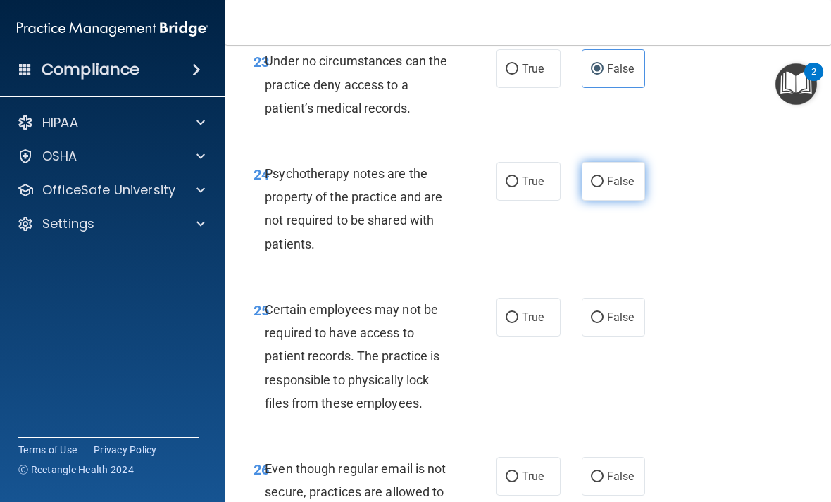
click at [612, 175] on span "False" at bounding box center [620, 181] width 27 height 13
click at [604, 177] on input "False" at bounding box center [597, 182] width 13 height 11
radio input "true"
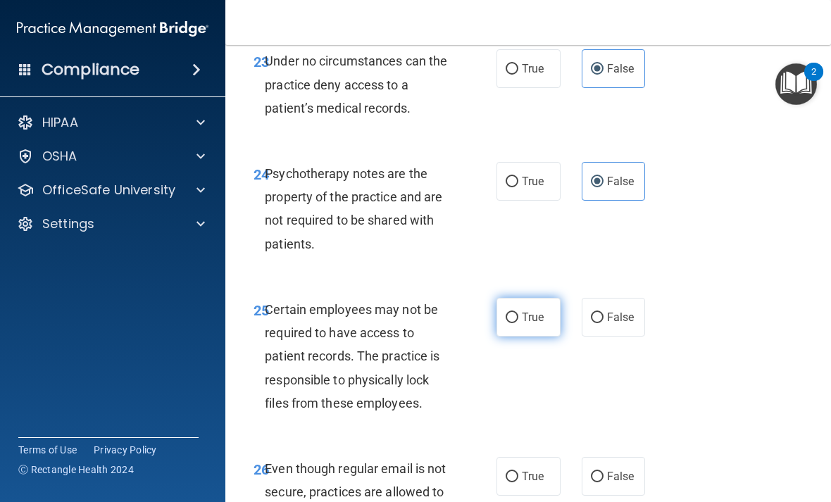
click at [508, 313] on input "True" at bounding box center [512, 318] width 13 height 11
radio input "true"
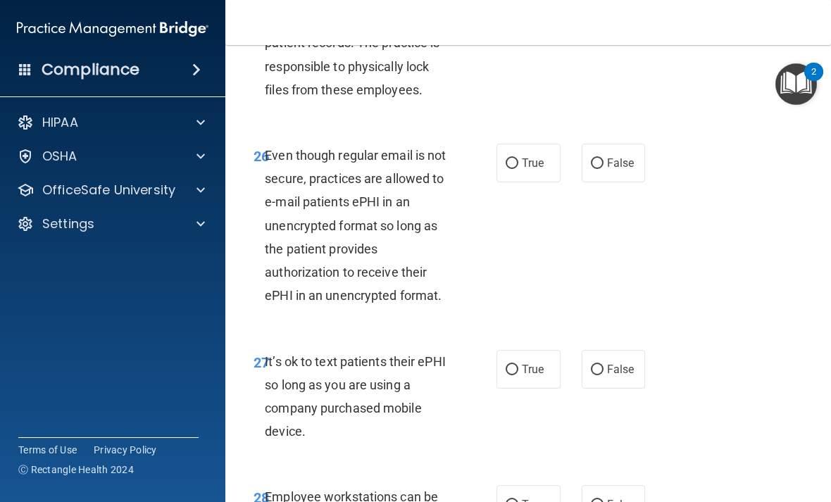
scroll to position [4296, 0]
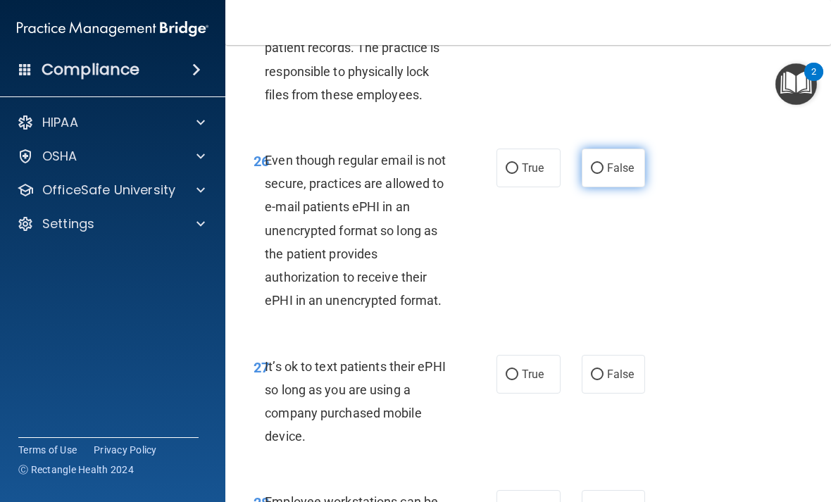
click at [616, 161] on span "False" at bounding box center [620, 167] width 27 height 13
click at [604, 163] on input "False" at bounding box center [597, 168] width 13 height 11
radio input "true"
click at [614, 368] on span "False" at bounding box center [620, 374] width 27 height 13
click at [604, 370] on input "False" at bounding box center [597, 375] width 13 height 11
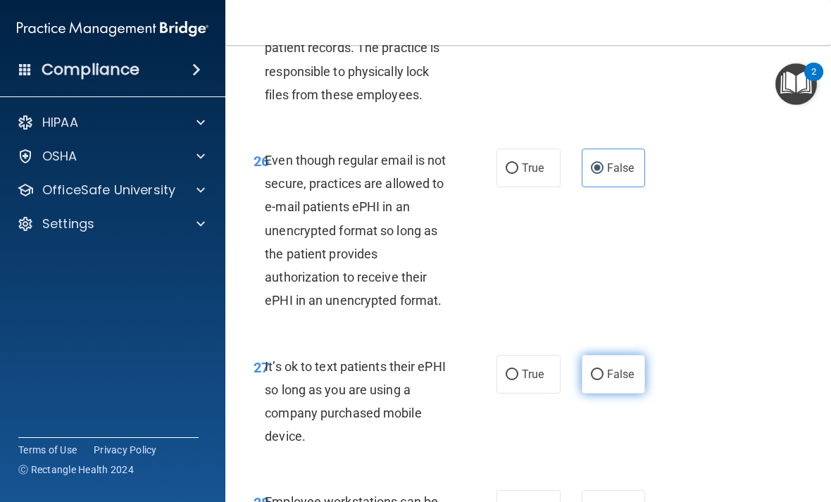
radio input "true"
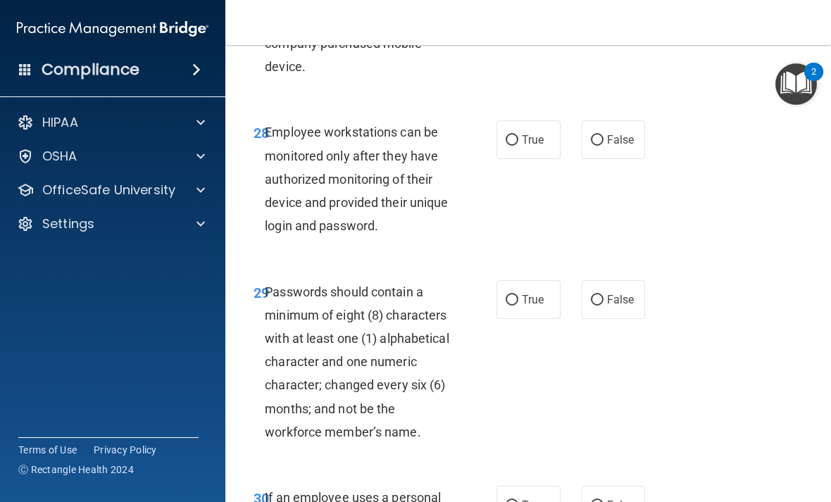
scroll to position [4665, 0]
click at [613, 133] on span "False" at bounding box center [620, 139] width 27 height 13
click at [604, 135] on input "False" at bounding box center [597, 140] width 13 height 11
radio input "true"
click at [533, 293] on span "True" at bounding box center [533, 299] width 22 height 13
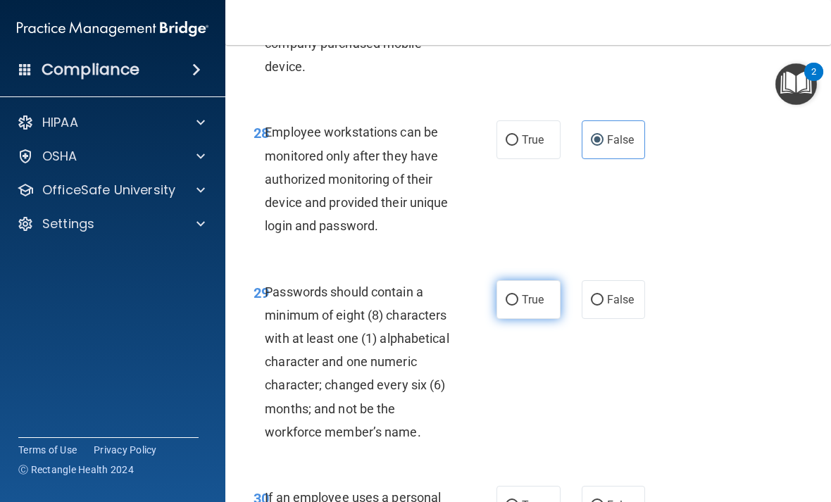
click at [518, 295] on input "True" at bounding box center [512, 300] width 13 height 11
radio input "true"
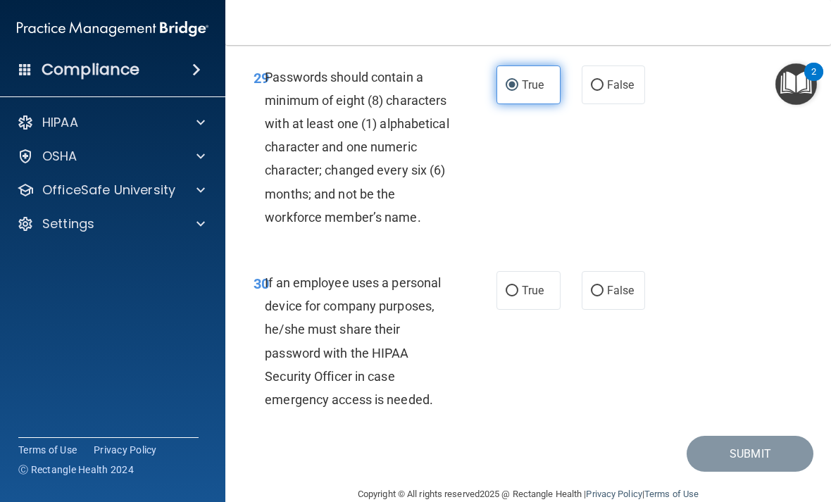
scroll to position [4879, 0]
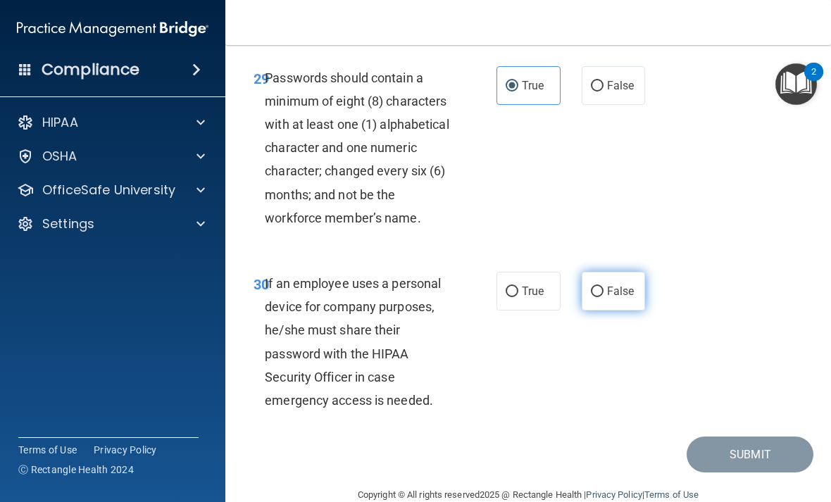
click at [599, 287] on input "False" at bounding box center [597, 292] width 13 height 11
radio input "true"
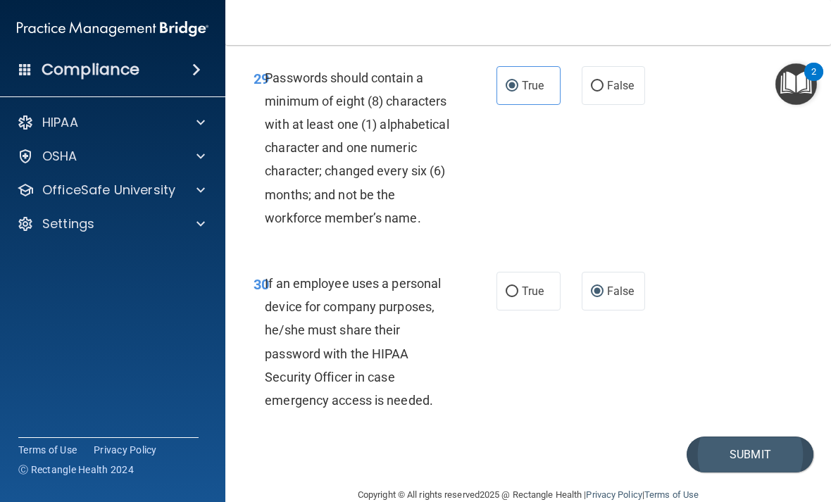
click at [757, 437] on button "Submit" at bounding box center [750, 455] width 127 height 36
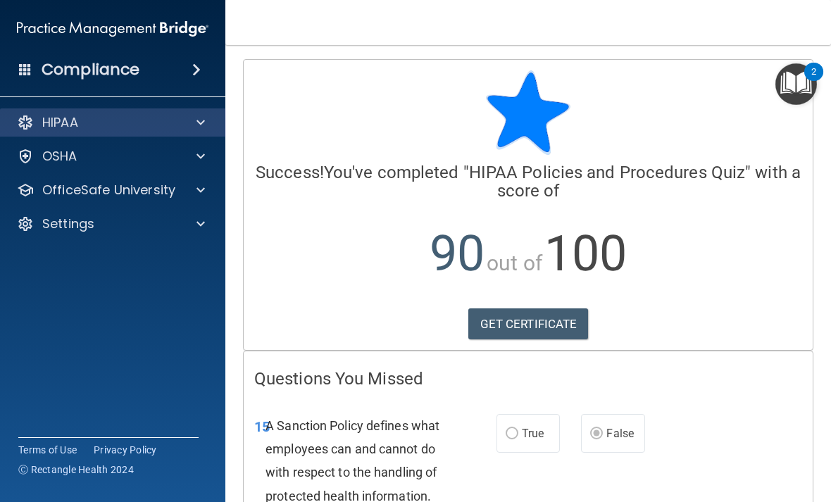
click at [180, 124] on div "HIPAA" at bounding box center [93, 122] width 175 height 17
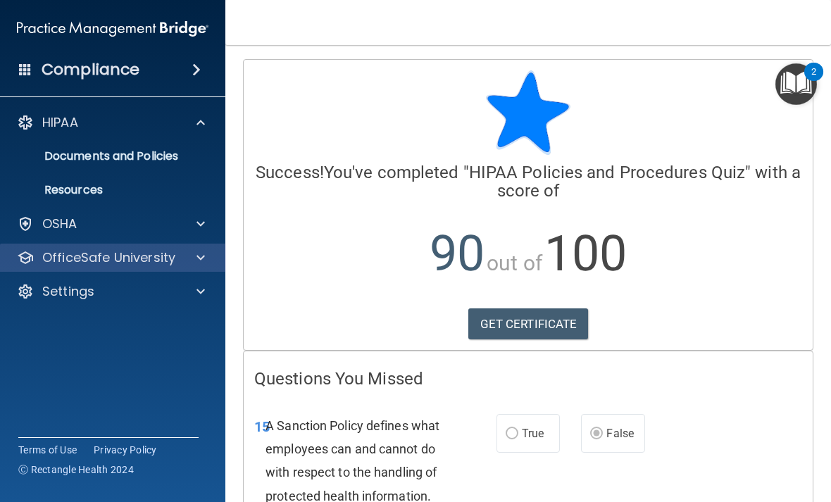
click at [180, 258] on div "OfficeSafe University" at bounding box center [93, 257] width 175 height 17
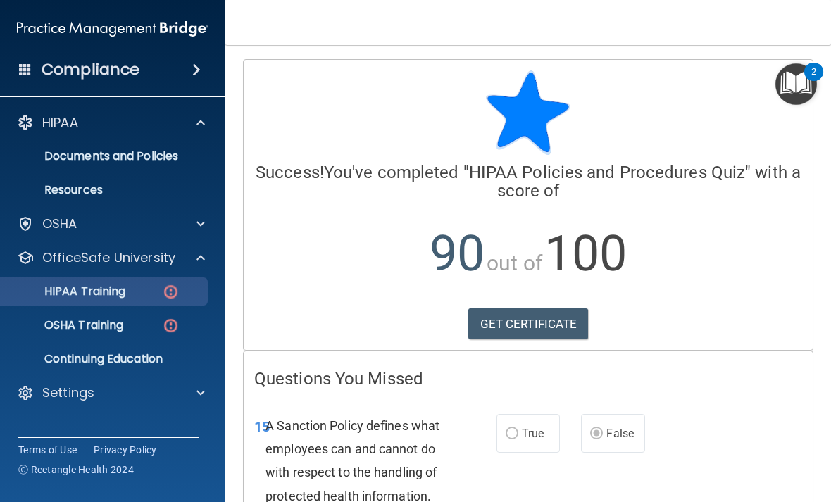
click at [125, 292] on p "HIPAA Training" at bounding box center [67, 292] width 116 height 14
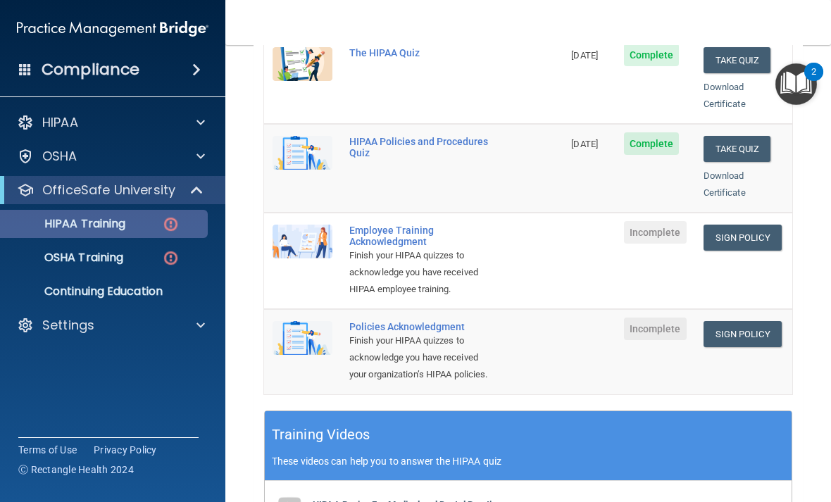
scroll to position [319, 0]
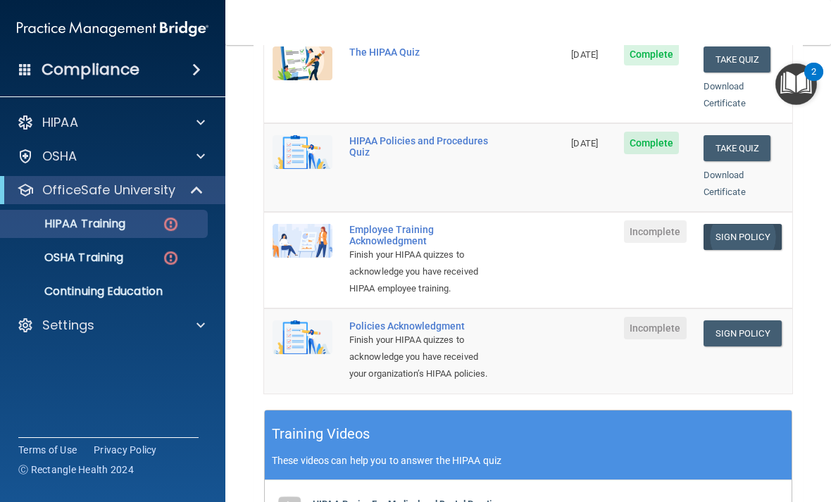
click at [756, 224] on link "Sign Policy" at bounding box center [743, 237] width 78 height 26
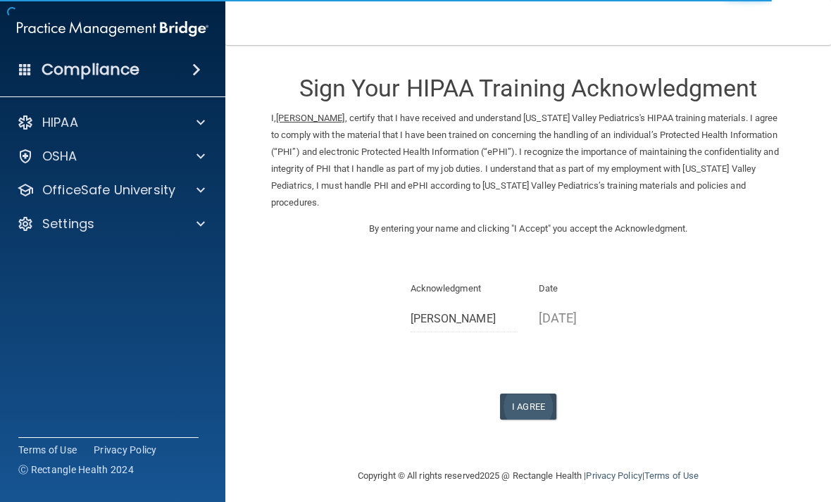
click at [525, 394] on button "I Agree" at bounding box center [528, 407] width 56 height 26
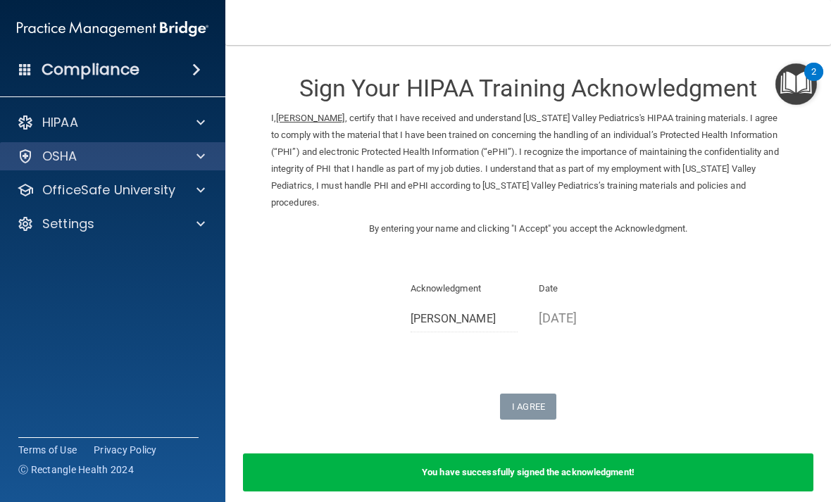
click at [72, 161] on p "OSHA" at bounding box center [59, 156] width 35 height 17
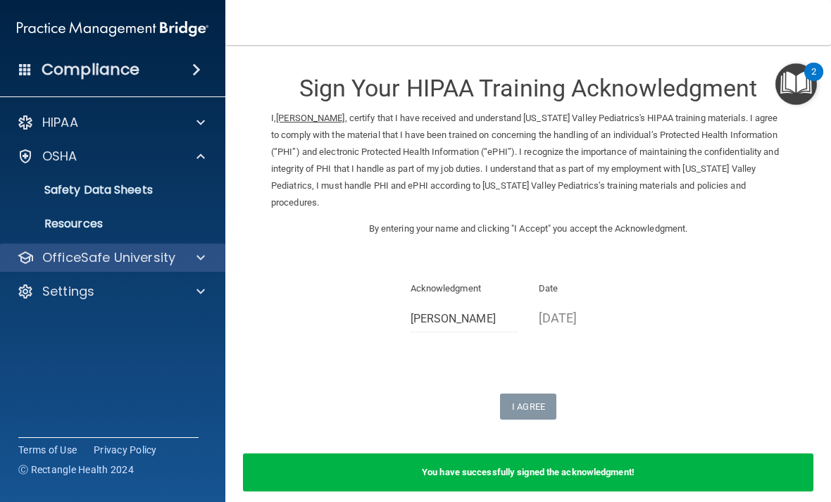
click at [88, 259] on p "OfficeSafe University" at bounding box center [108, 257] width 133 height 17
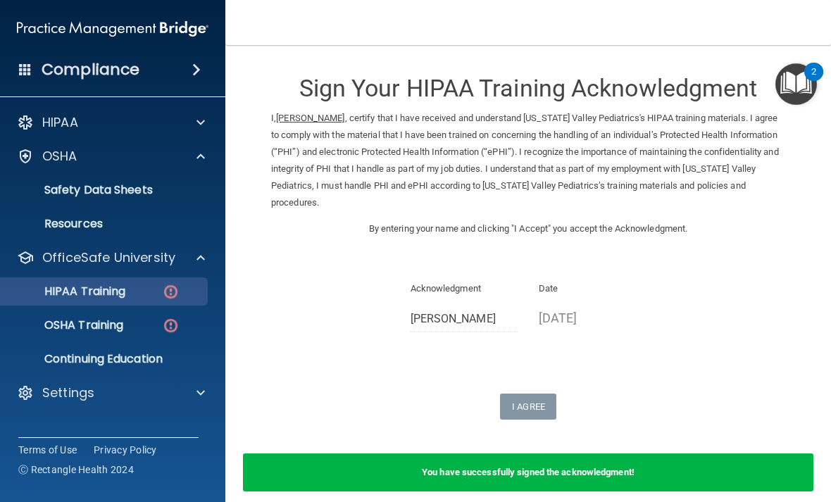
click at [87, 294] on p "HIPAA Training" at bounding box center [67, 292] width 116 height 14
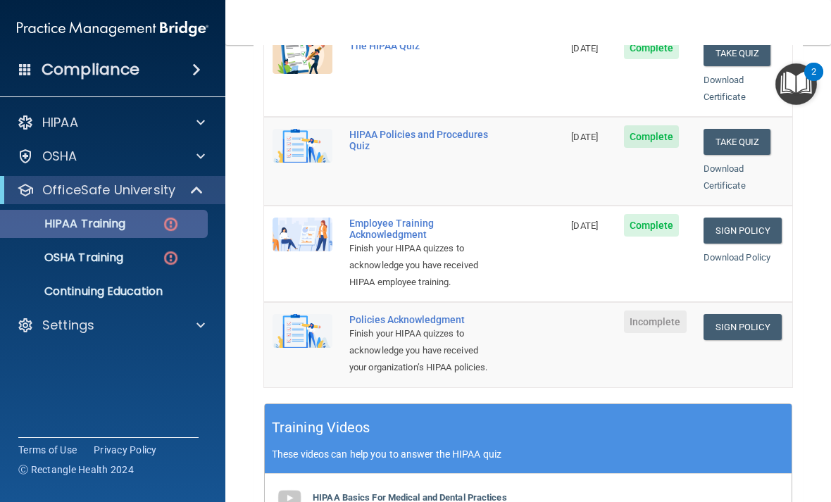
scroll to position [335, 0]
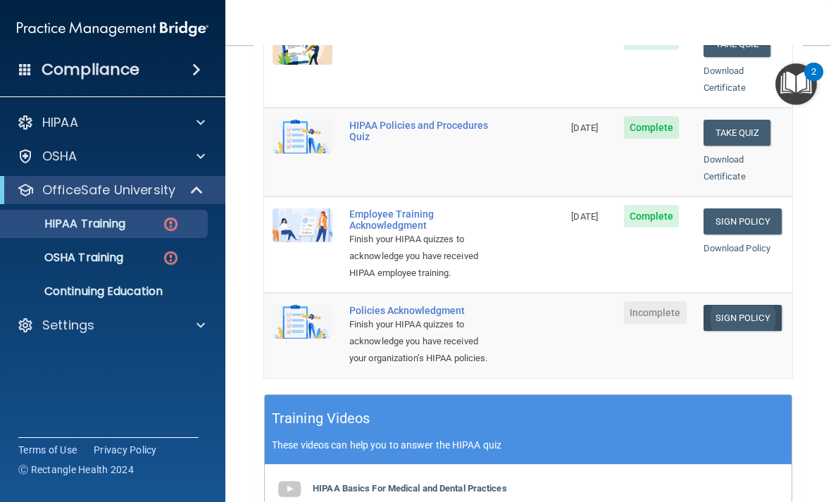
click at [741, 305] on link "Sign Policy" at bounding box center [743, 318] width 78 height 26
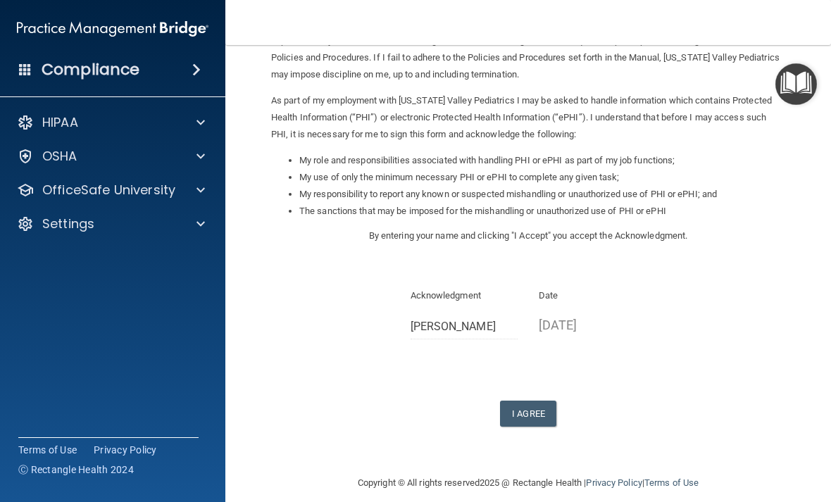
scroll to position [127, 0]
click at [537, 402] on button "I Agree" at bounding box center [528, 415] width 56 height 26
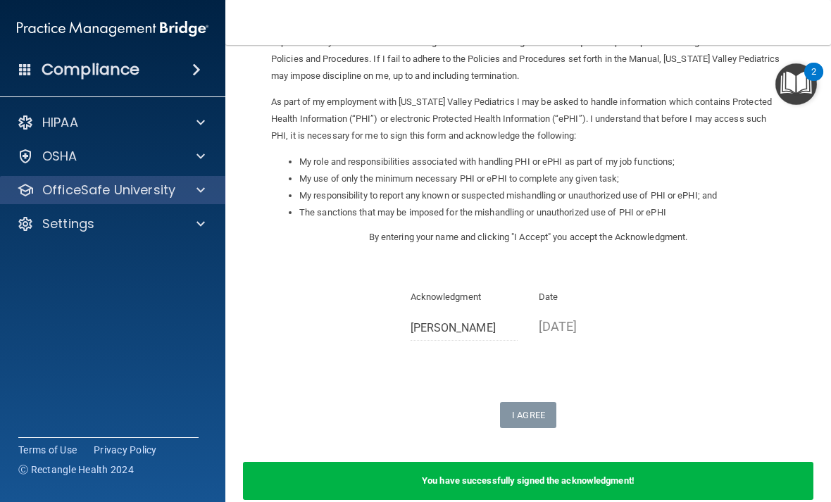
click at [70, 190] on p "OfficeSafe University" at bounding box center [108, 190] width 133 height 17
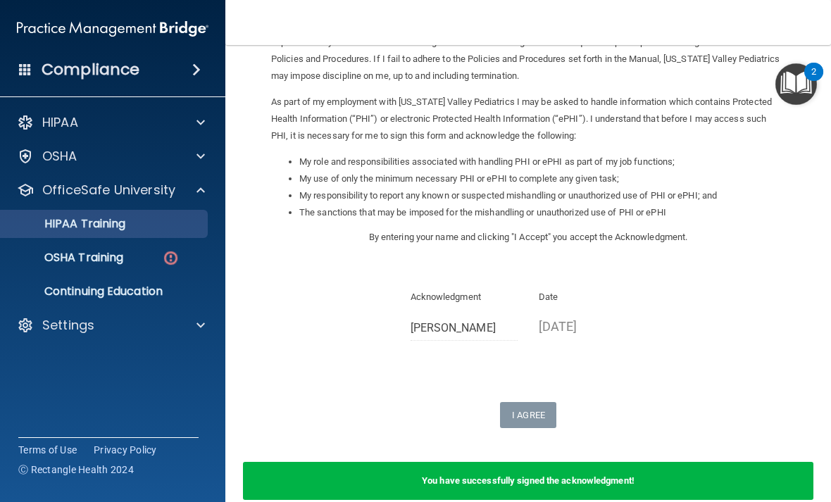
click at [61, 235] on link "HIPAA Training" at bounding box center [97, 224] width 222 height 28
